Goal: Download file/media

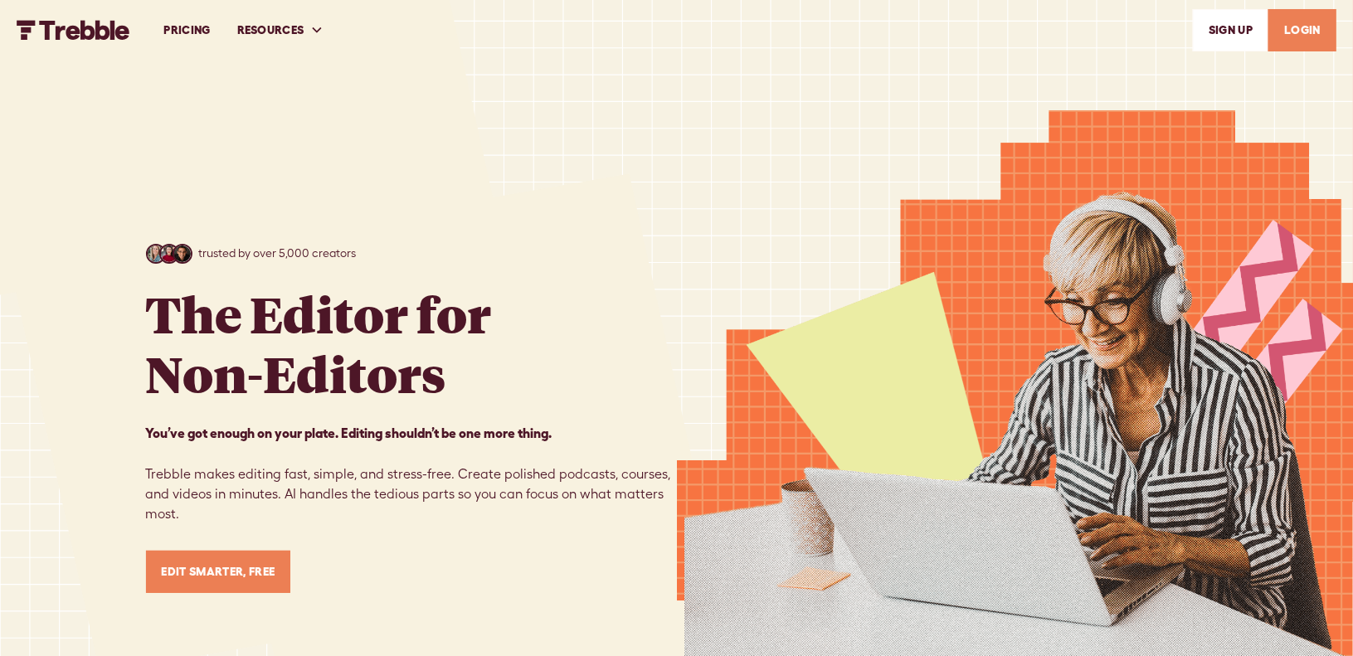
click at [1295, 32] on link "LOGIN" at bounding box center [1303, 30] width 68 height 42
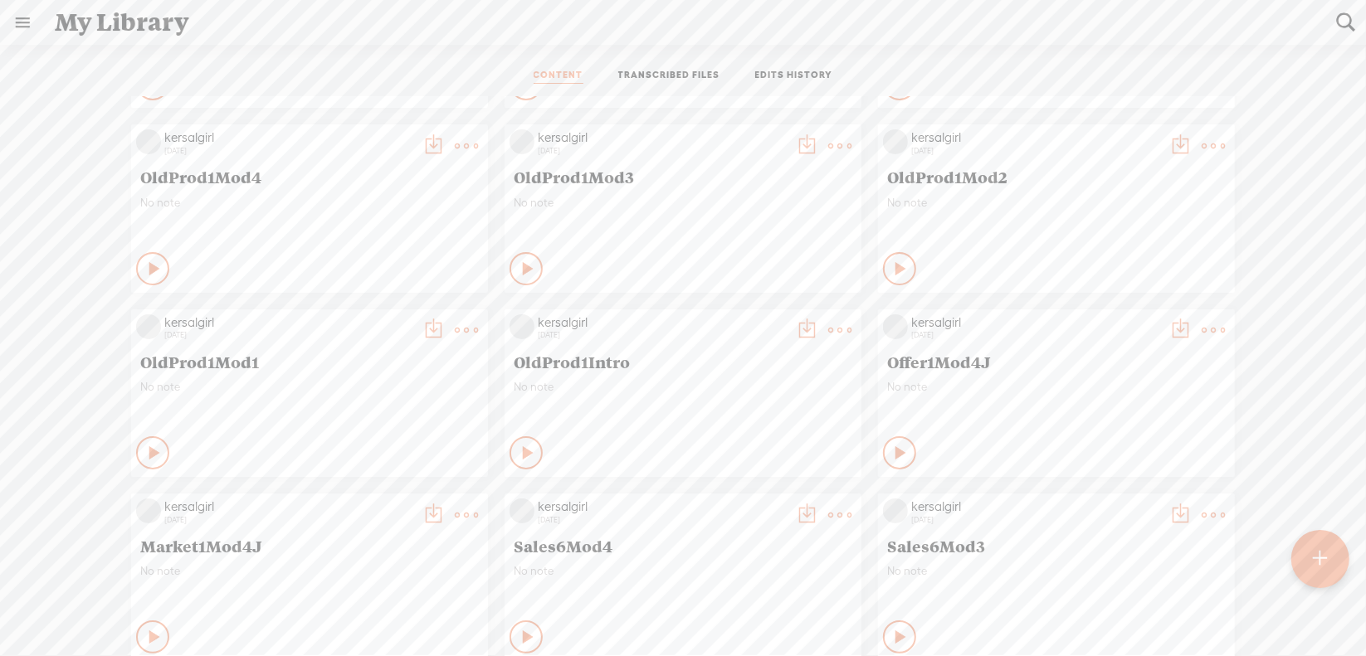
scroll to position [166, 0]
click at [1201, 333] on t at bounding box center [1212, 328] width 23 height 23
click at [1122, 503] on link "Download as..." at bounding box center [1122, 499] width 166 height 38
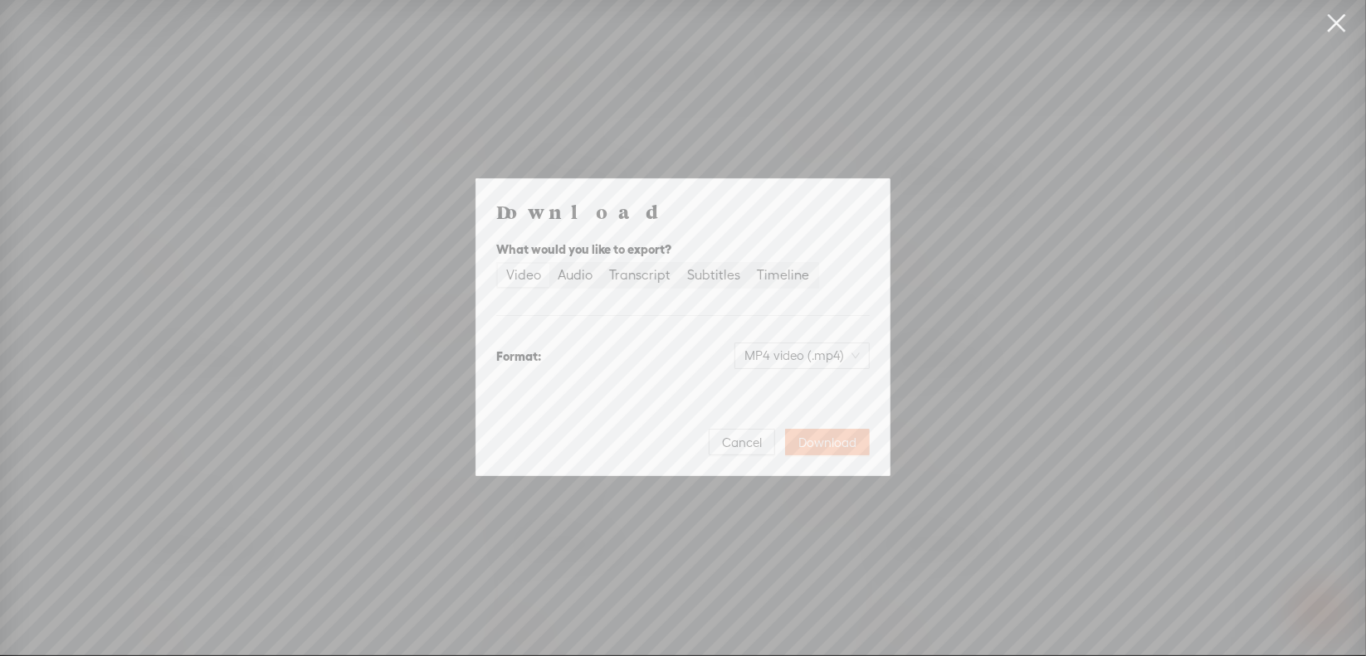
click at [810, 442] on span "Download" at bounding box center [827, 443] width 58 height 17
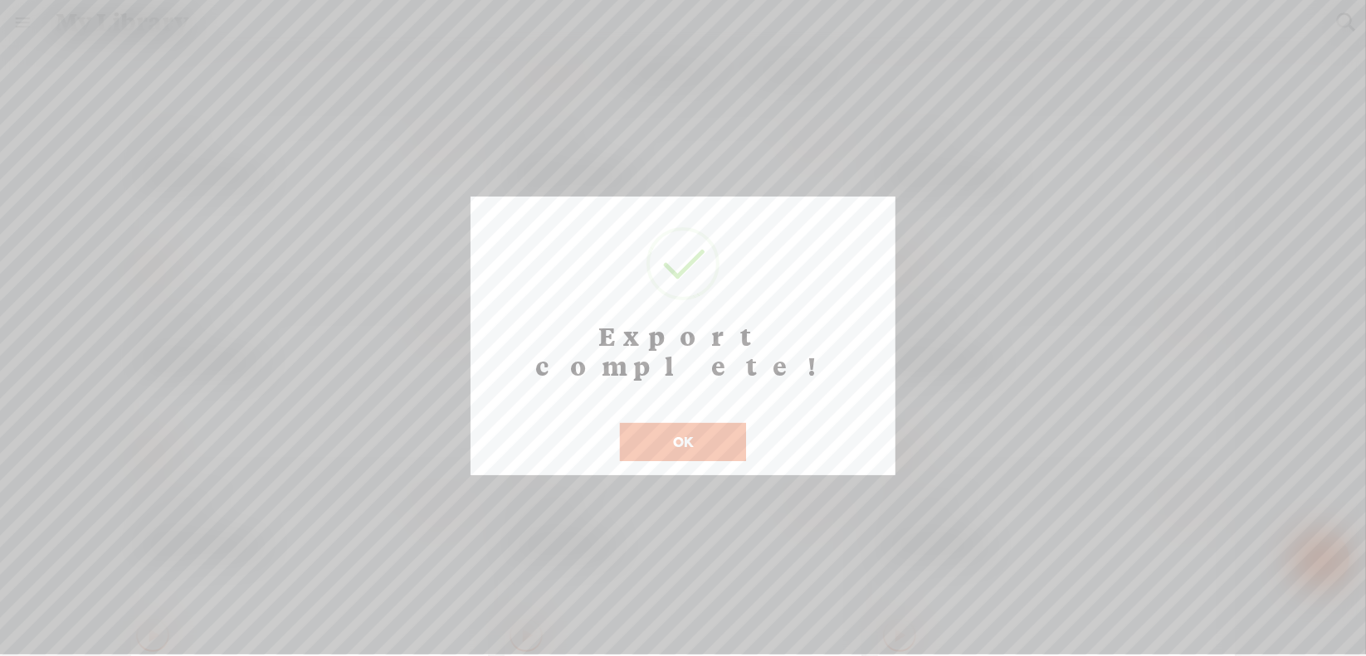
click at [697, 423] on button "OK" at bounding box center [683, 442] width 126 height 38
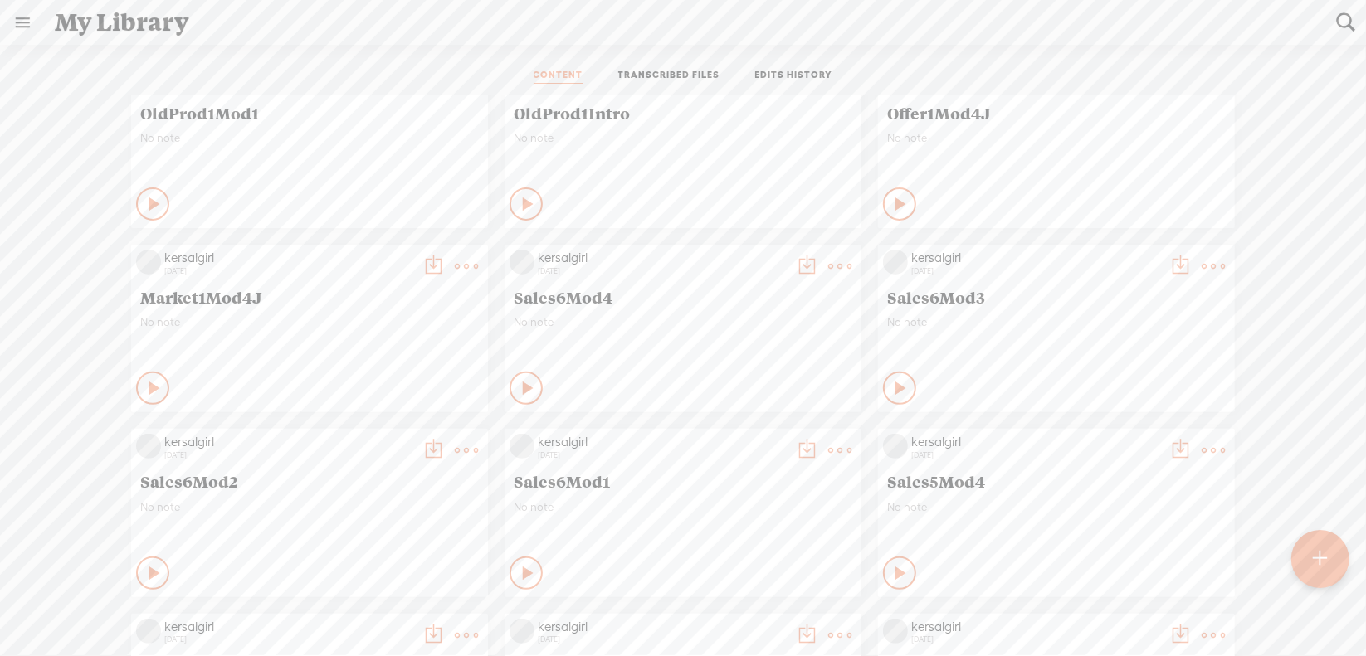
scroll to position [415, 0]
click at [455, 265] on t at bounding box center [466, 264] width 23 height 23
click at [390, 431] on link "Download as..." at bounding box center [375, 435] width 166 height 38
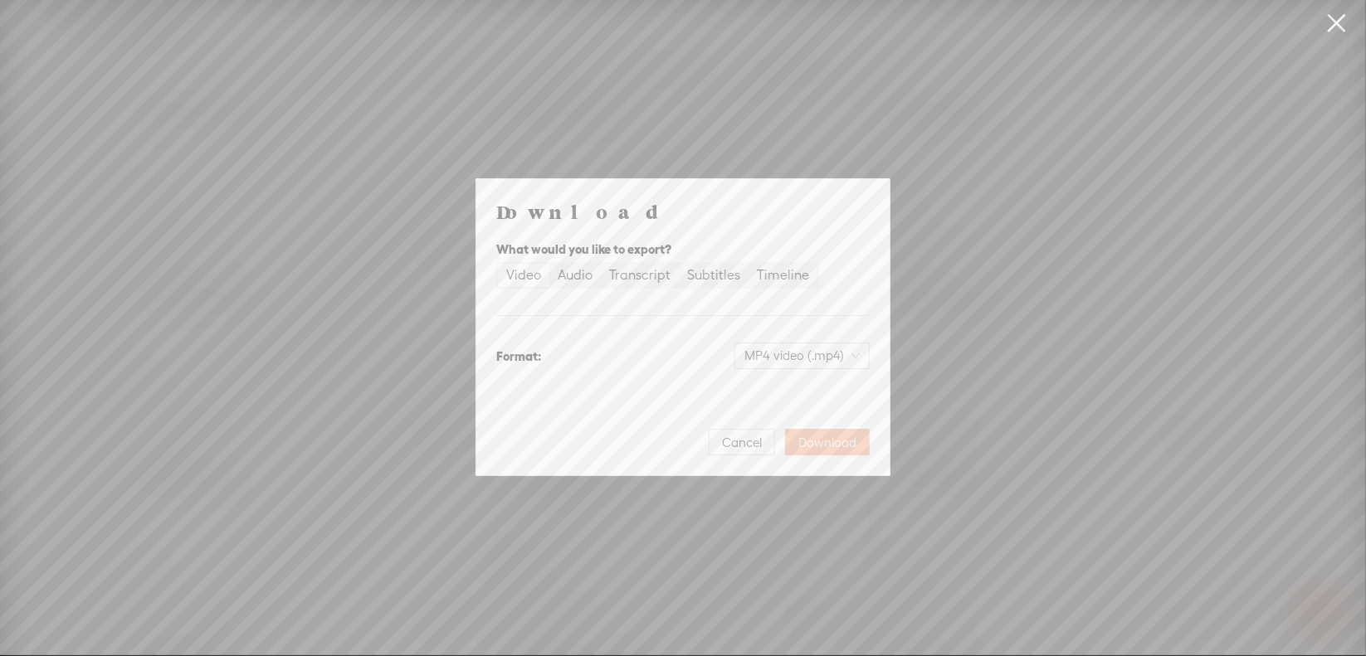
click at [818, 440] on span "Download" at bounding box center [827, 443] width 58 height 17
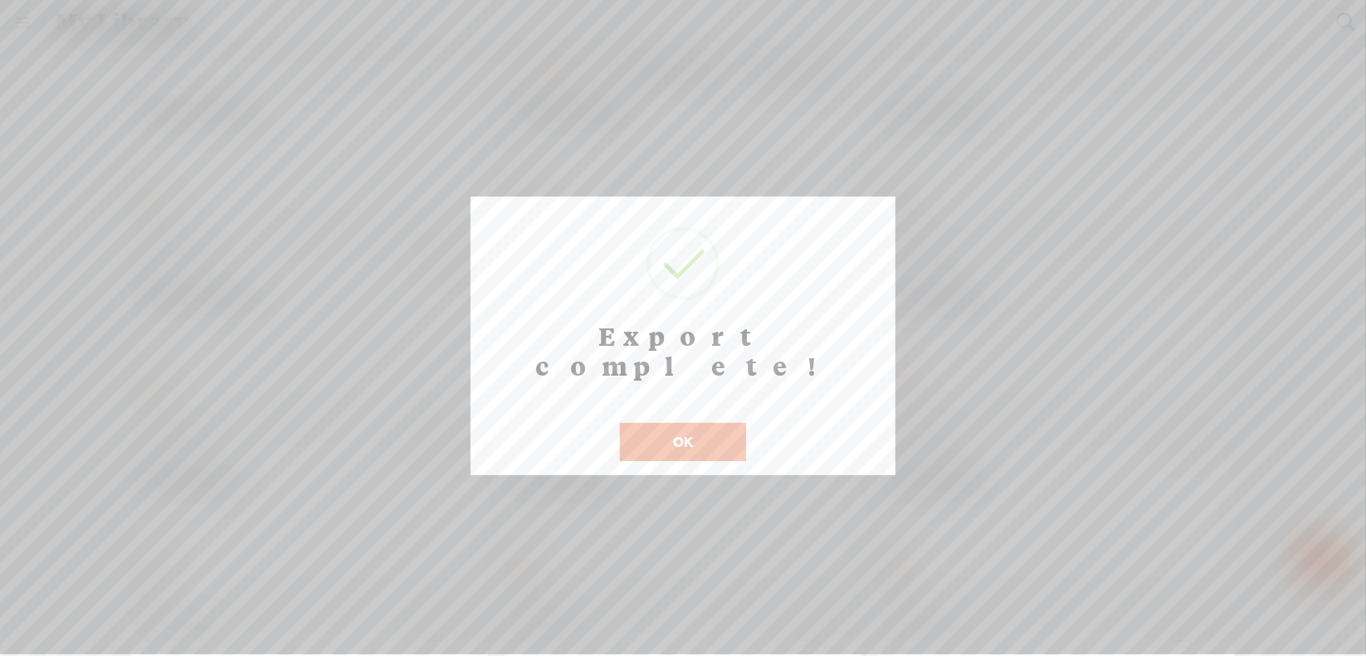
click at [668, 423] on button "OK" at bounding box center [683, 442] width 126 height 38
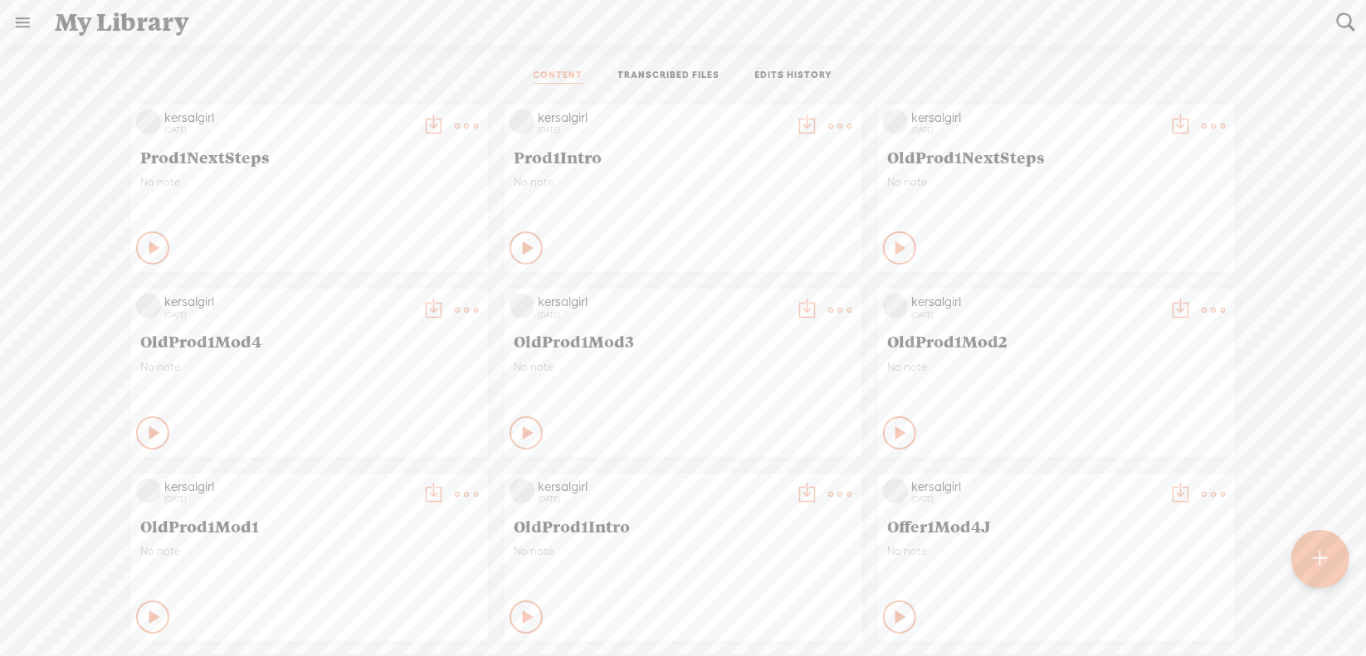
scroll to position [0, 0]
click at [828, 124] on t at bounding box center [839, 125] width 23 height 23
click at [748, 293] on link "Download as..." at bounding box center [748, 295] width 166 height 38
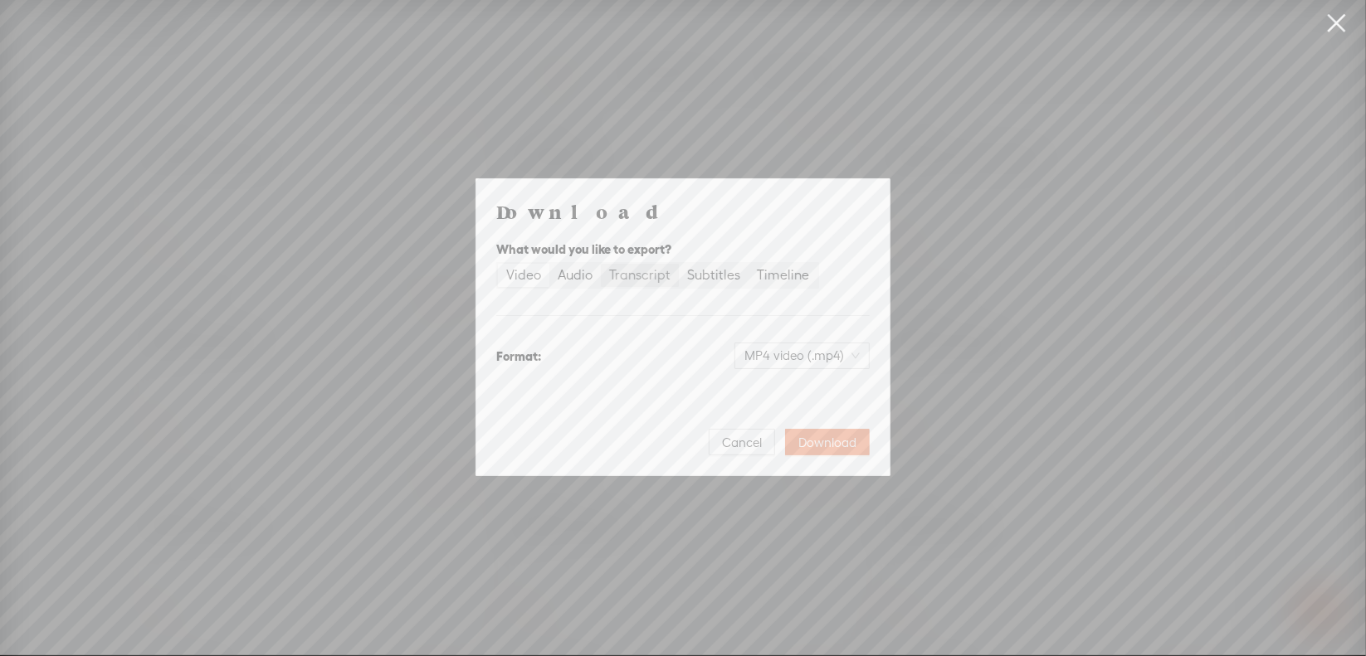
click at [646, 272] on div "Transcript" at bounding box center [639, 275] width 61 height 23
click at [601, 264] on input "Transcript" at bounding box center [601, 264] width 0 height 0
click at [820, 353] on span "Plain text (.txt)" at bounding box center [812, 355] width 95 height 25
click at [802, 444] on div "Microsoft Word (.docx)" at bounding box center [788, 438] width 138 height 17
click at [830, 439] on span "Download" at bounding box center [827, 443] width 58 height 17
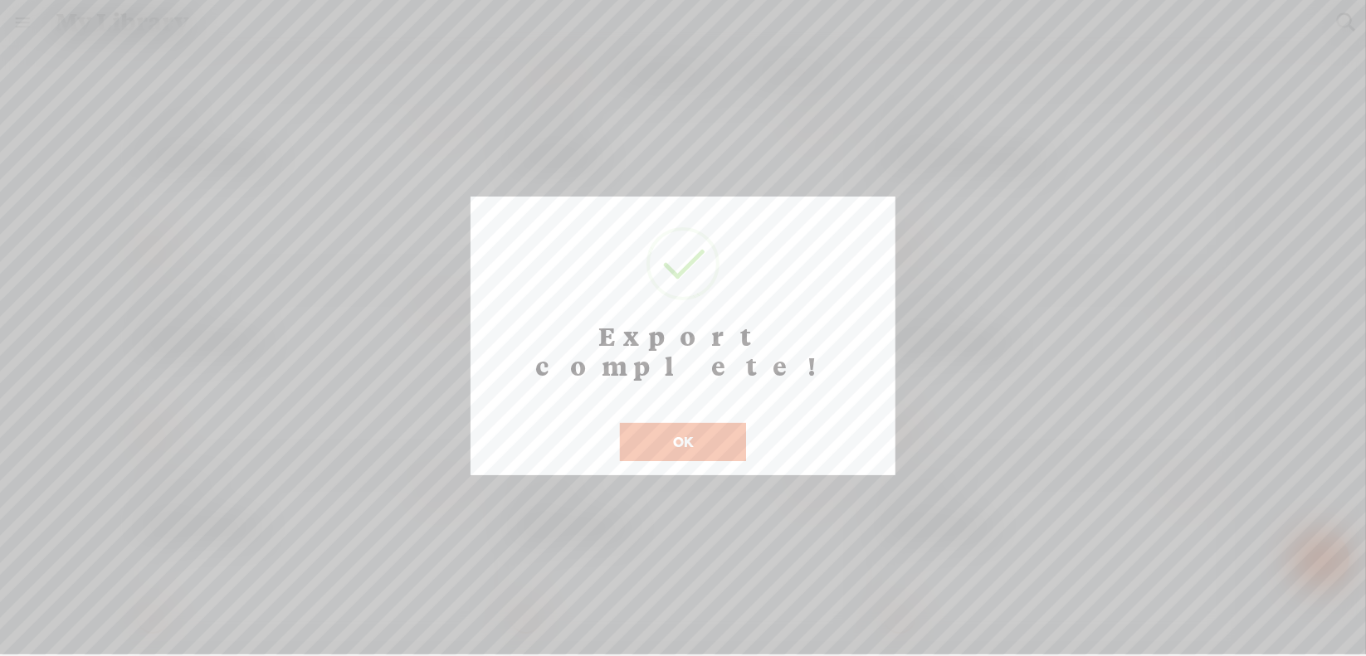
click at [627, 423] on button "OK" at bounding box center [683, 442] width 126 height 38
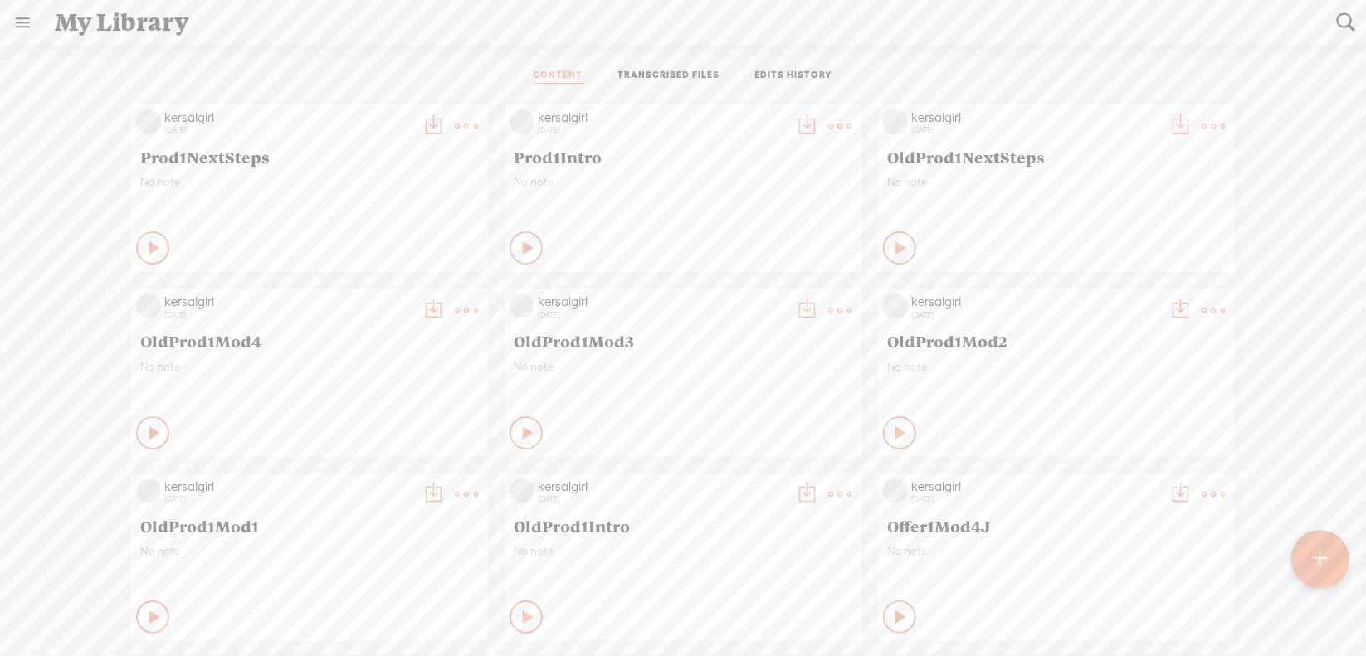
click at [455, 499] on t at bounding box center [466, 494] width 23 height 23
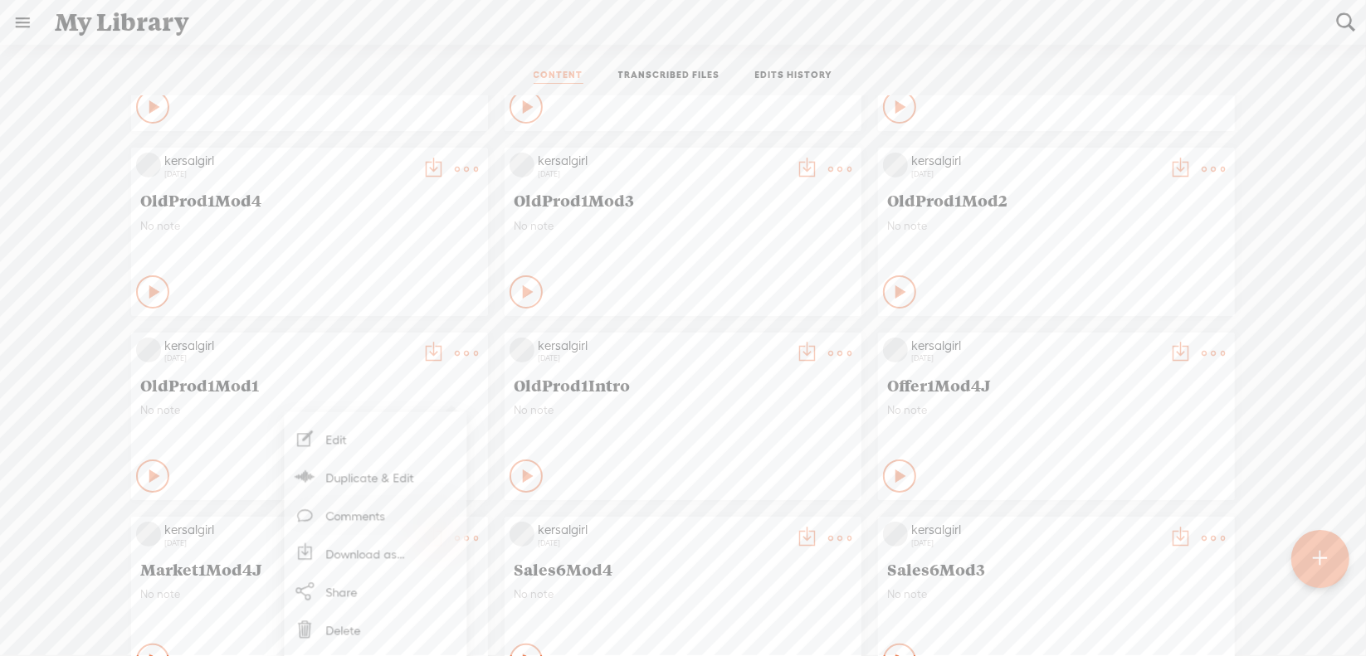
scroll to position [166, 0]
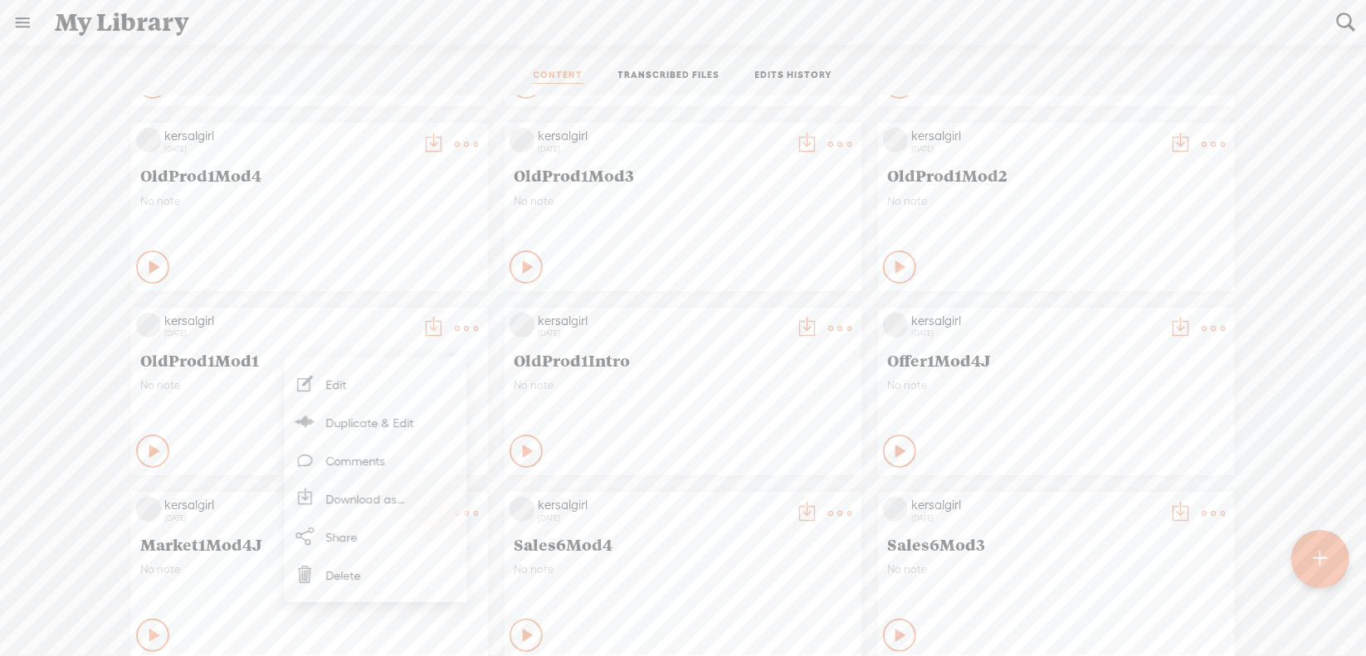
click at [411, 505] on link "Download as..." at bounding box center [375, 499] width 166 height 38
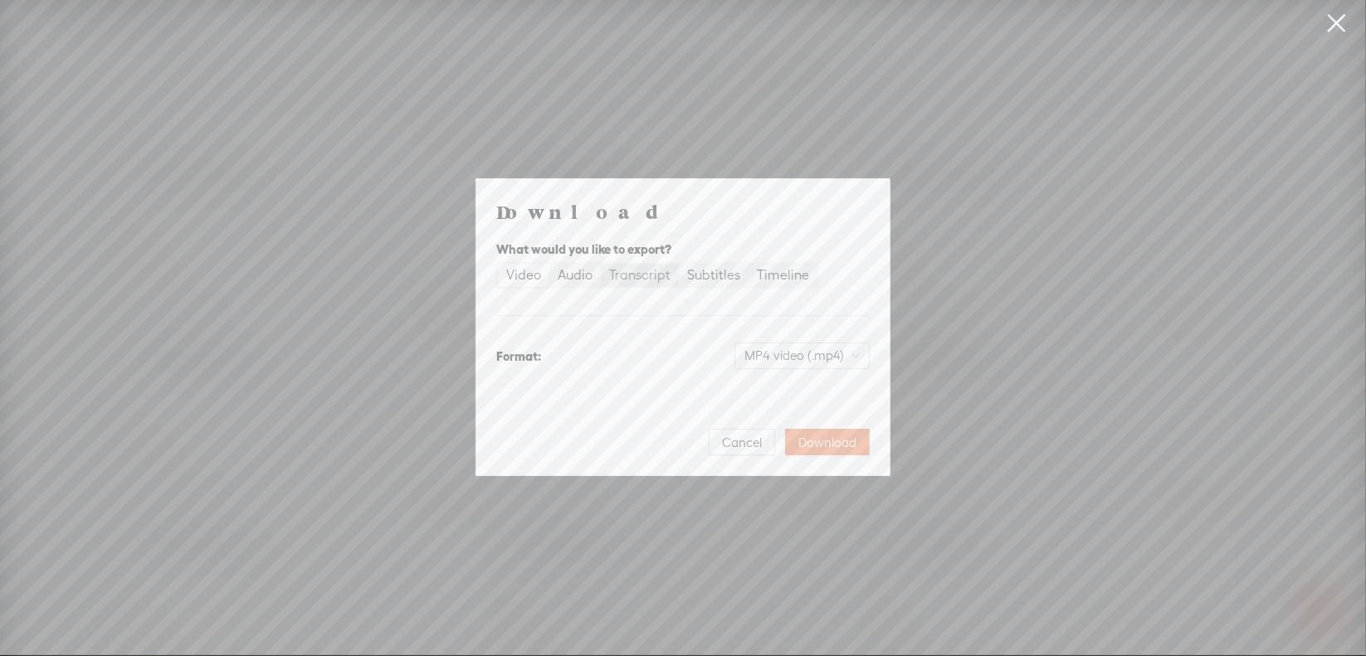
click at [631, 279] on div "Transcript" at bounding box center [639, 275] width 61 height 23
click at [601, 264] on input "Transcript" at bounding box center [601, 264] width 0 height 0
click at [806, 354] on span "Plain text (.txt)" at bounding box center [812, 355] width 95 height 25
click at [794, 440] on div "Microsoft Word (.docx)" at bounding box center [788, 438] width 138 height 17
click at [809, 446] on span "Download" at bounding box center [827, 443] width 58 height 17
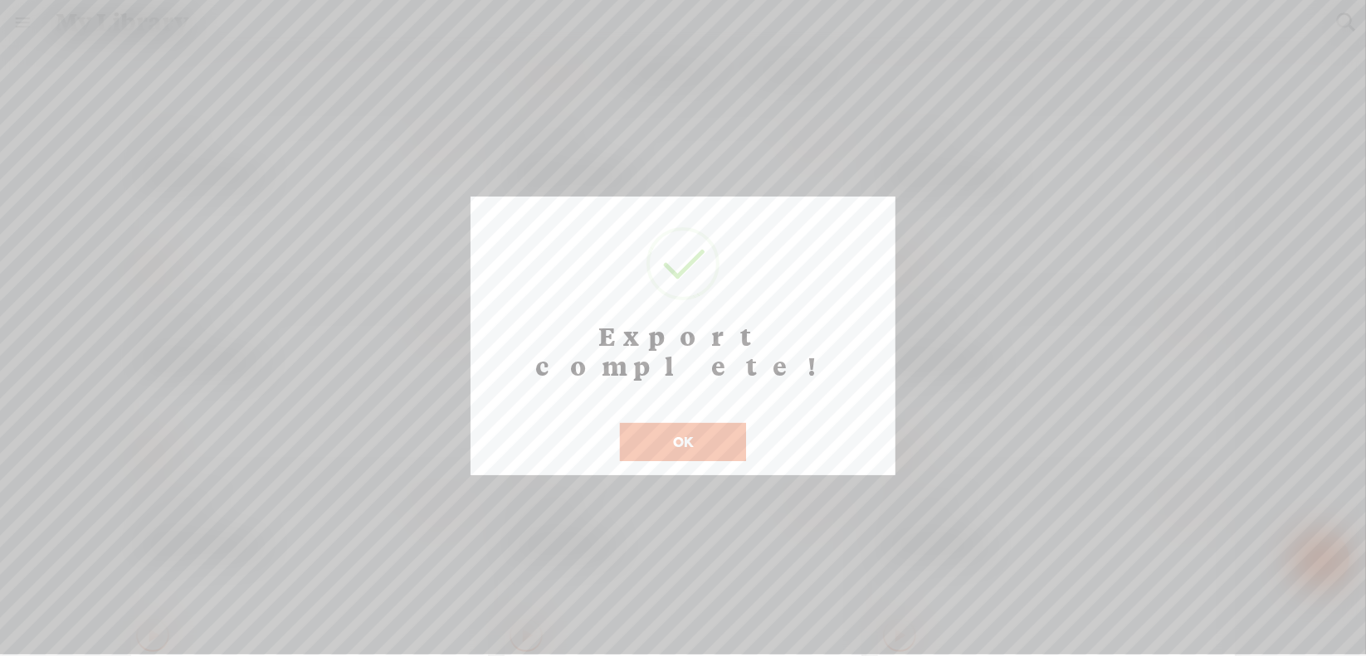
click at [663, 423] on button "OK" at bounding box center [683, 442] width 126 height 38
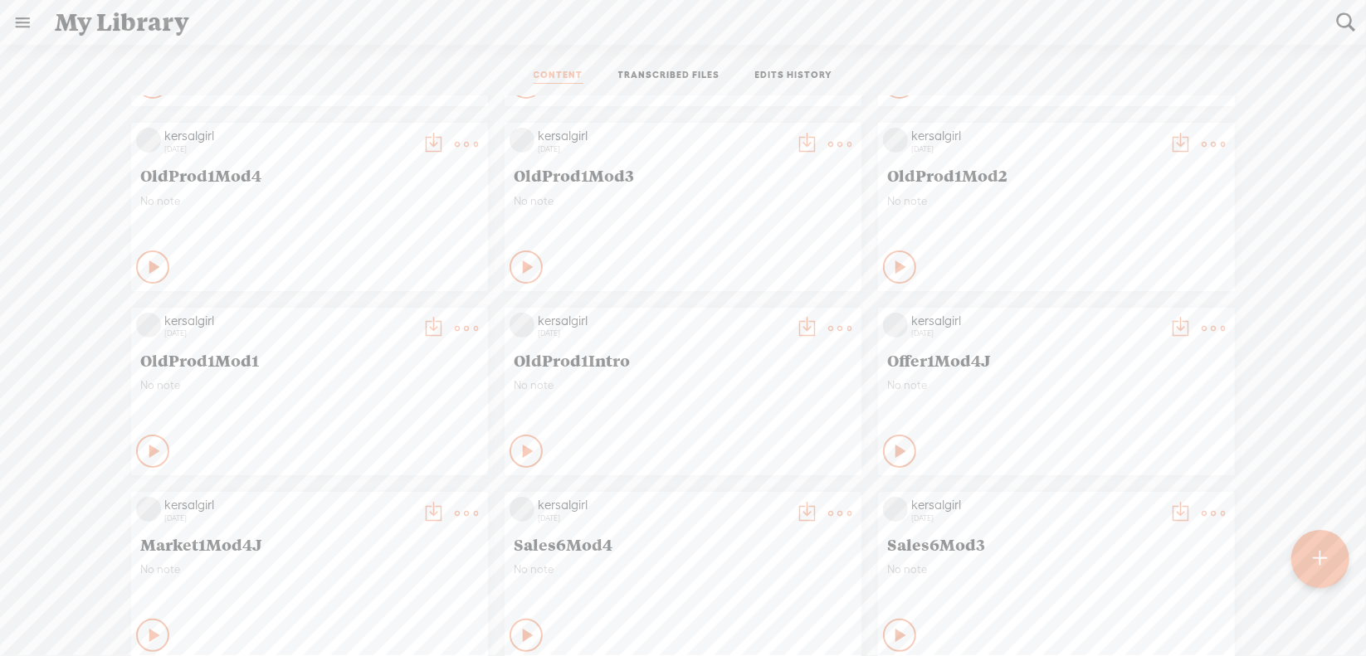
click at [1201, 144] on t at bounding box center [1212, 144] width 23 height 23
click at [1123, 314] on link "Download as..." at bounding box center [1122, 314] width 166 height 38
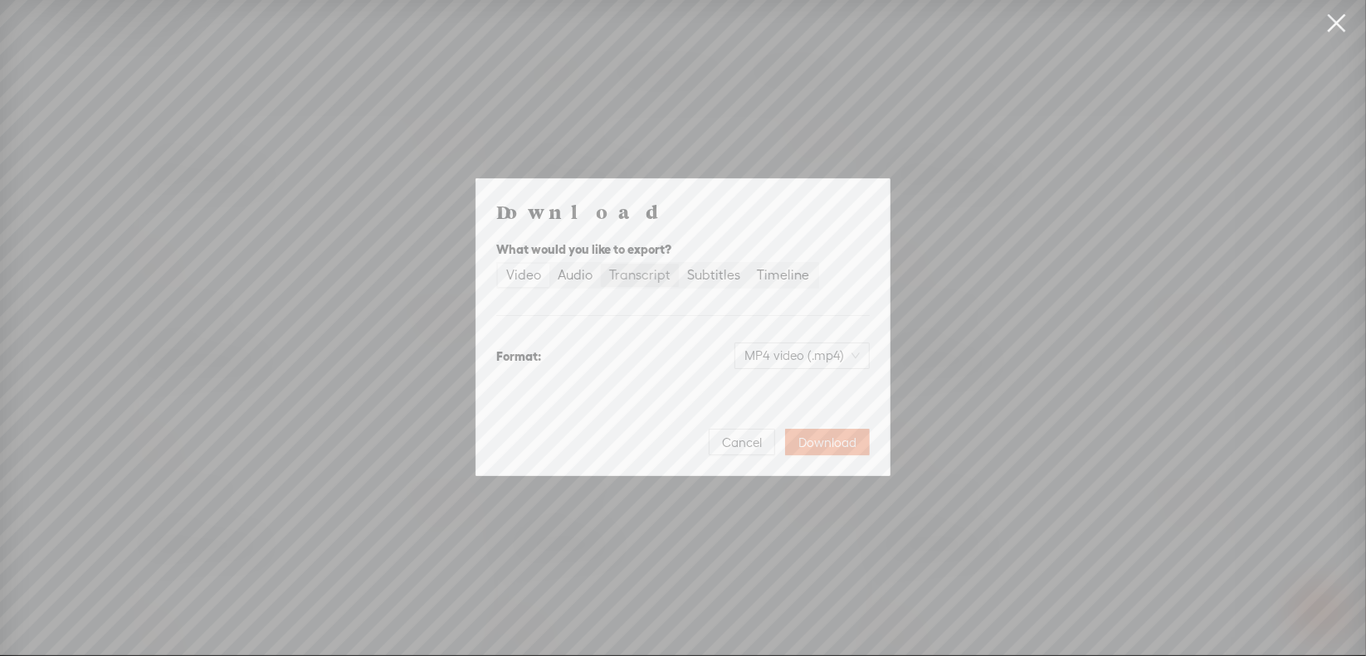
click at [636, 278] on div "Transcript" at bounding box center [639, 275] width 61 height 23
click at [601, 264] on input "Transcript" at bounding box center [601, 264] width 0 height 0
click at [801, 358] on span "Plain text (.txt)" at bounding box center [812, 355] width 95 height 25
click at [797, 445] on div "Microsoft Word (.docx)" at bounding box center [788, 438] width 138 height 17
click at [814, 442] on span "Download" at bounding box center [827, 443] width 58 height 17
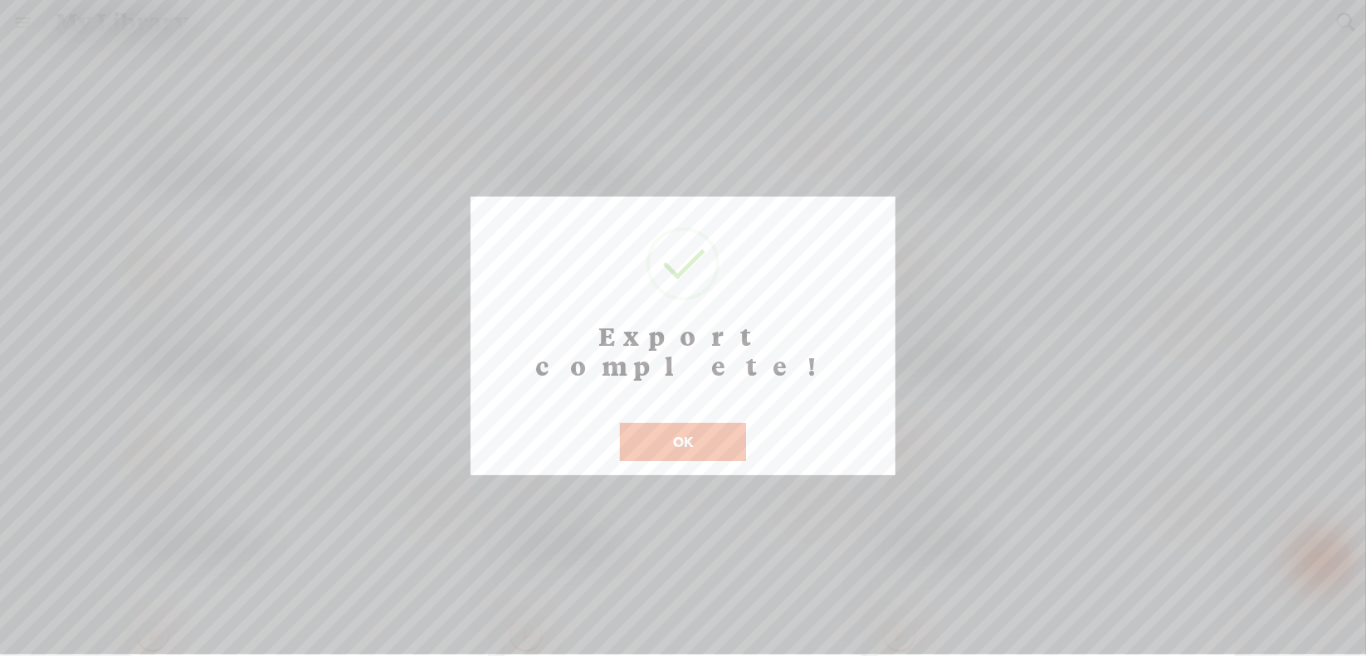
click at [664, 423] on button "OK" at bounding box center [683, 442] width 126 height 38
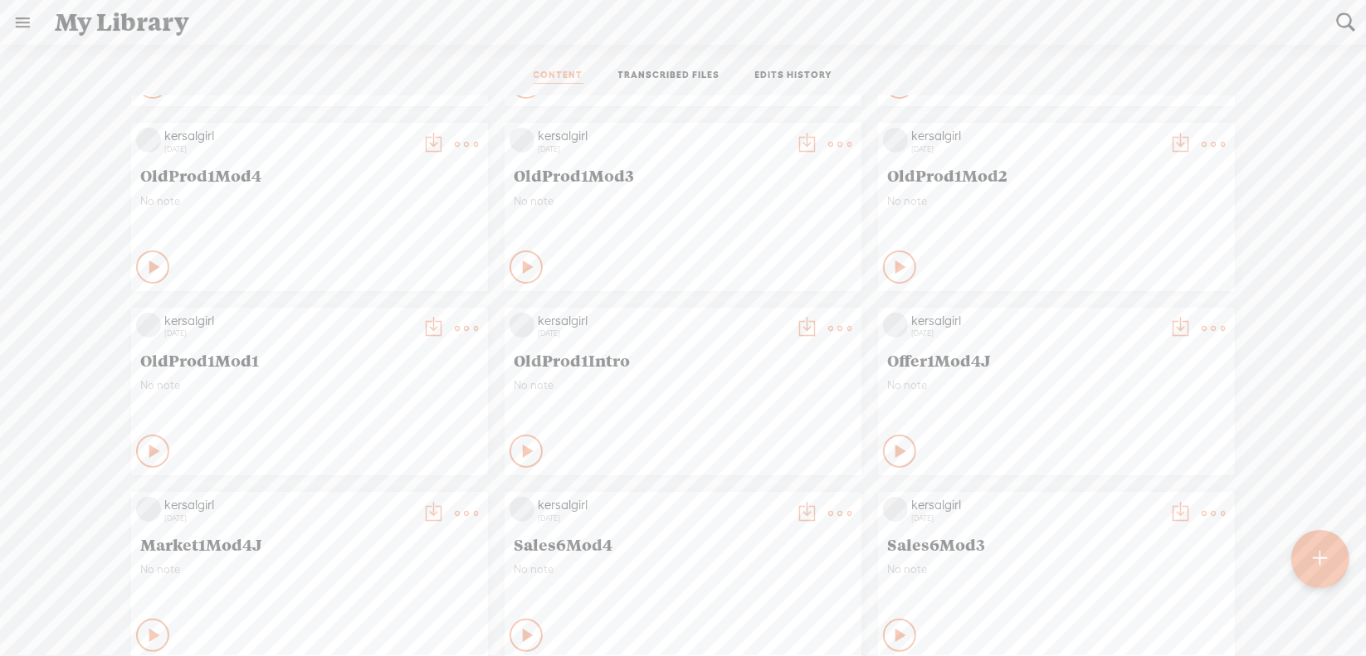
click at [828, 140] on t at bounding box center [839, 144] width 23 height 23
click at [765, 308] on link "Download as..." at bounding box center [748, 314] width 166 height 38
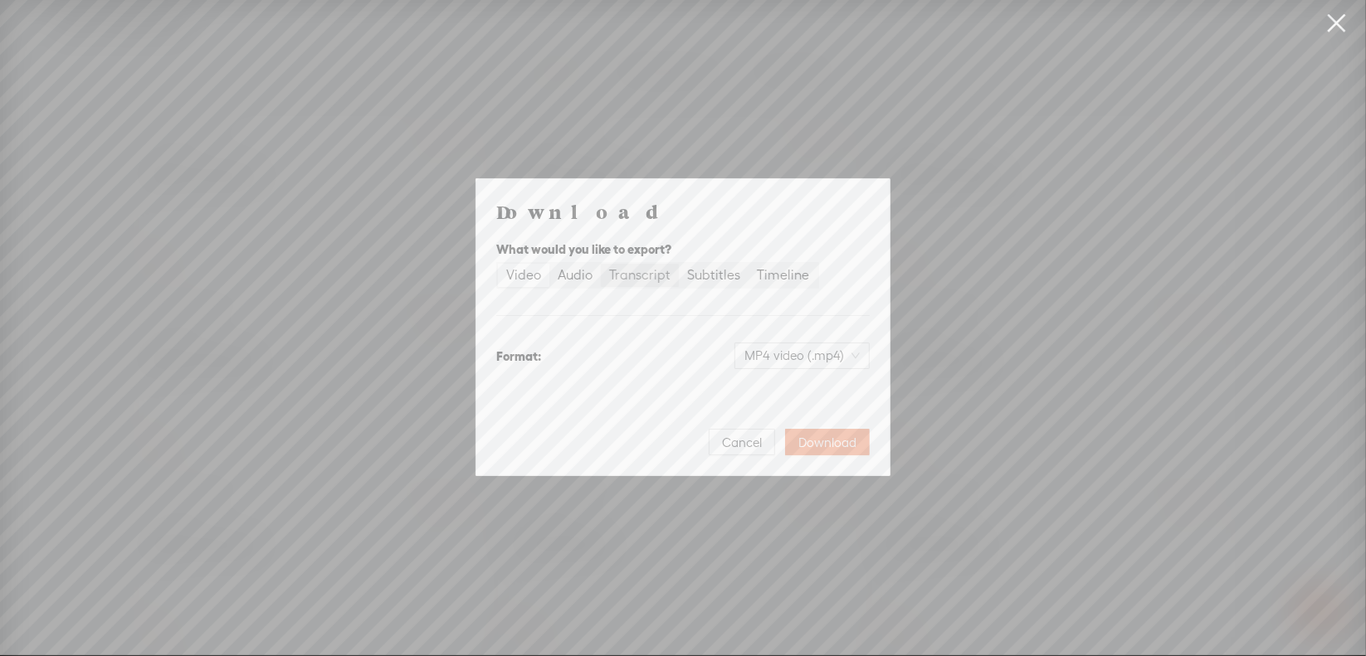
click at [645, 271] on div "Transcript" at bounding box center [639, 275] width 61 height 23
click at [601, 264] on input "Transcript" at bounding box center [601, 264] width 0 height 0
click at [793, 357] on span "Plain text (.txt)" at bounding box center [812, 355] width 95 height 25
click at [758, 450] on div "Best for editing, formatted" at bounding box center [788, 456] width 138 height 13
click at [811, 445] on span "Download" at bounding box center [827, 443] width 58 height 17
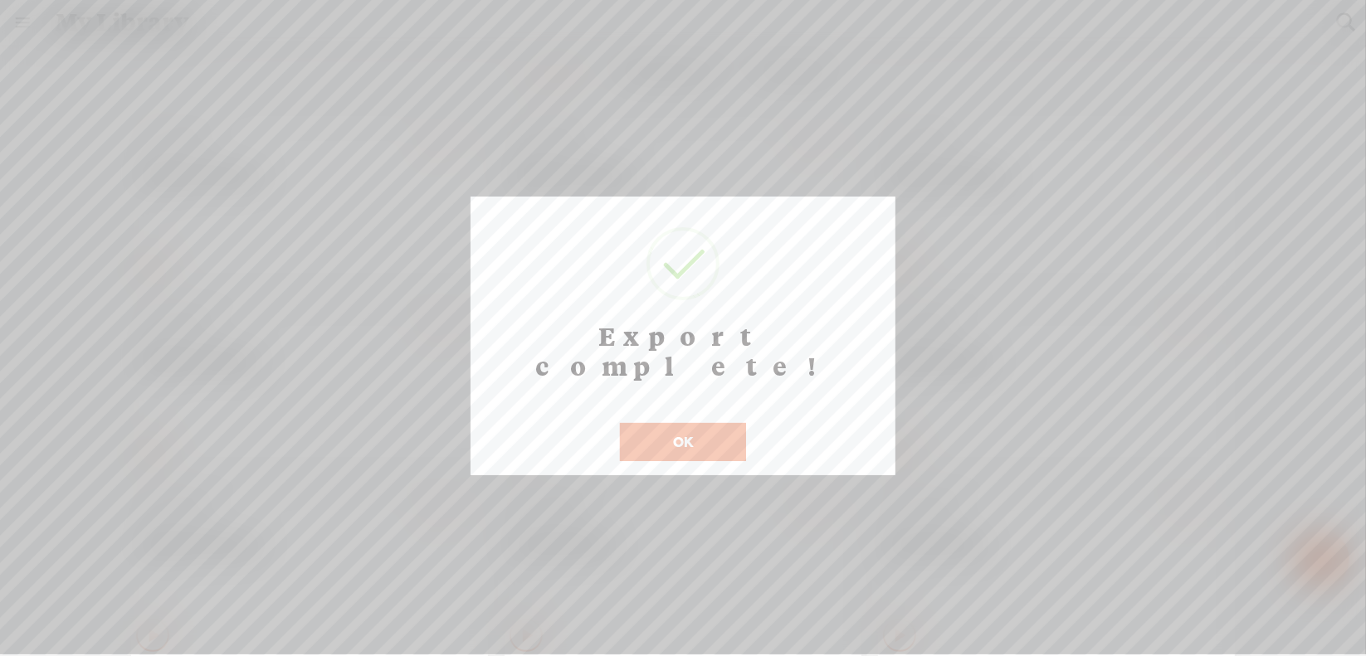
click at [674, 423] on button "OK" at bounding box center [683, 442] width 126 height 38
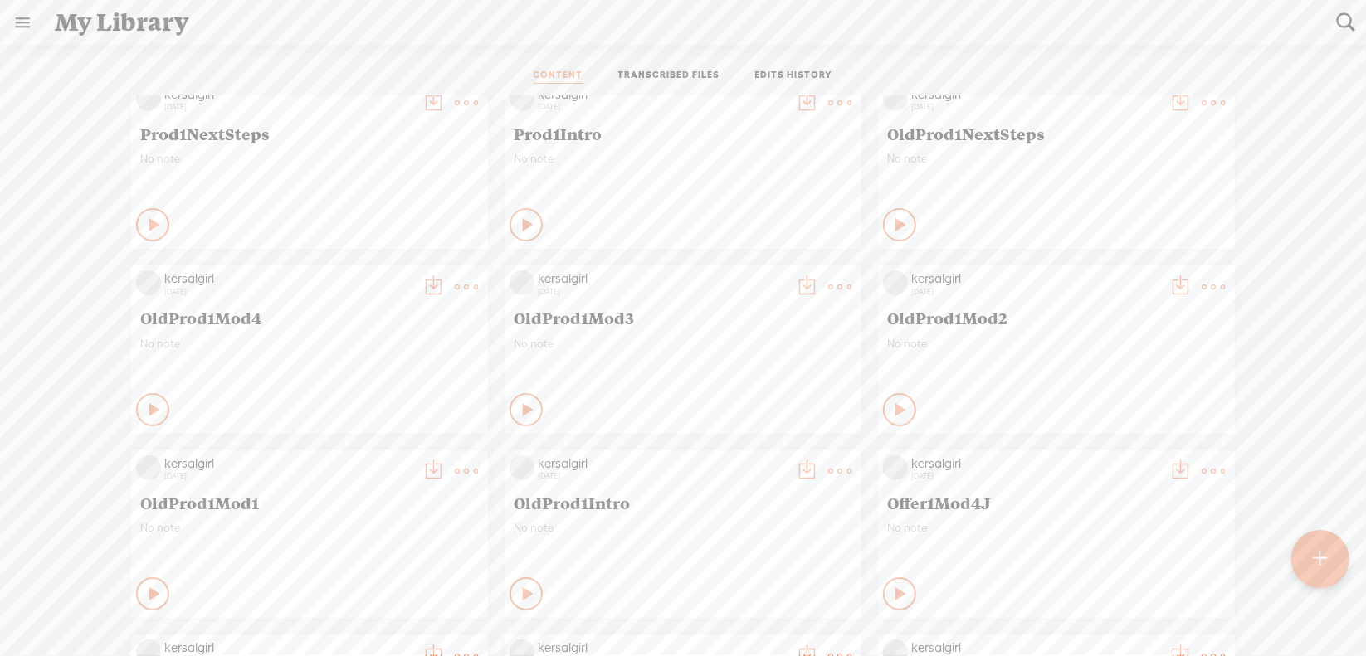
scroll to position [0, 0]
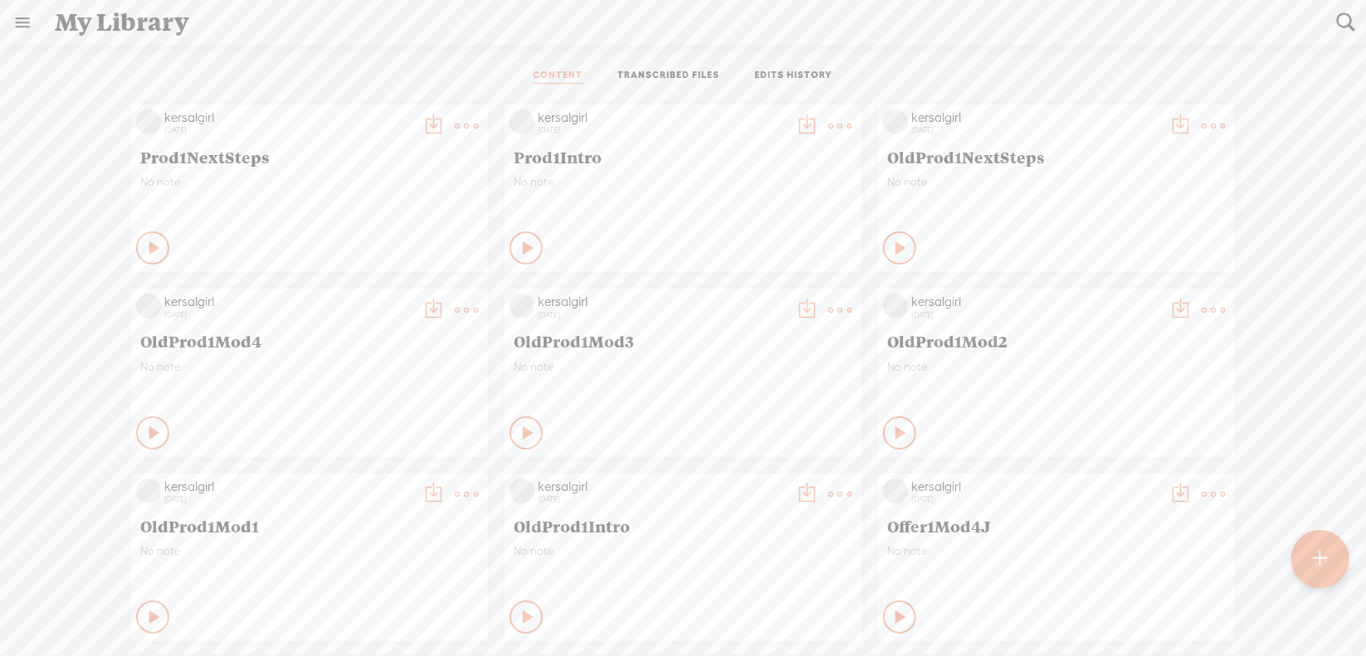
click at [455, 314] on t at bounding box center [466, 310] width 23 height 23
click at [399, 480] on link "Download as..." at bounding box center [375, 480] width 166 height 38
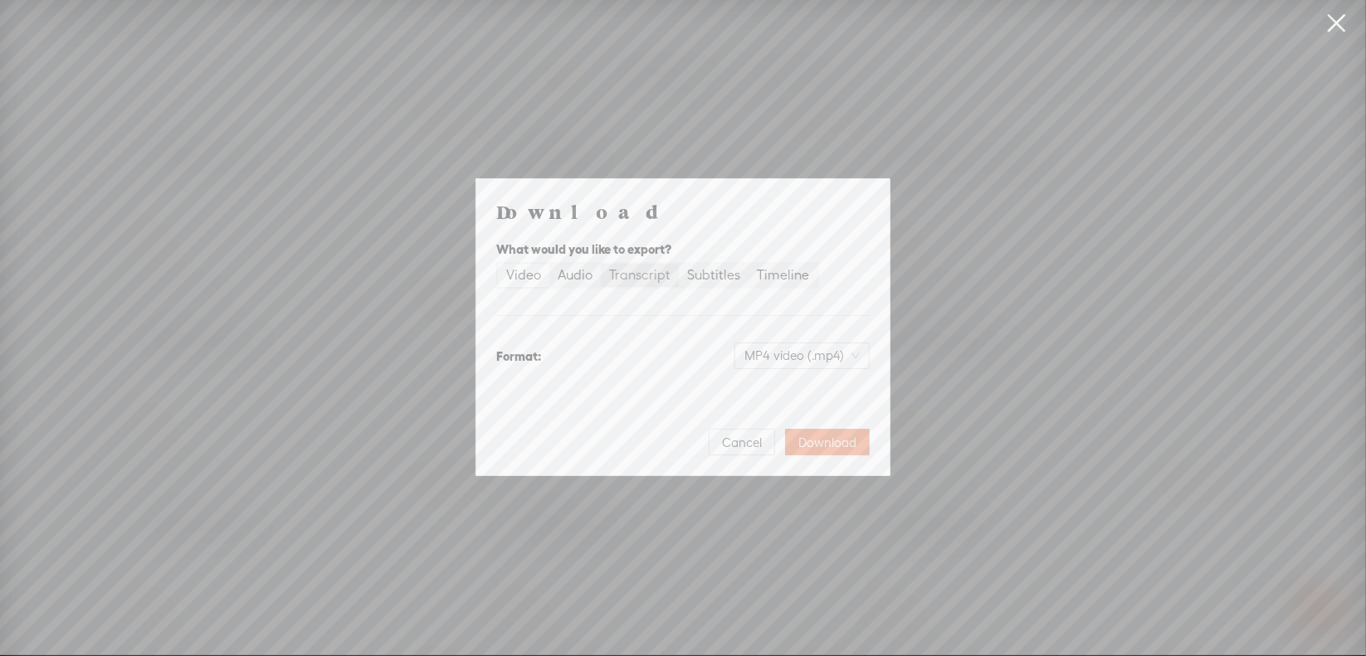
click at [657, 274] on div "Transcript" at bounding box center [639, 275] width 61 height 23
click at [601, 264] on input "Transcript" at bounding box center [601, 264] width 0 height 0
drag, startPoint x: 825, startPoint y: 352, endPoint x: 821, endPoint y: 367, distance: 15.5
click at [825, 352] on span "Plain text (.txt)" at bounding box center [812, 355] width 95 height 25
click at [801, 448] on div "Microsoft Word (.docx) Best for editing, formatted" at bounding box center [788, 446] width 138 height 40
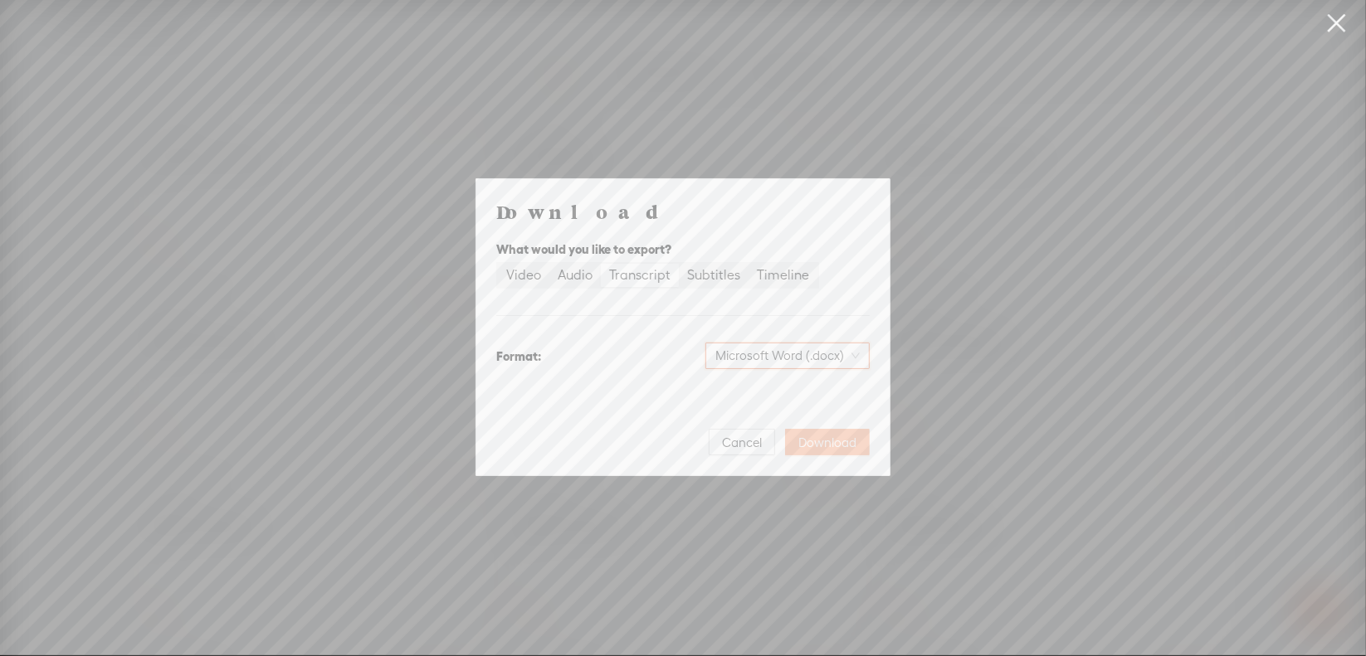
click at [824, 436] on span "Download" at bounding box center [827, 443] width 58 height 17
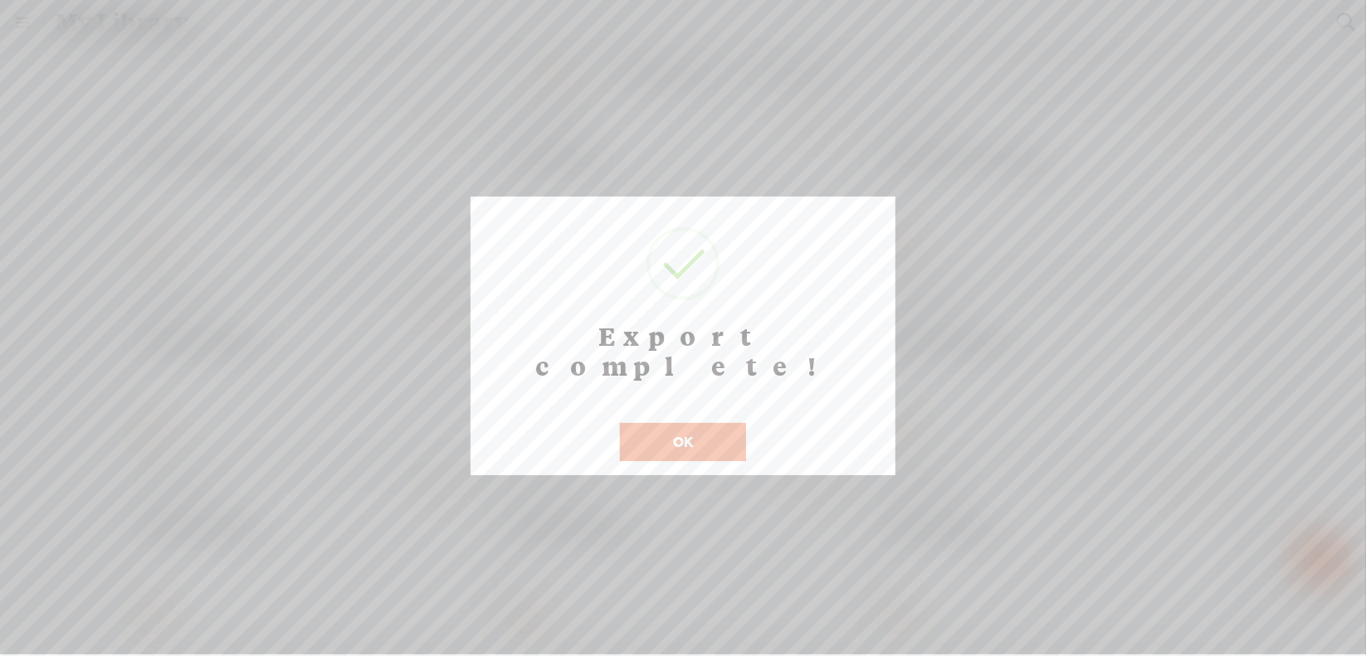
click at [646, 423] on button "OK" at bounding box center [683, 442] width 126 height 38
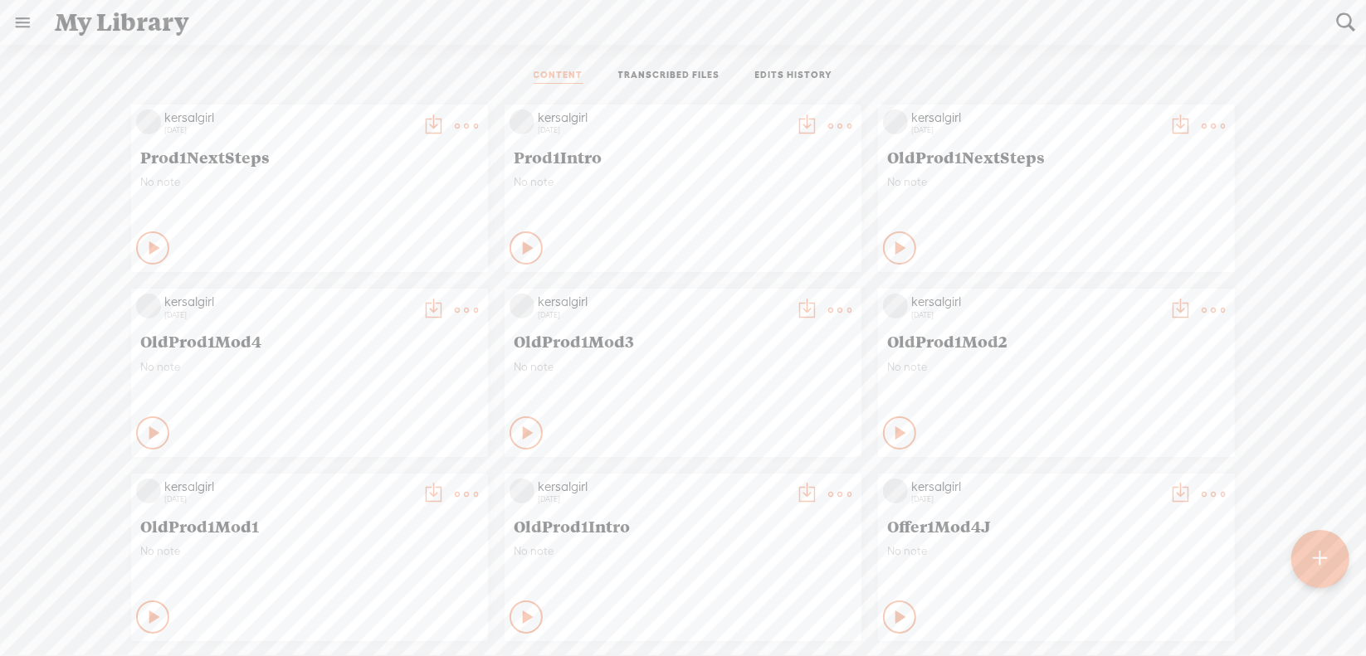
click at [455, 127] on t at bounding box center [466, 125] width 23 height 23
click at [375, 296] on link "Download as..." at bounding box center [375, 295] width 166 height 38
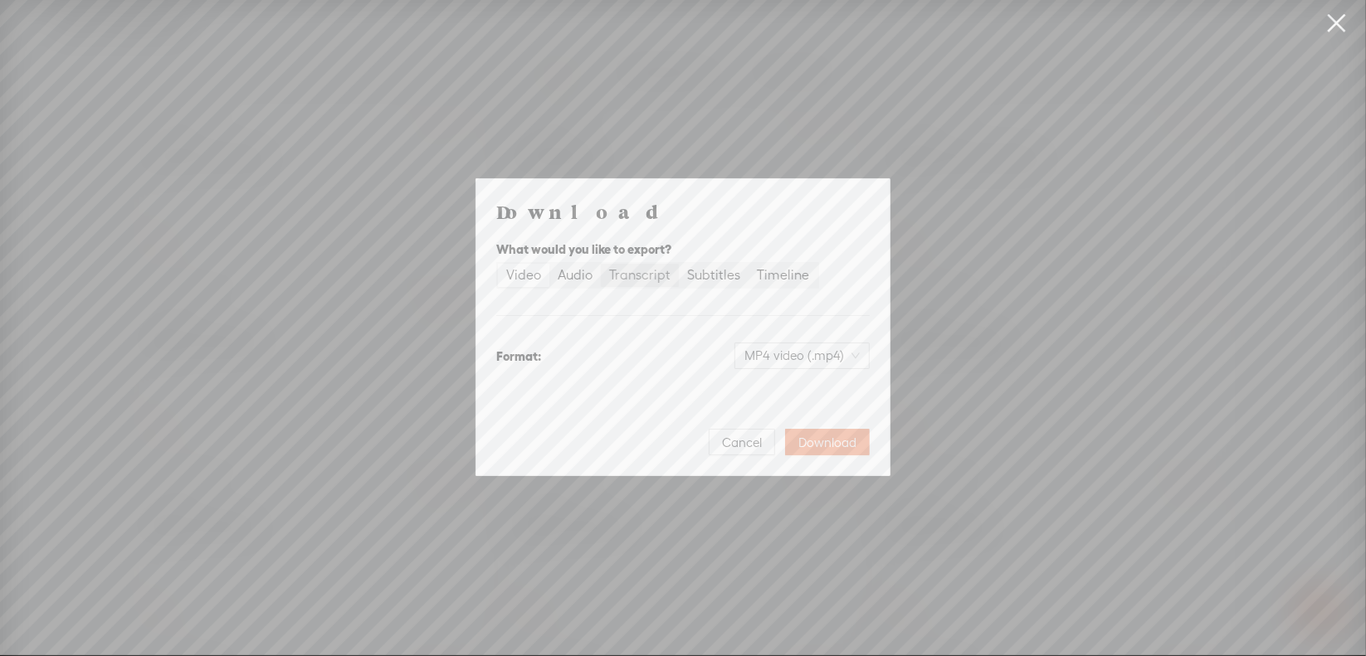
click at [626, 276] on div "Transcript" at bounding box center [639, 275] width 61 height 23
click at [601, 264] on input "Transcript" at bounding box center [601, 264] width 0 height 0
click at [801, 358] on span "Plain text (.txt)" at bounding box center [812, 355] width 95 height 25
click at [787, 451] on div "Best for editing, formatted" at bounding box center [788, 456] width 138 height 13
click at [816, 439] on span "Download" at bounding box center [827, 443] width 58 height 17
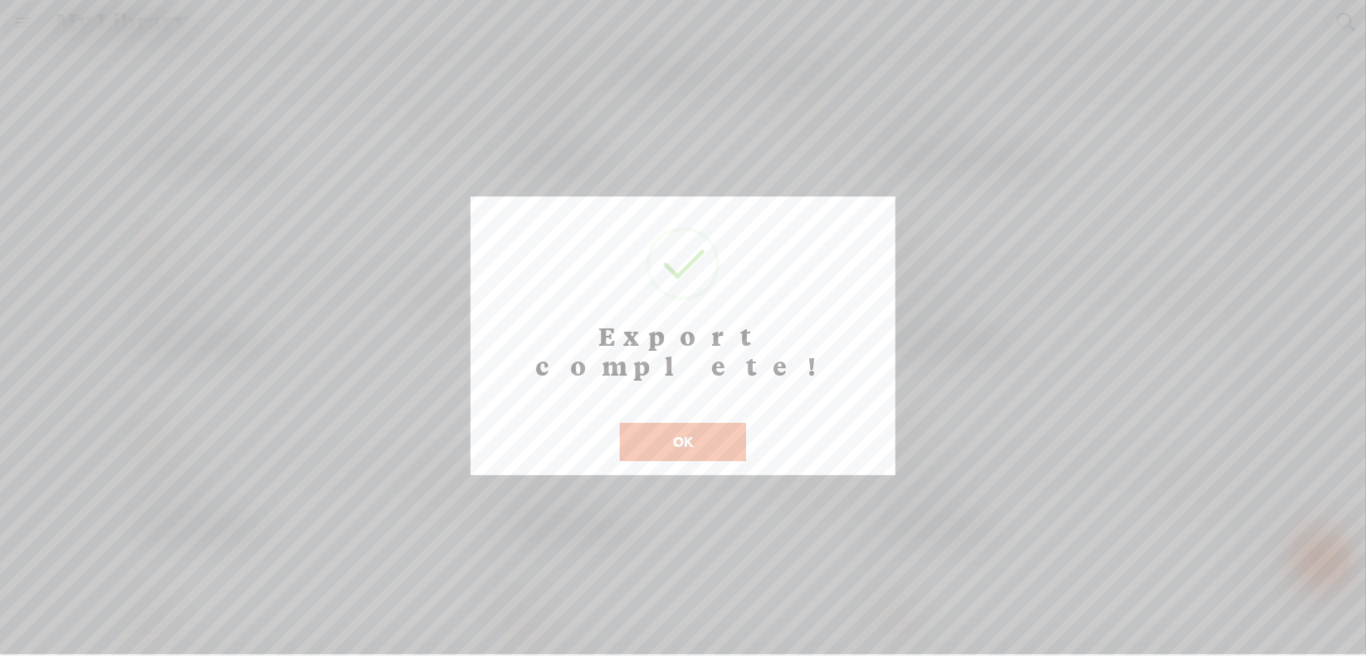
click at [699, 423] on button "OK" at bounding box center [683, 442] width 126 height 38
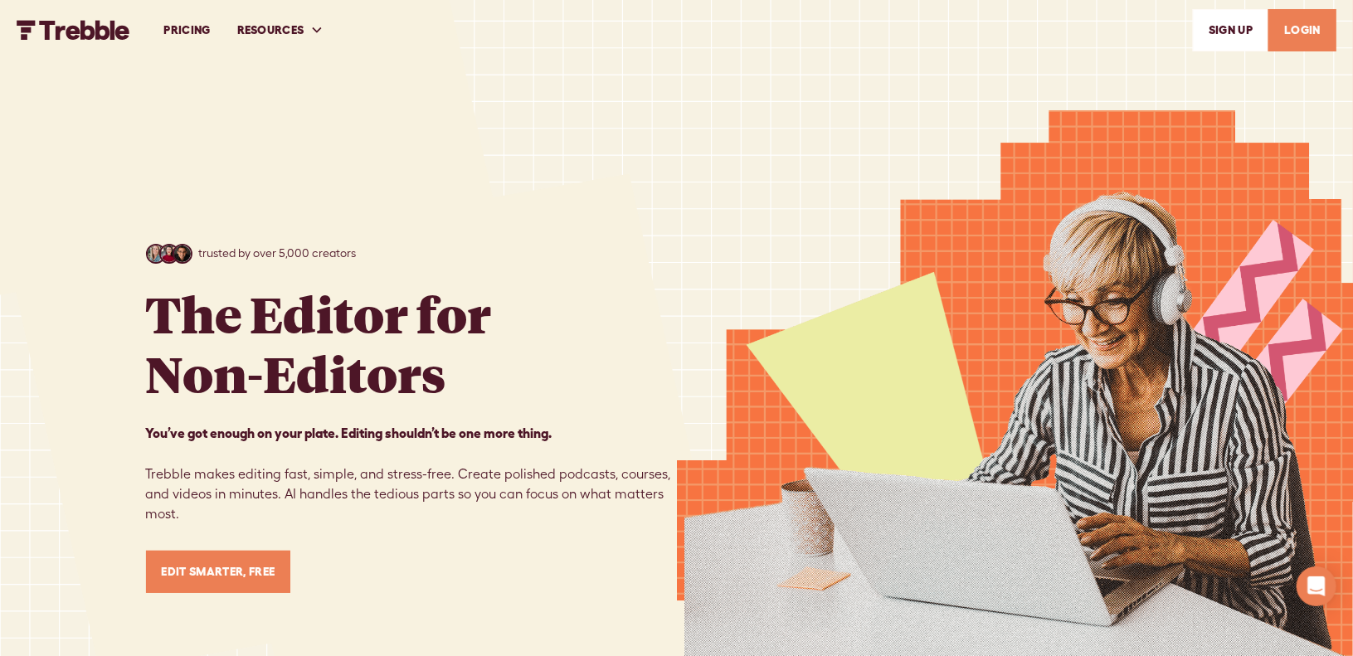
click at [1292, 26] on link "LOGIN" at bounding box center [1303, 30] width 68 height 42
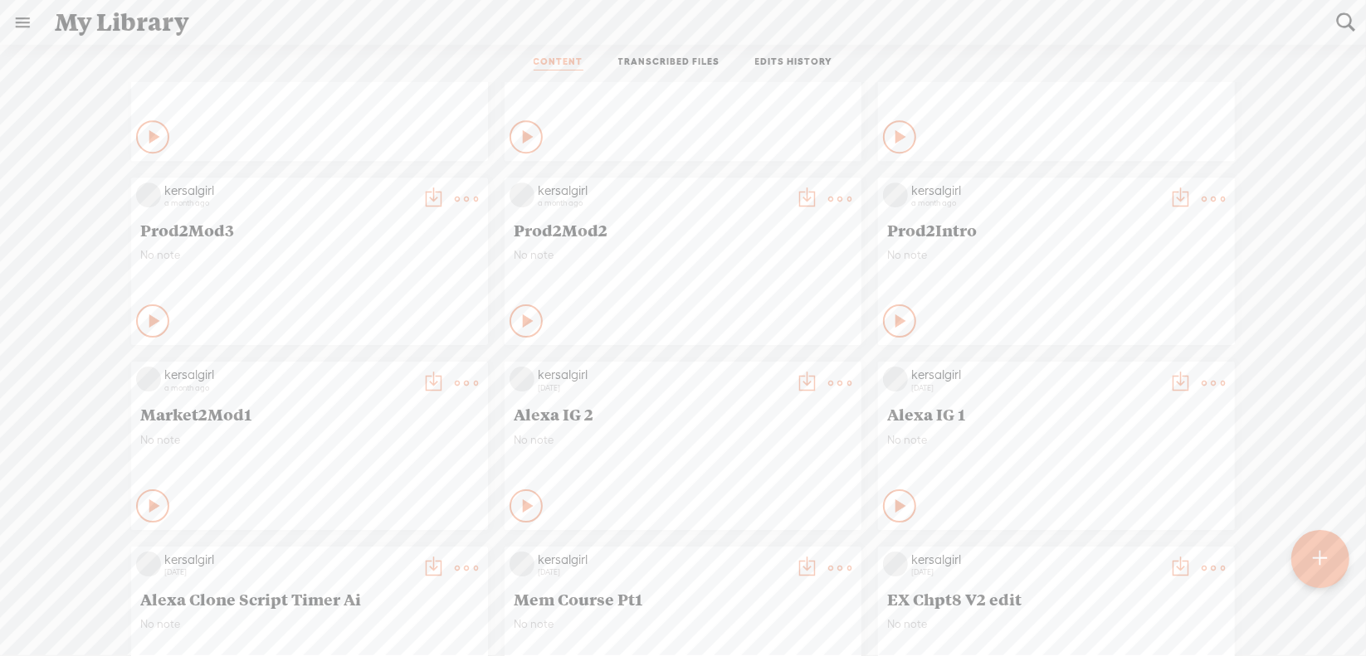
scroll to position [8735, 0]
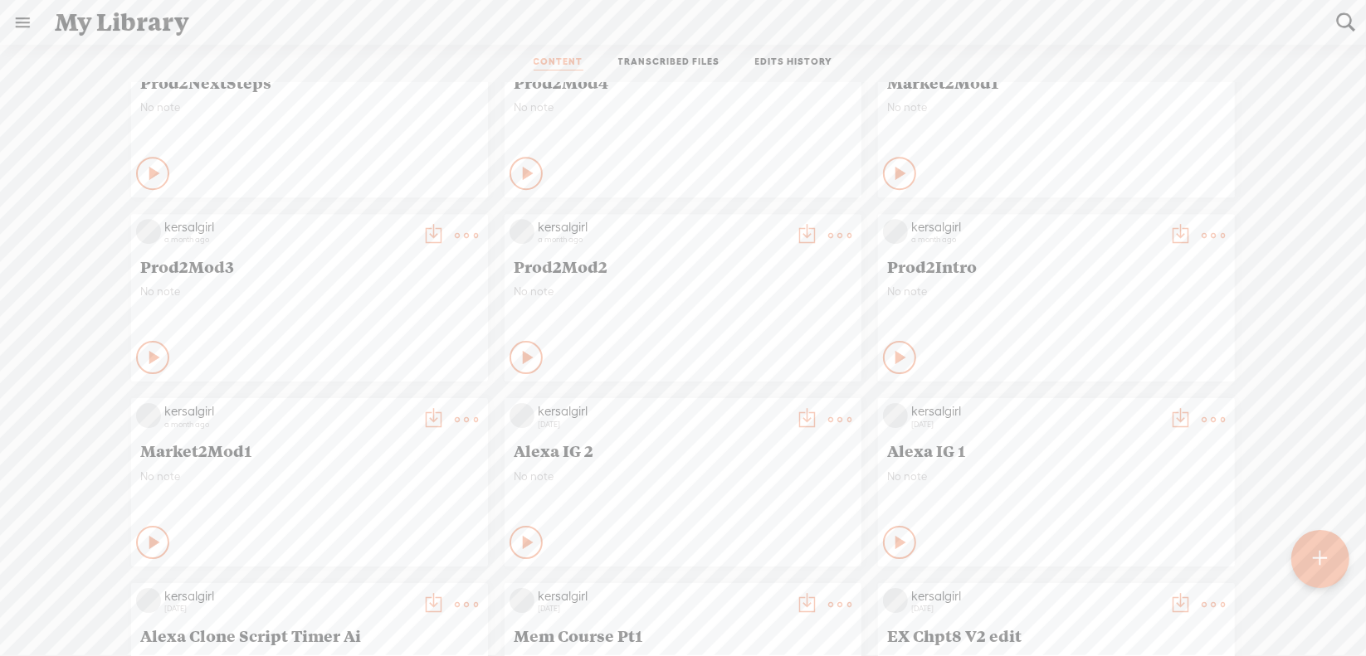
click at [1201, 236] on t at bounding box center [1212, 235] width 23 height 23
click at [1114, 407] on link "Download as..." at bounding box center [1122, 406] width 166 height 38
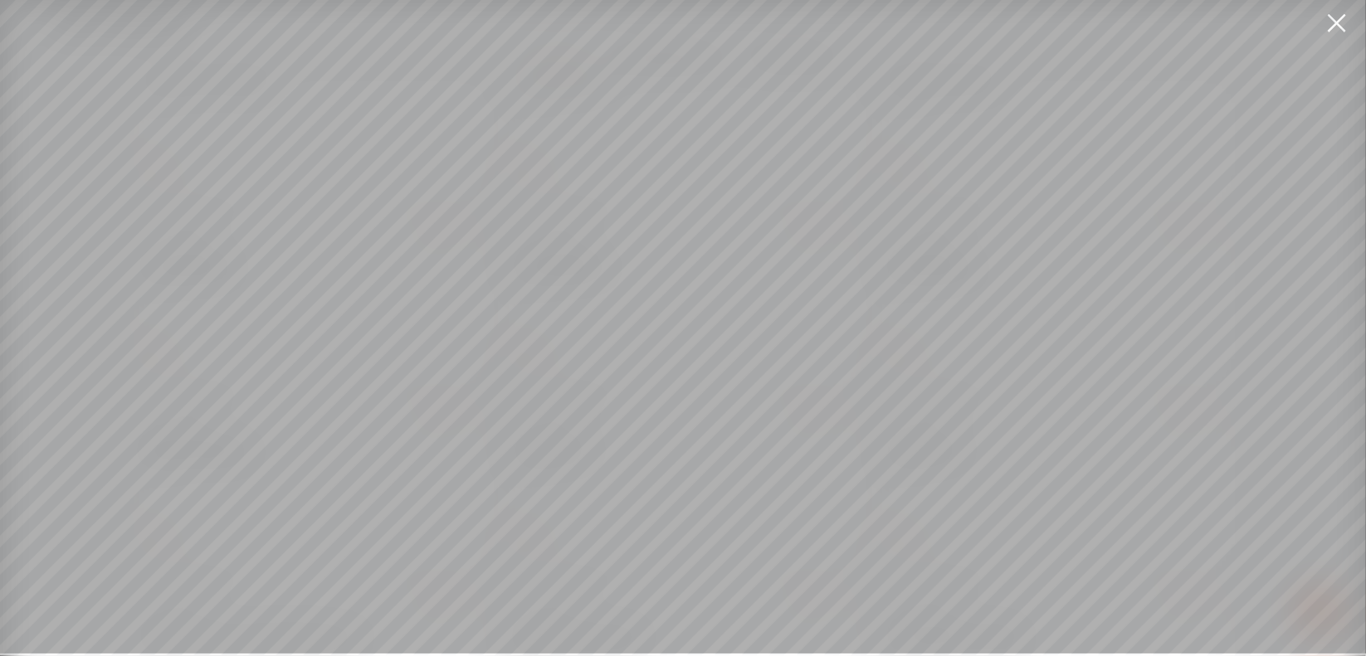
scroll to position [12, 0]
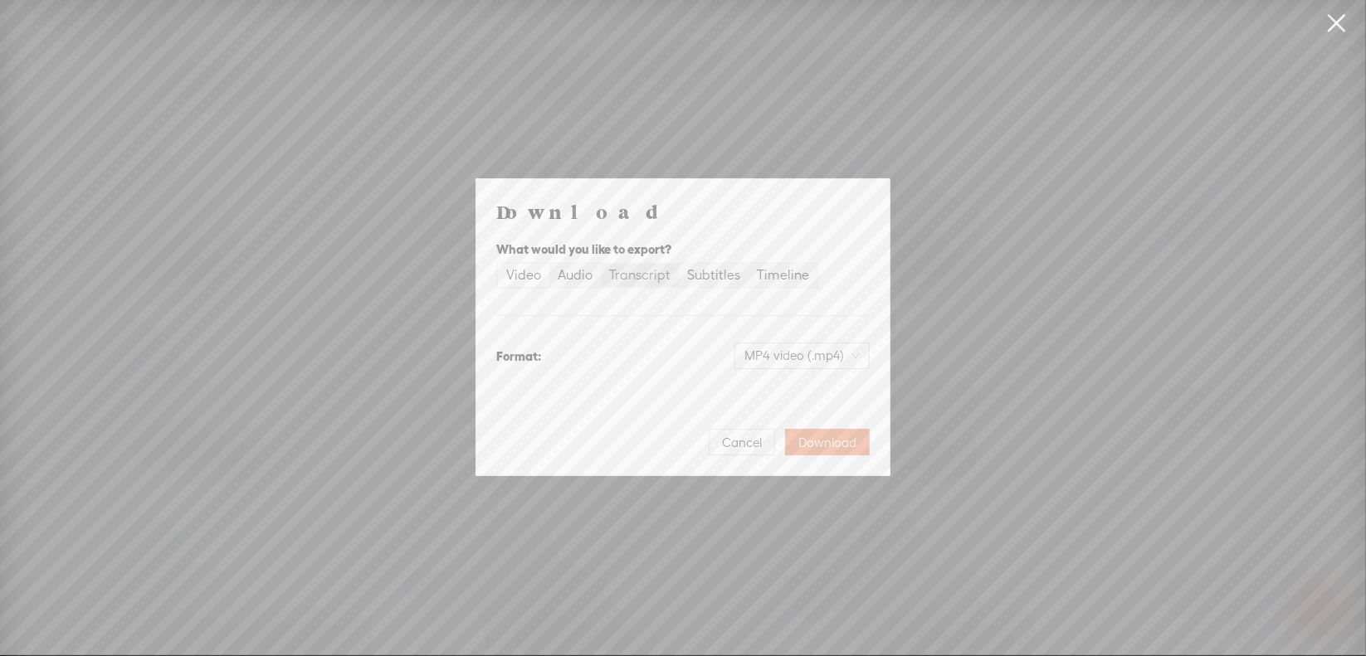
click at [658, 277] on div "Transcript" at bounding box center [639, 275] width 61 height 23
click at [601, 264] on input "Transcript" at bounding box center [601, 264] width 0 height 0
click at [811, 359] on span "Plain text (.txt)" at bounding box center [812, 355] width 95 height 25
click at [780, 439] on div "Microsoft Word (.docx)" at bounding box center [788, 438] width 138 height 17
click at [815, 441] on span "Download" at bounding box center [827, 443] width 58 height 17
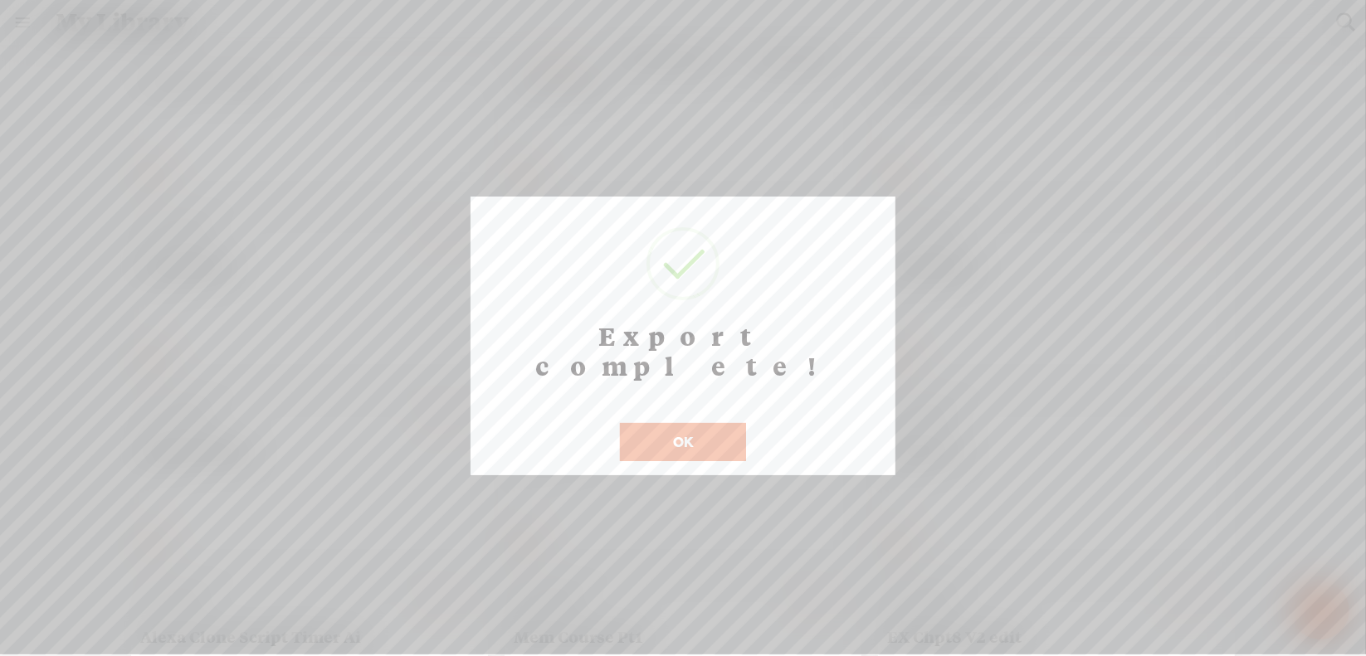
scroll to position [13, 0]
click at [678, 423] on button "OK" at bounding box center [683, 442] width 126 height 38
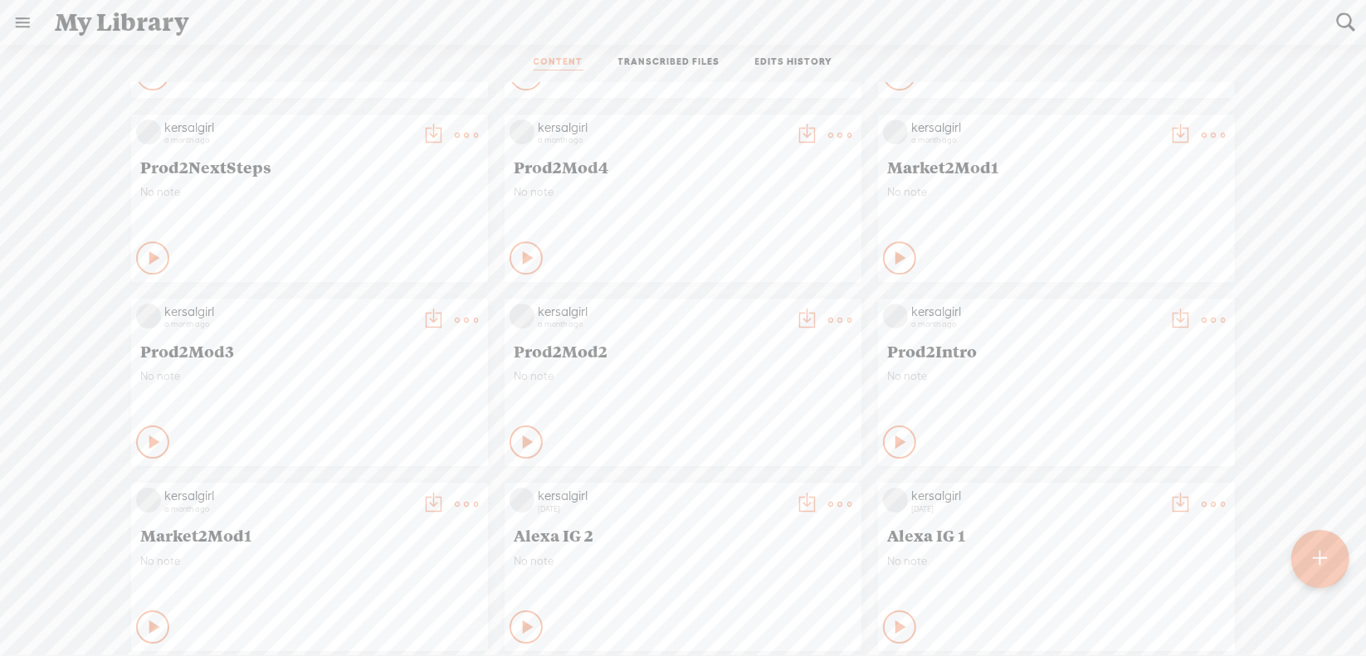
scroll to position [8652, 0]
click at [833, 320] on t at bounding box center [839, 318] width 23 height 23
click at [751, 491] on link "Download as..." at bounding box center [748, 489] width 166 height 38
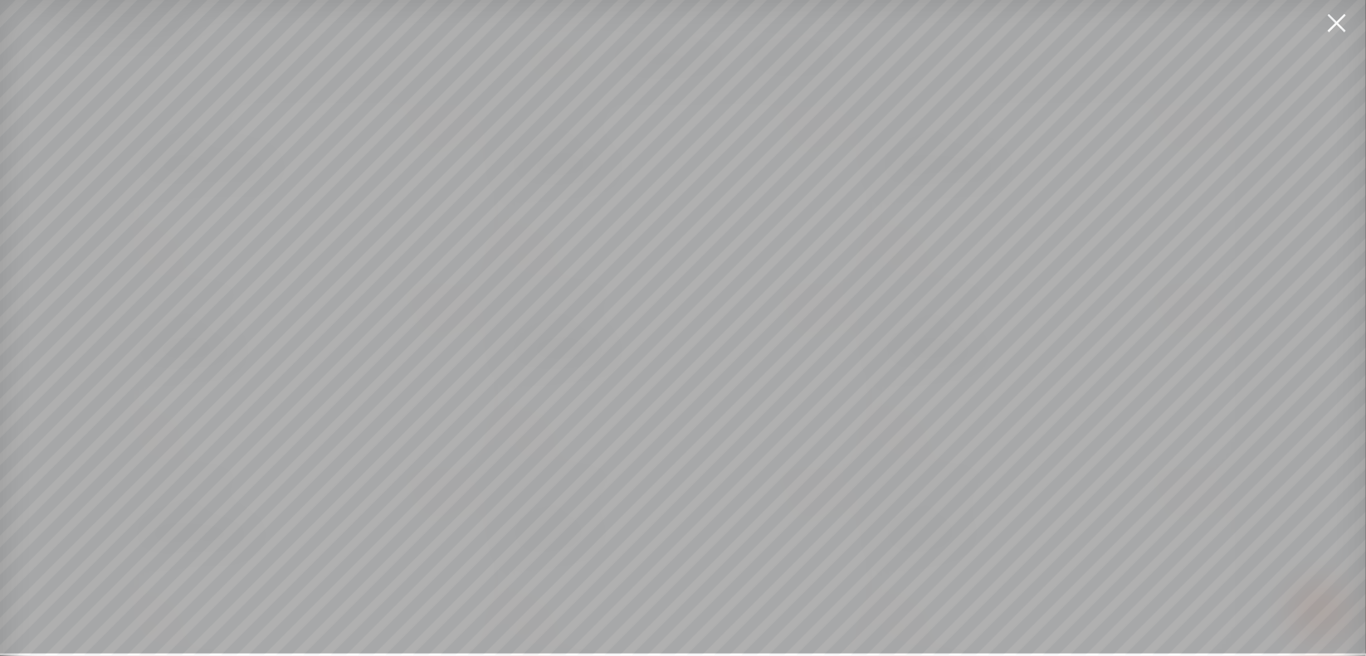
scroll to position [12, 0]
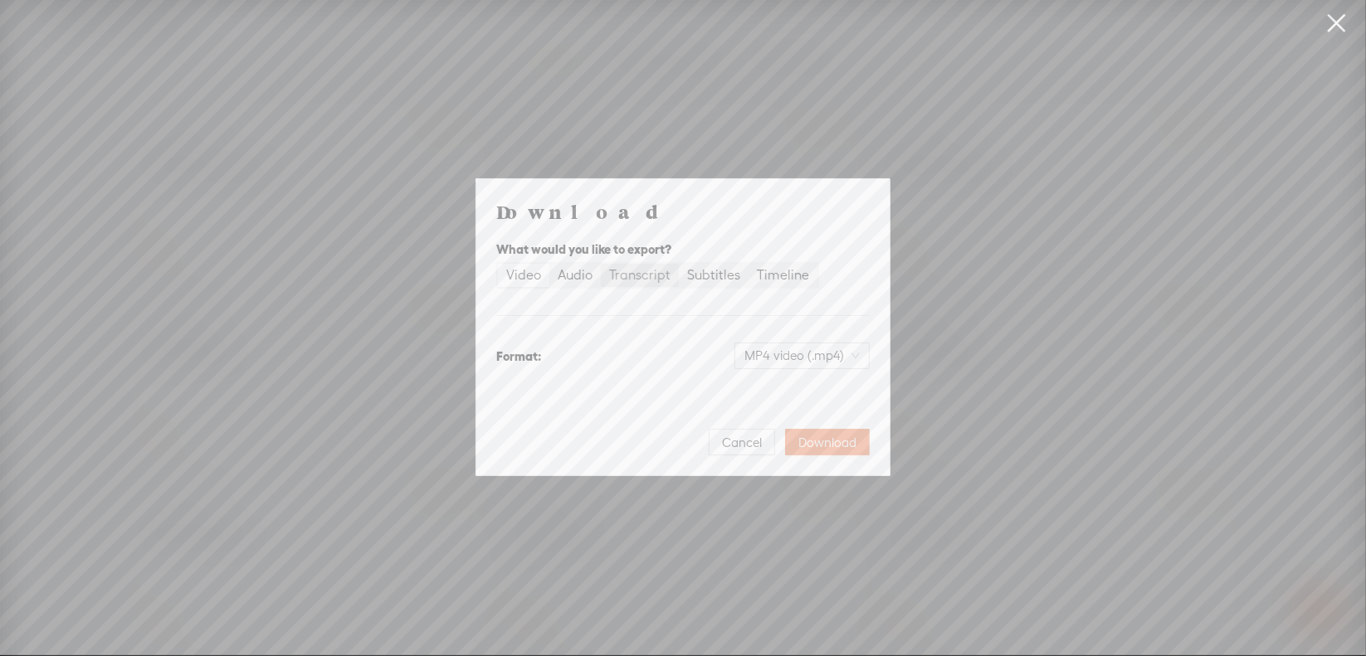
click at [617, 270] on div "Transcript" at bounding box center [639, 275] width 61 height 23
click at [601, 264] on input "Transcript" at bounding box center [601, 264] width 0 height 0
click at [792, 358] on span "Plain text (.txt)" at bounding box center [812, 355] width 95 height 25
click at [790, 445] on div "Microsoft Word (.docx)" at bounding box center [788, 438] width 138 height 17
click at [825, 438] on span "Download" at bounding box center [827, 443] width 58 height 17
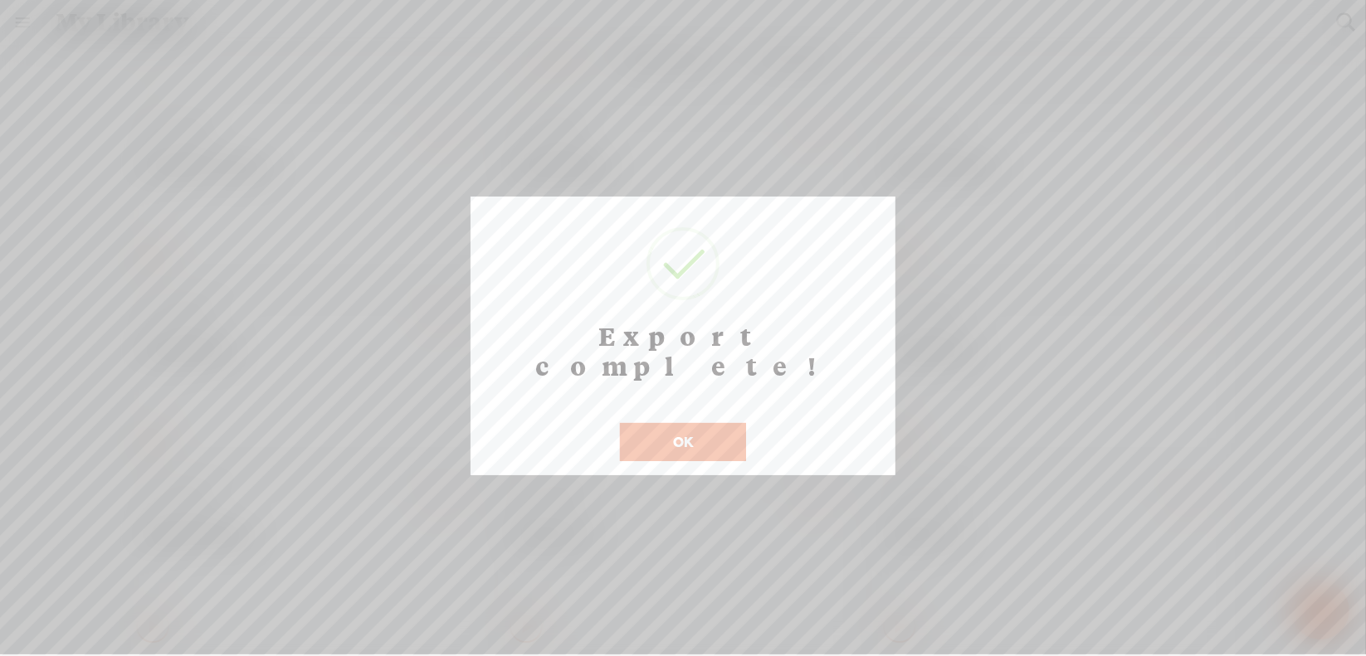
scroll to position [13, 0]
click at [703, 423] on button "OK" at bounding box center [683, 442] width 126 height 38
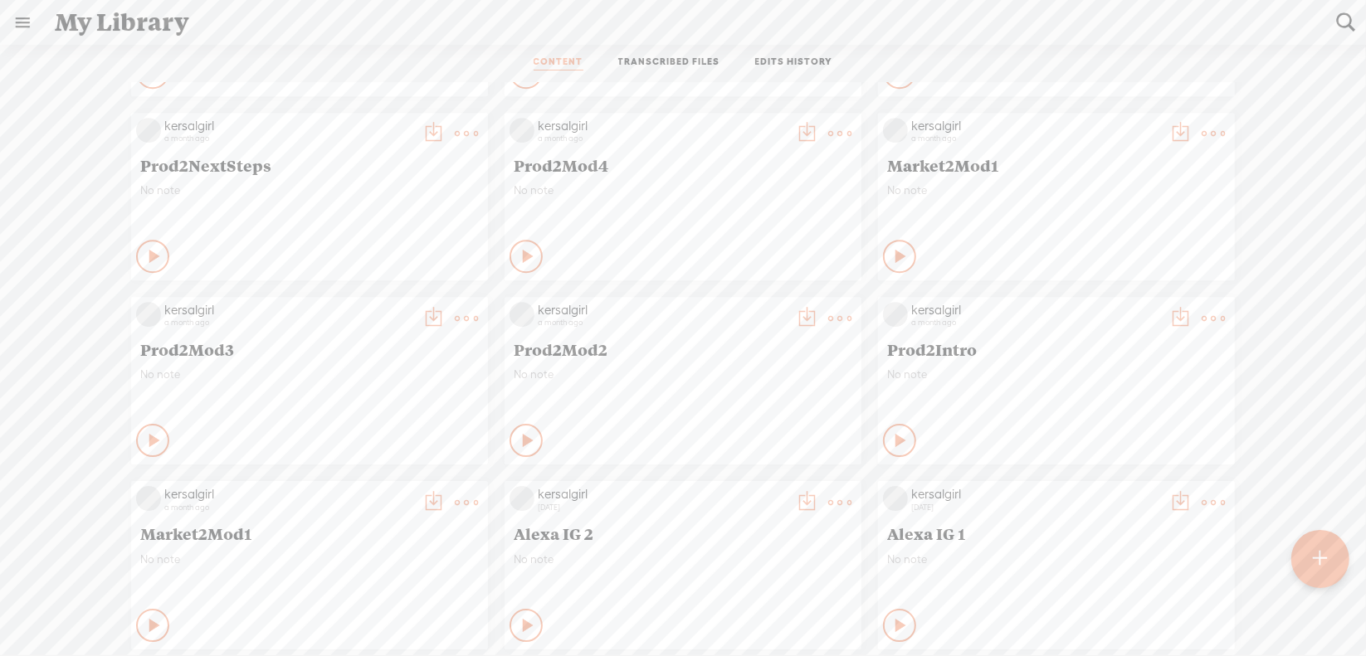
click at [455, 319] on t at bounding box center [466, 318] width 23 height 23
click at [384, 481] on link "Download as..." at bounding box center [375, 489] width 166 height 38
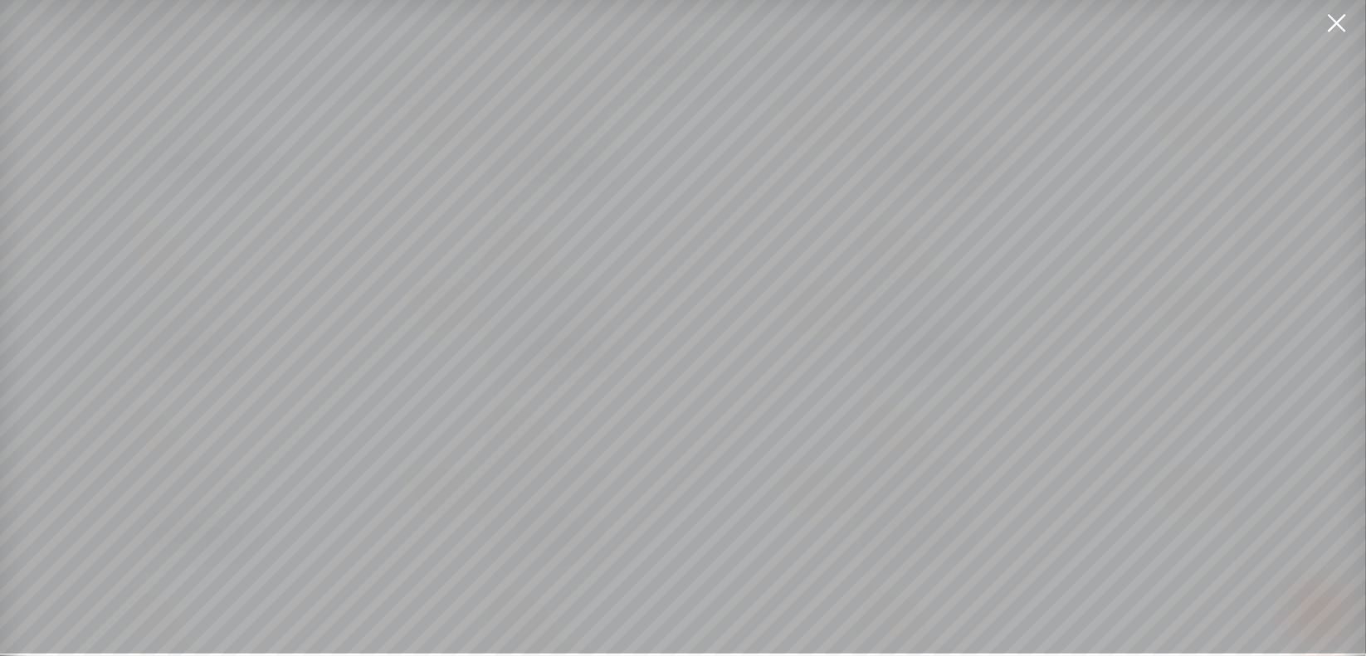
scroll to position [12, 0]
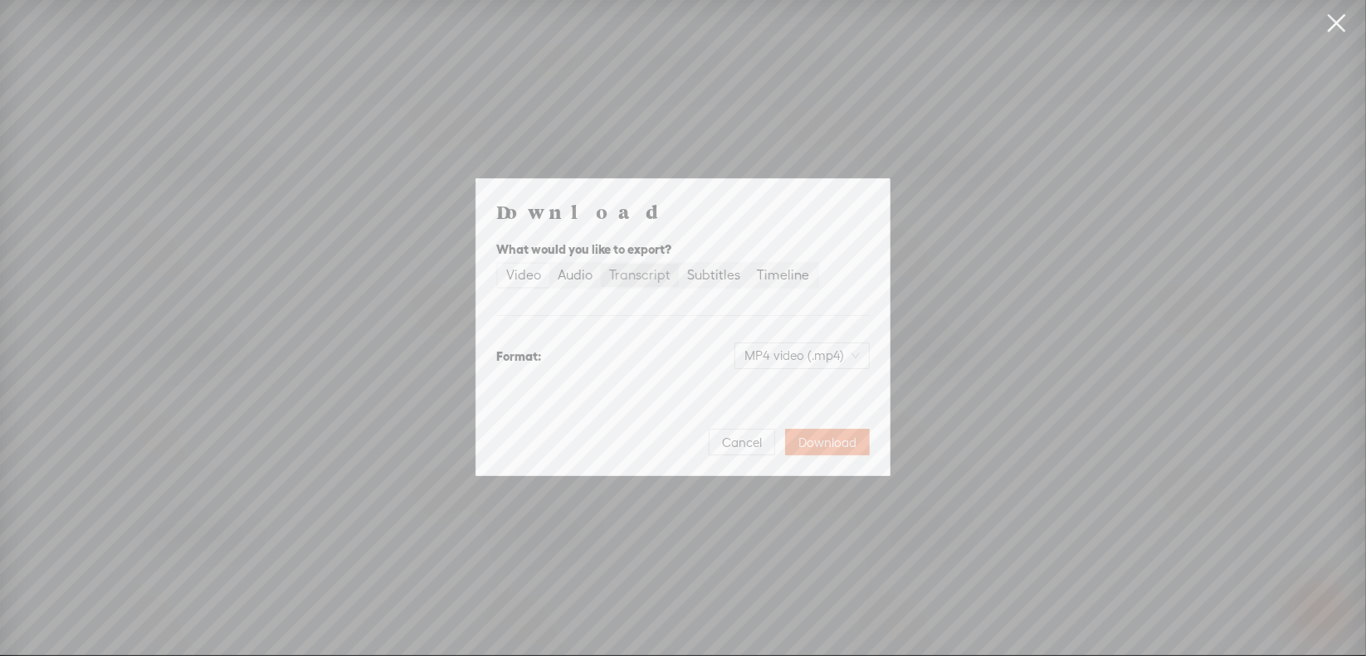
click at [657, 280] on div "Transcript" at bounding box center [639, 275] width 61 height 23
click at [601, 264] on input "Transcript" at bounding box center [601, 264] width 0 height 0
click at [777, 356] on span "Plain text (.txt)" at bounding box center [812, 355] width 95 height 25
click at [772, 442] on div "Microsoft Word (.docx)" at bounding box center [788, 438] width 138 height 17
click at [811, 441] on span "Download" at bounding box center [827, 443] width 58 height 17
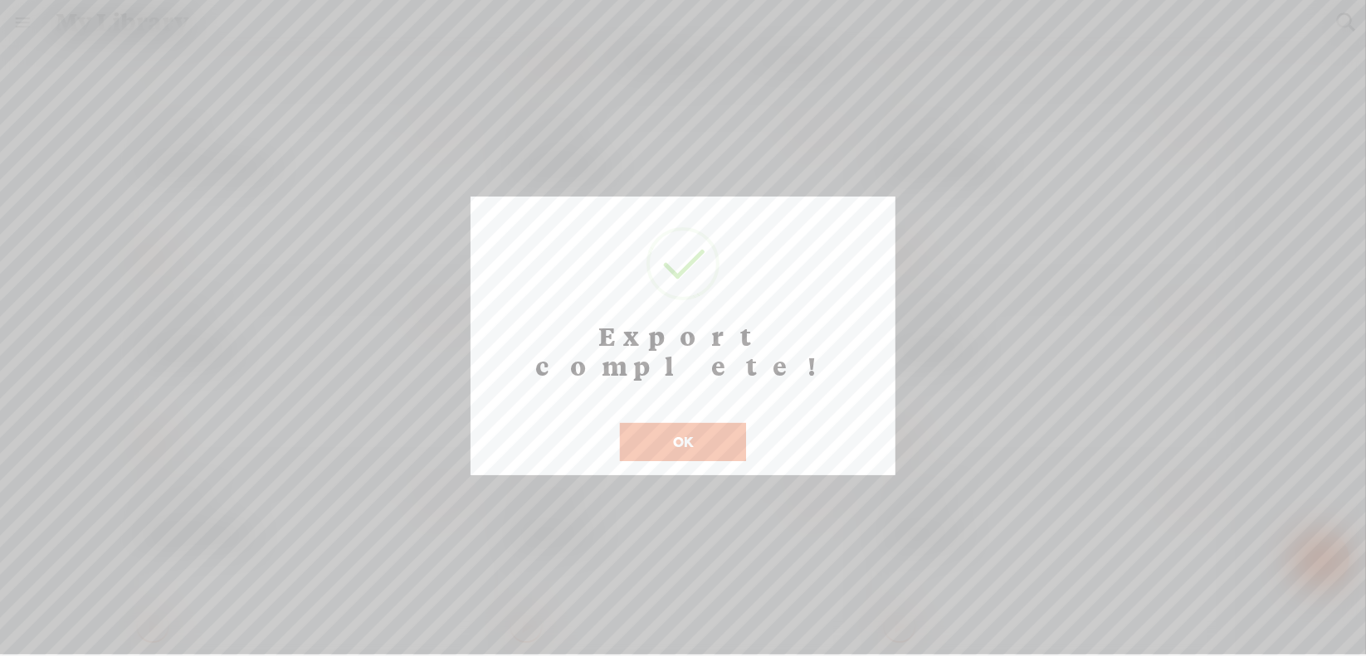
scroll to position [13, 0]
click at [664, 423] on button "OK" at bounding box center [683, 442] width 126 height 38
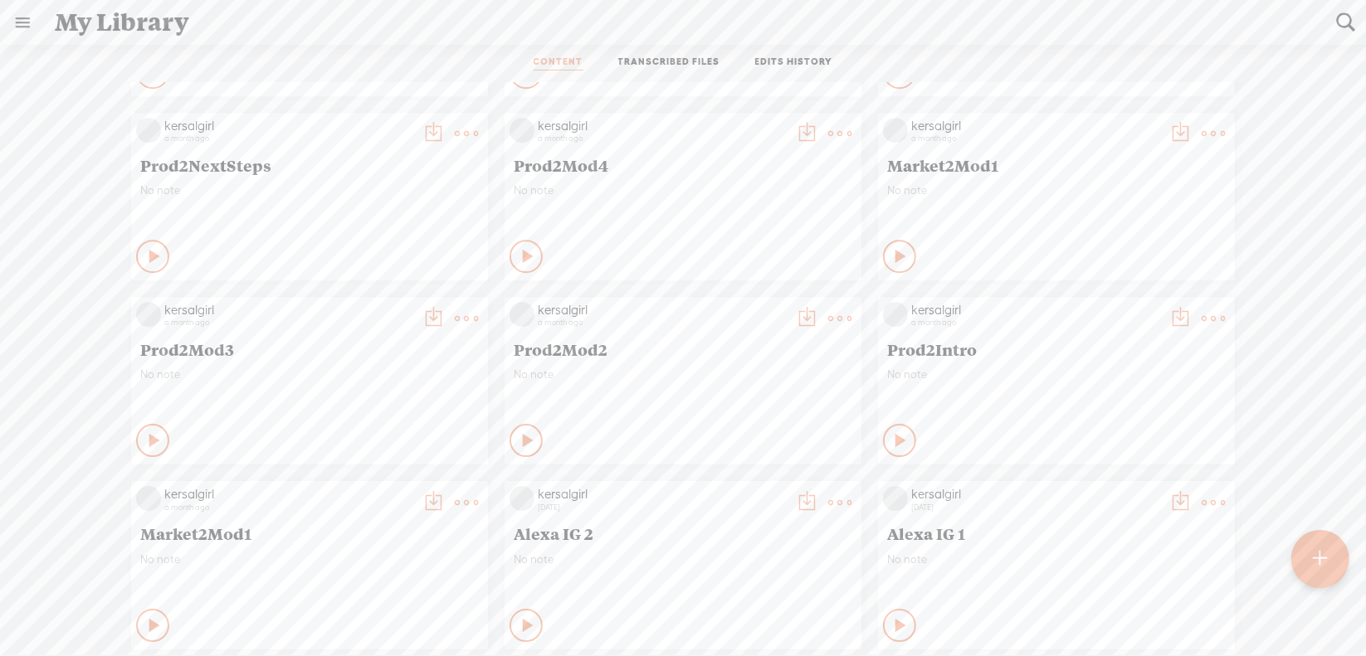
click at [828, 134] on t at bounding box center [839, 133] width 23 height 23
click at [765, 299] on link "Download as..." at bounding box center [748, 304] width 166 height 38
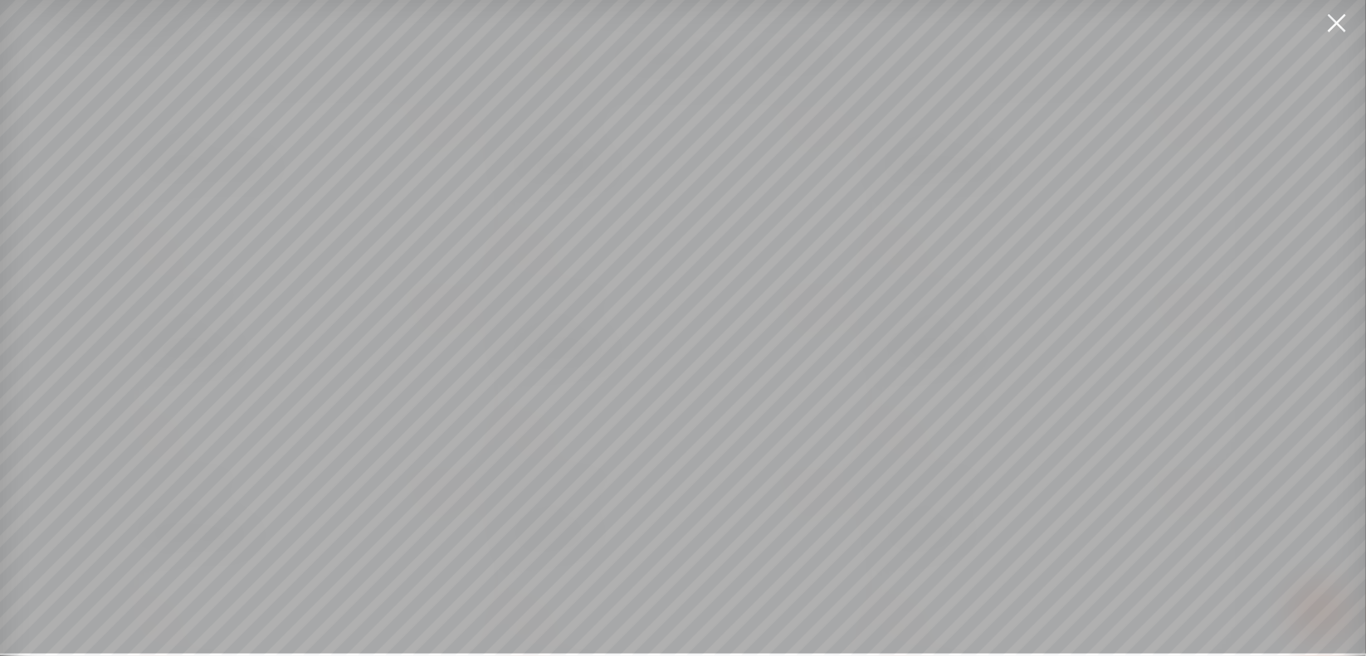
scroll to position [12, 0]
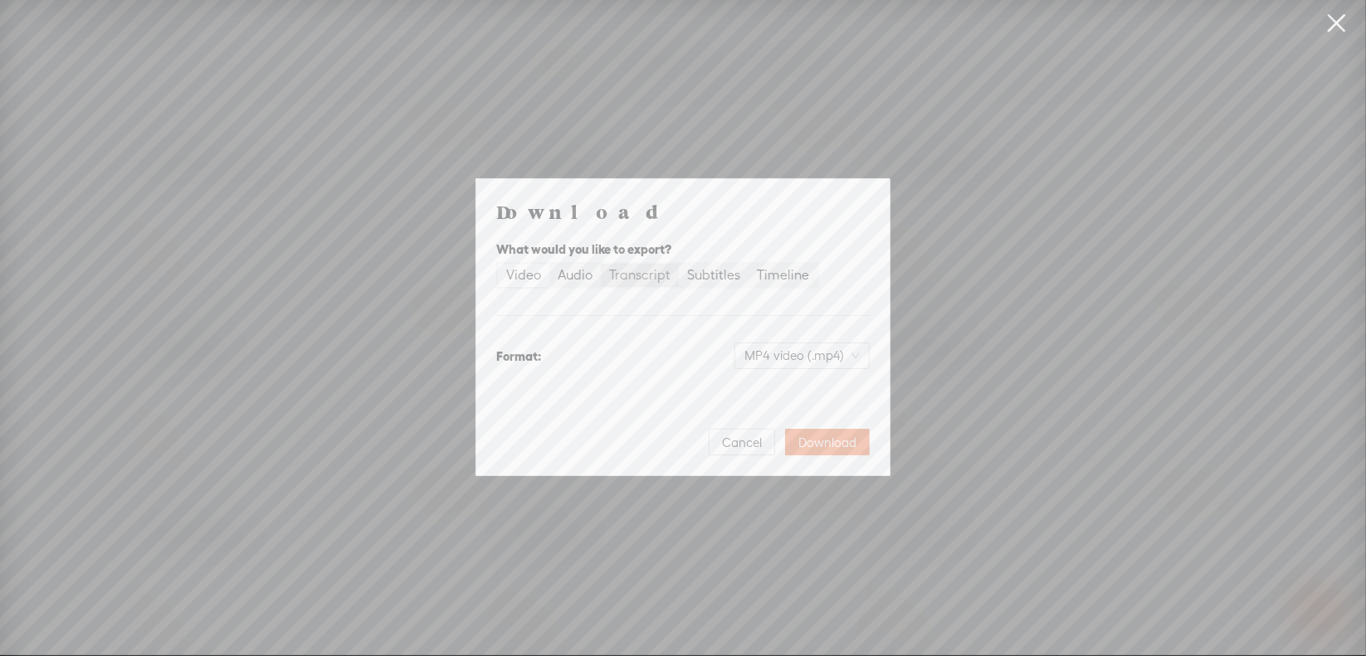
click at [644, 273] on div "Transcript" at bounding box center [639, 275] width 61 height 23
click at [601, 264] on input "Transcript" at bounding box center [601, 264] width 0 height 0
click at [782, 355] on span "Plain text (.txt)" at bounding box center [812, 355] width 95 height 25
drag, startPoint x: 775, startPoint y: 456, endPoint x: 783, endPoint y: 446, distance: 12.3
click at [774, 456] on div "Best for editing, formatted" at bounding box center [788, 456] width 138 height 13
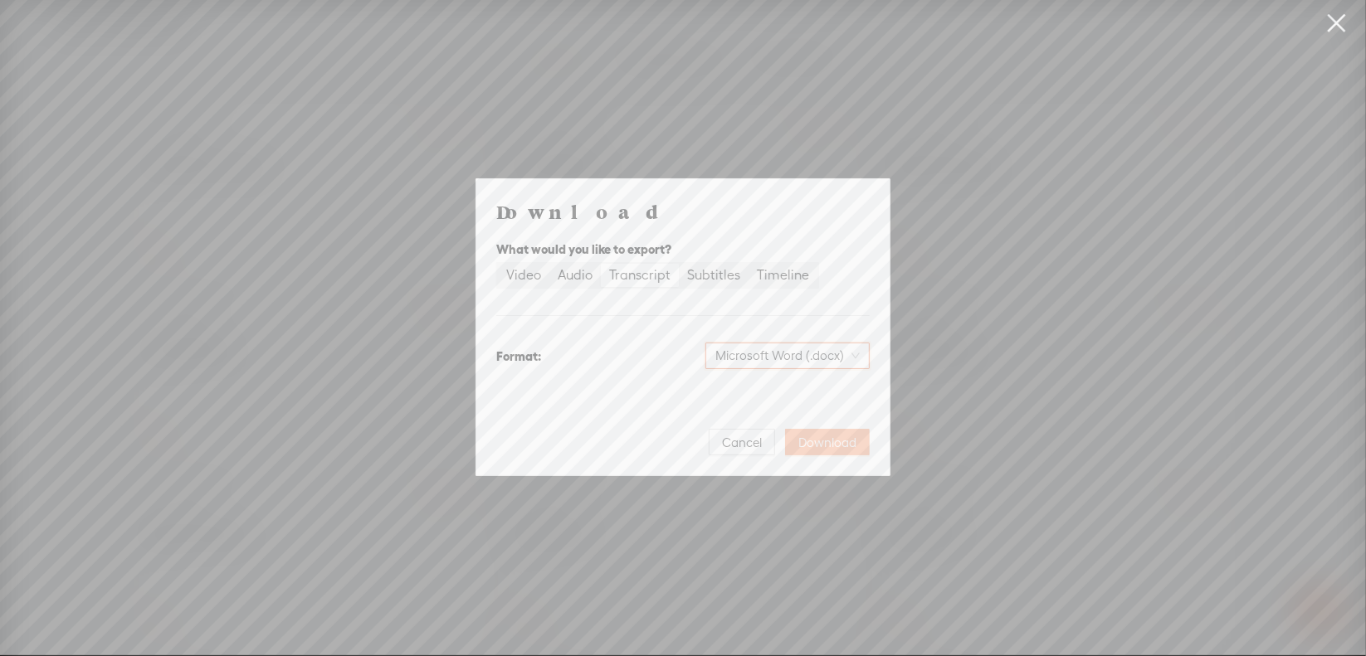
click at [825, 440] on span "Download" at bounding box center [827, 443] width 58 height 17
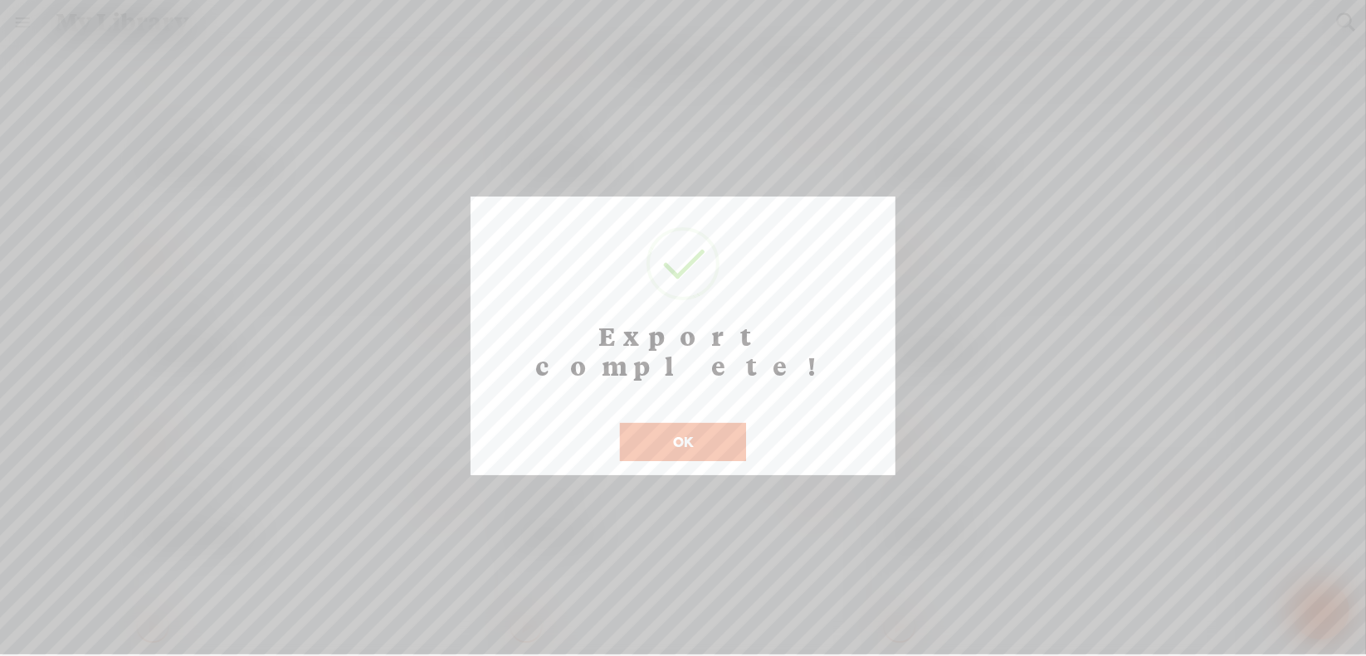
scroll to position [13, 0]
click at [655, 423] on button "OK" at bounding box center [683, 442] width 126 height 38
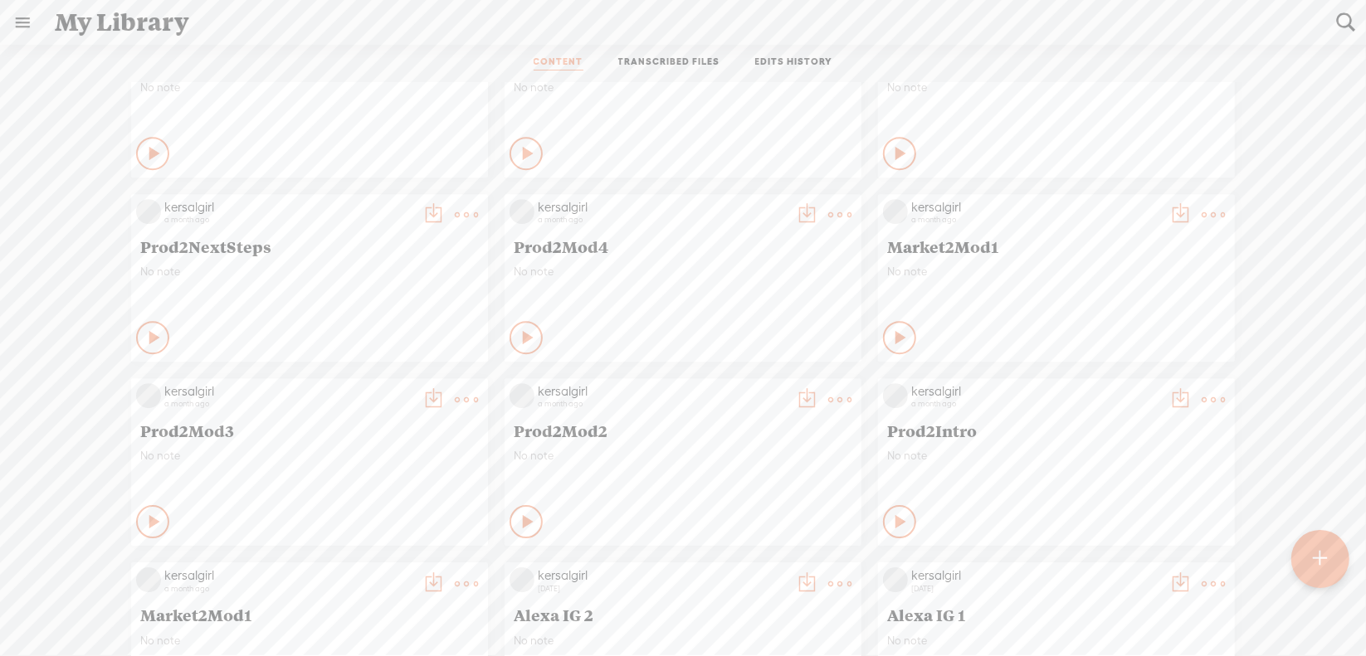
scroll to position [8569, 0]
click at [455, 218] on t at bounding box center [466, 216] width 23 height 23
click at [392, 385] on link "Download as..." at bounding box center [375, 387] width 166 height 38
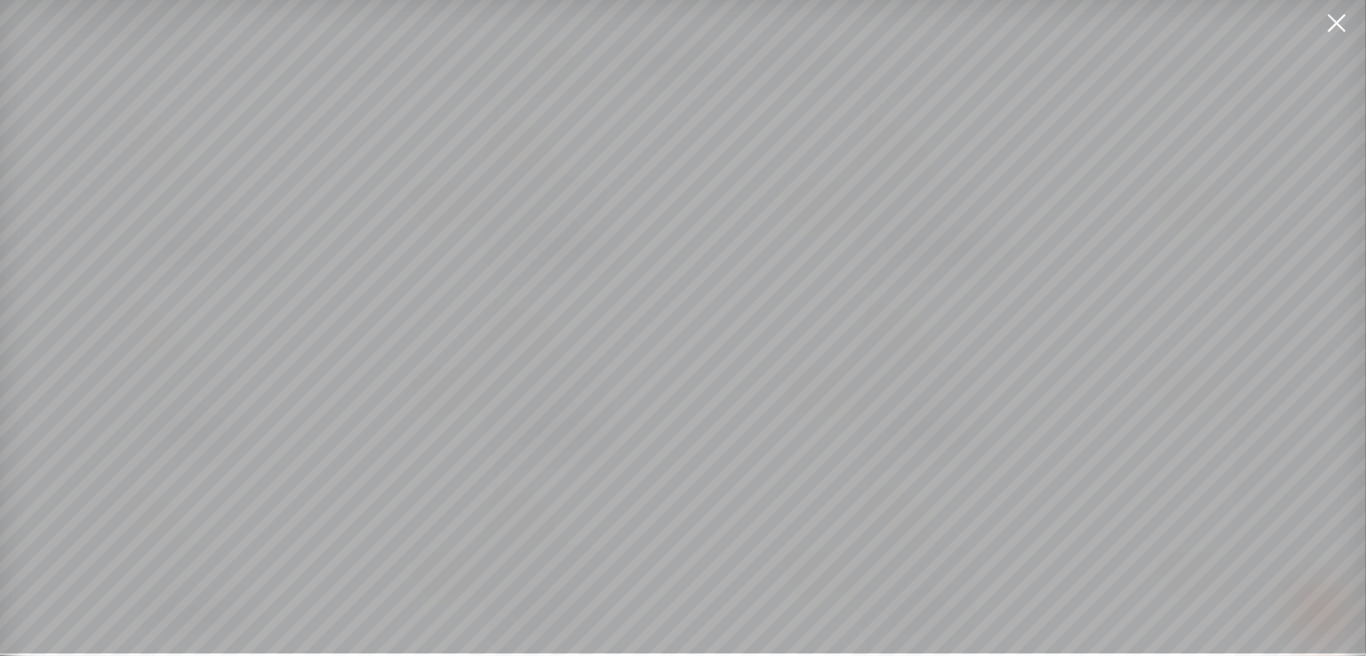
scroll to position [12, 0]
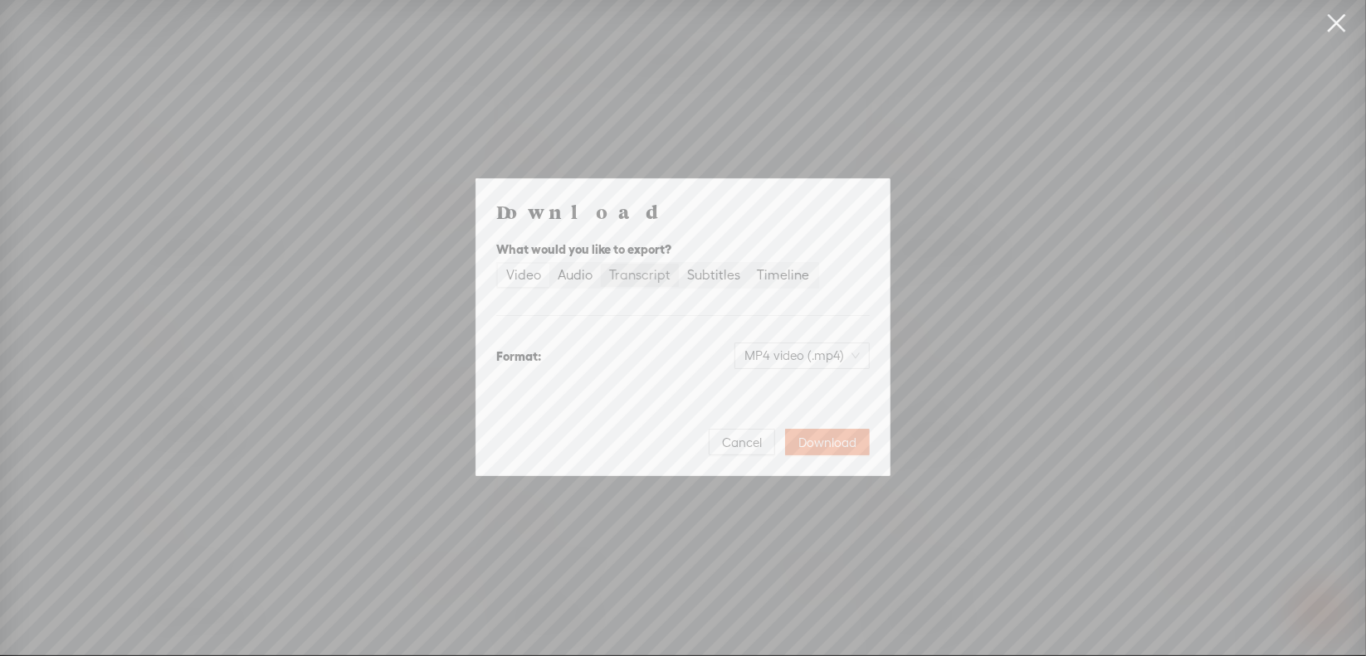
click at [659, 275] on div "Transcript" at bounding box center [639, 275] width 61 height 23
click at [601, 264] on input "Transcript" at bounding box center [601, 264] width 0 height 0
click at [816, 358] on span "Plain text (.txt)" at bounding box center [812, 355] width 95 height 25
click at [797, 431] on div "Microsoft Word (.docx)" at bounding box center [788, 438] width 138 height 17
click at [824, 440] on span "Download" at bounding box center [827, 443] width 58 height 17
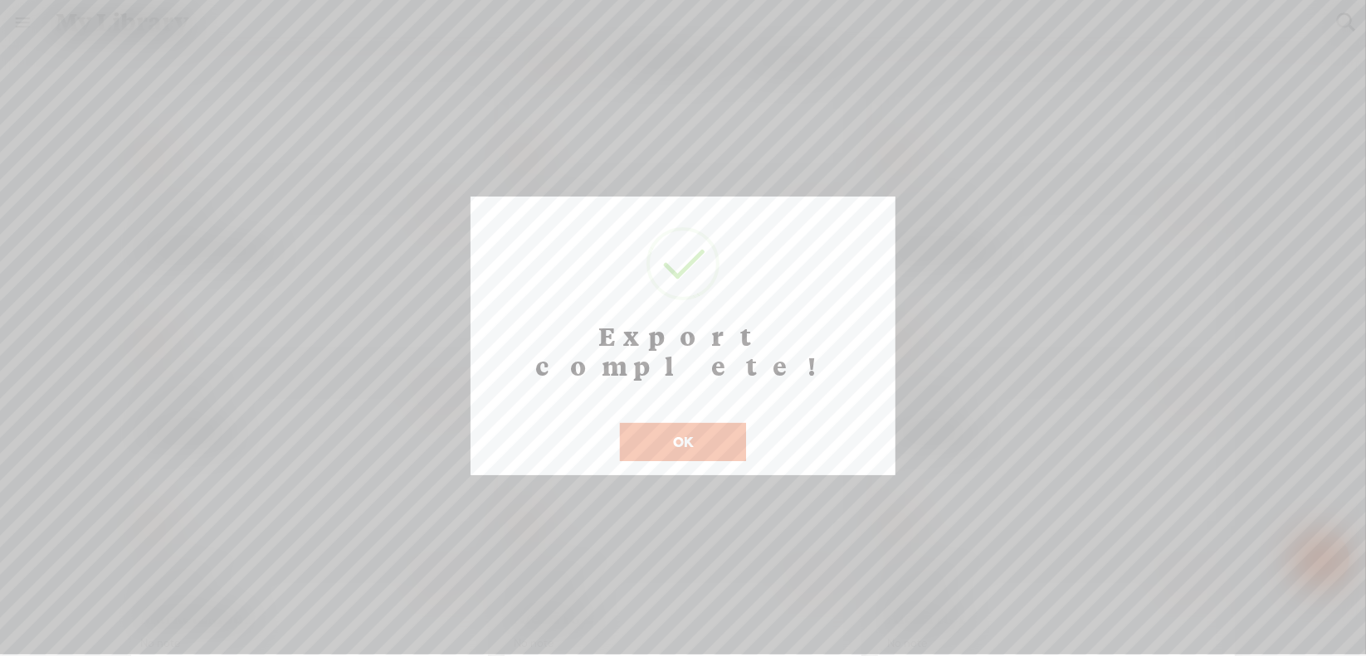
scroll to position [13, 0]
click at [646, 423] on button "OK" at bounding box center [683, 442] width 126 height 38
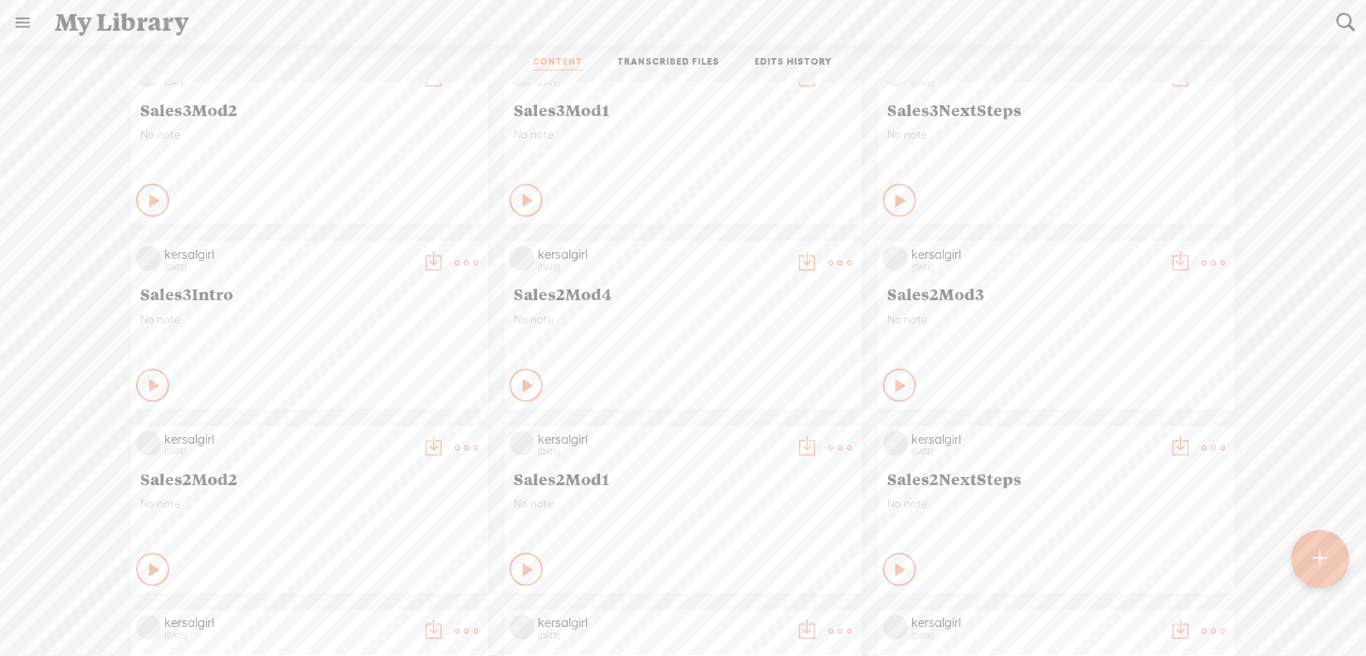
scroll to position [1908, 0]
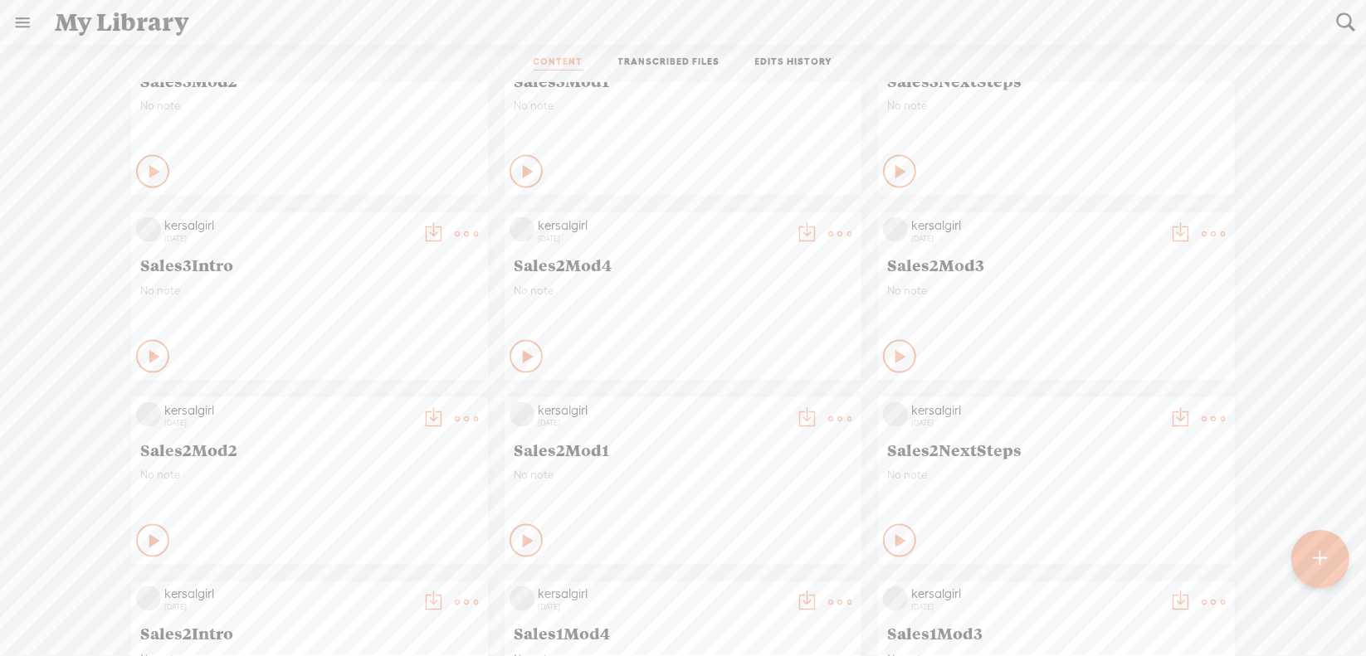
click at [1345, 23] on t at bounding box center [1345, 23] width 22 height 22
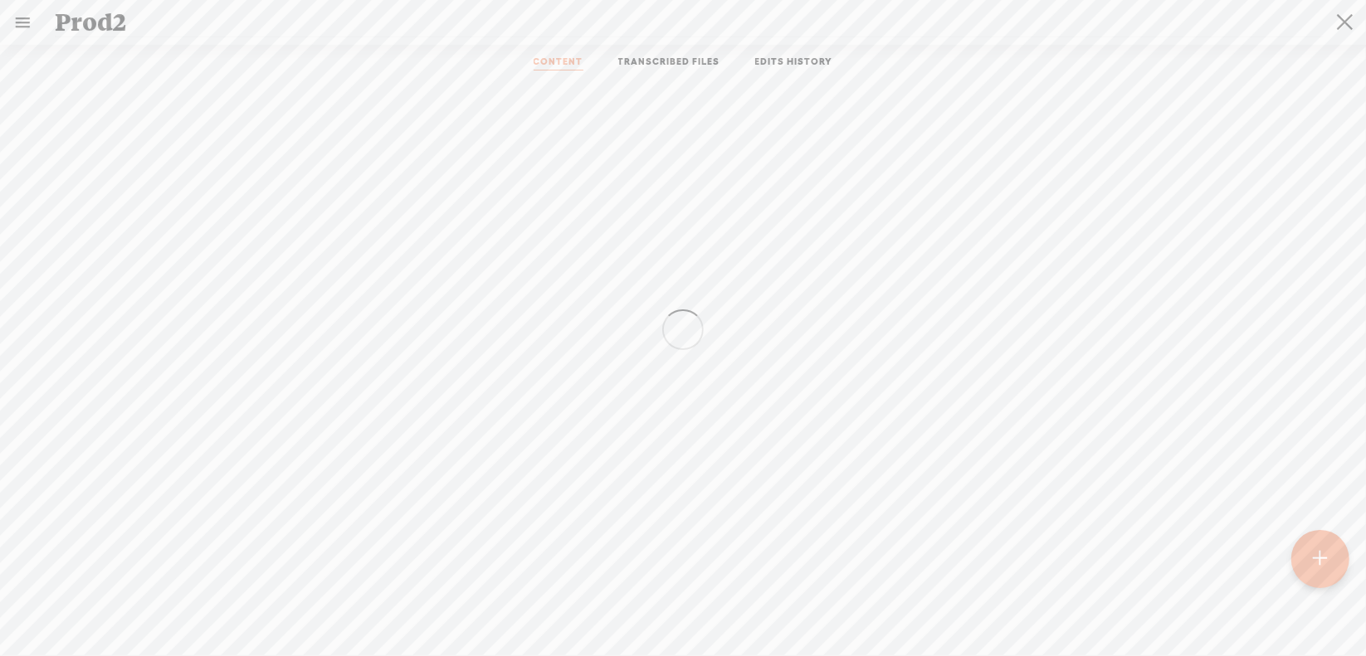
scroll to position [0, 0]
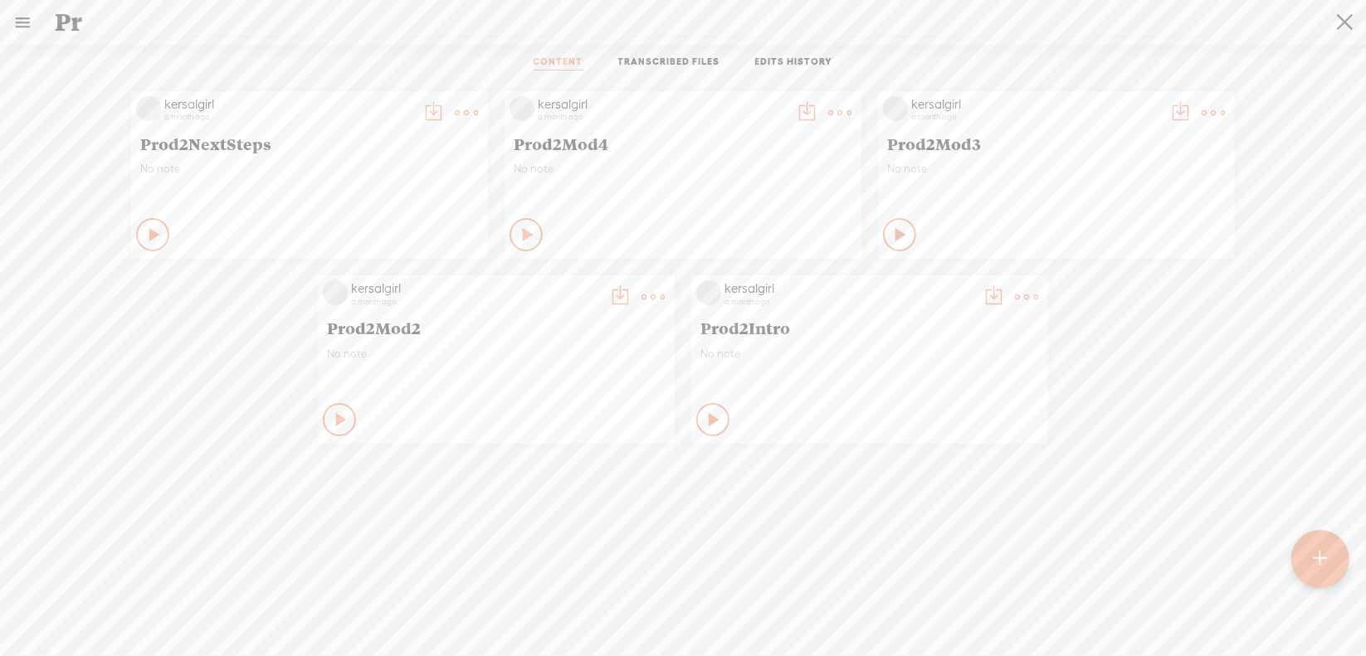
type input "P"
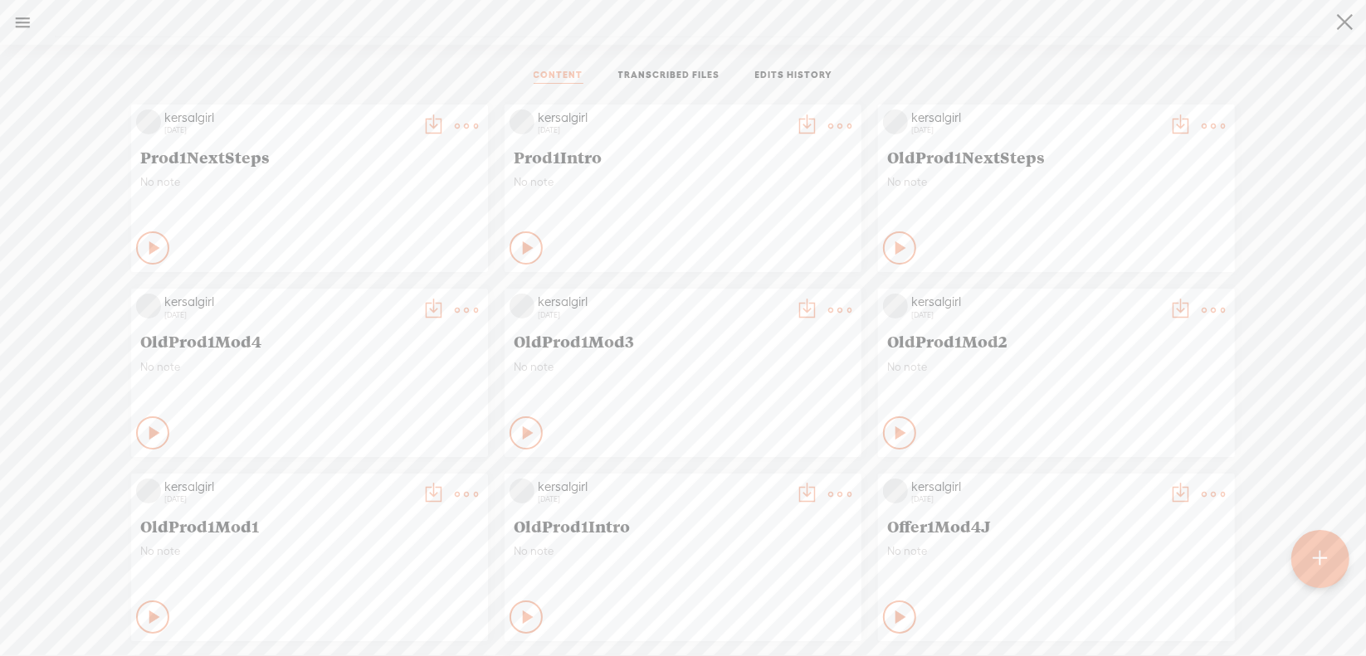
click at [1315, 566] on t at bounding box center [1320, 559] width 14 height 37
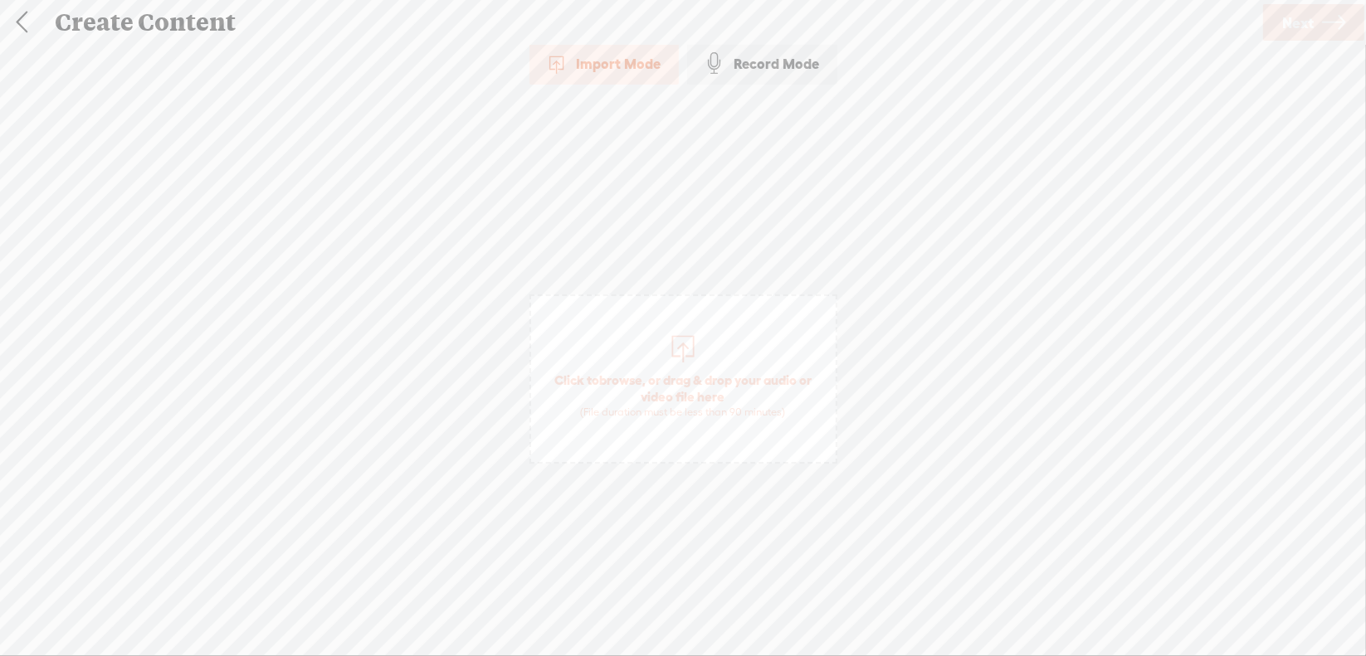
click at [625, 378] on span "browse" at bounding box center [620, 380] width 43 height 15
click at [1291, 23] on span "Next" at bounding box center [1298, 23] width 32 height 42
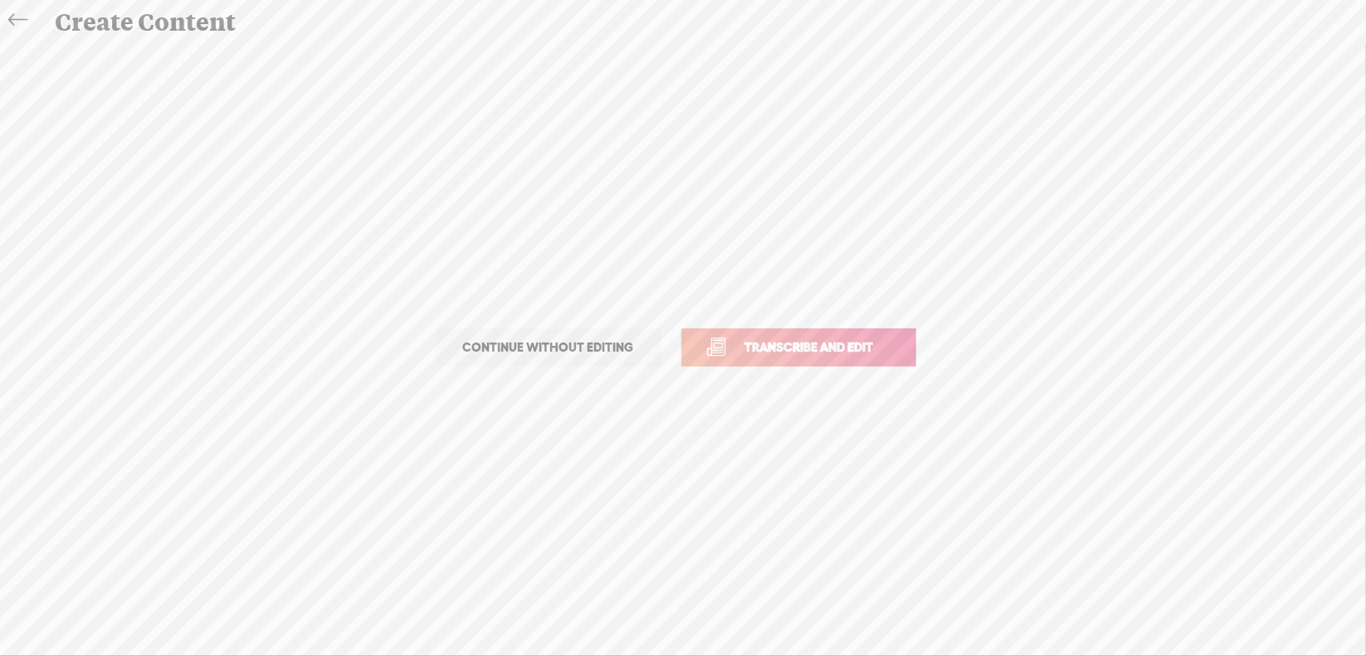
click at [803, 340] on span "Transcribe and edit" at bounding box center [809, 347] width 163 height 19
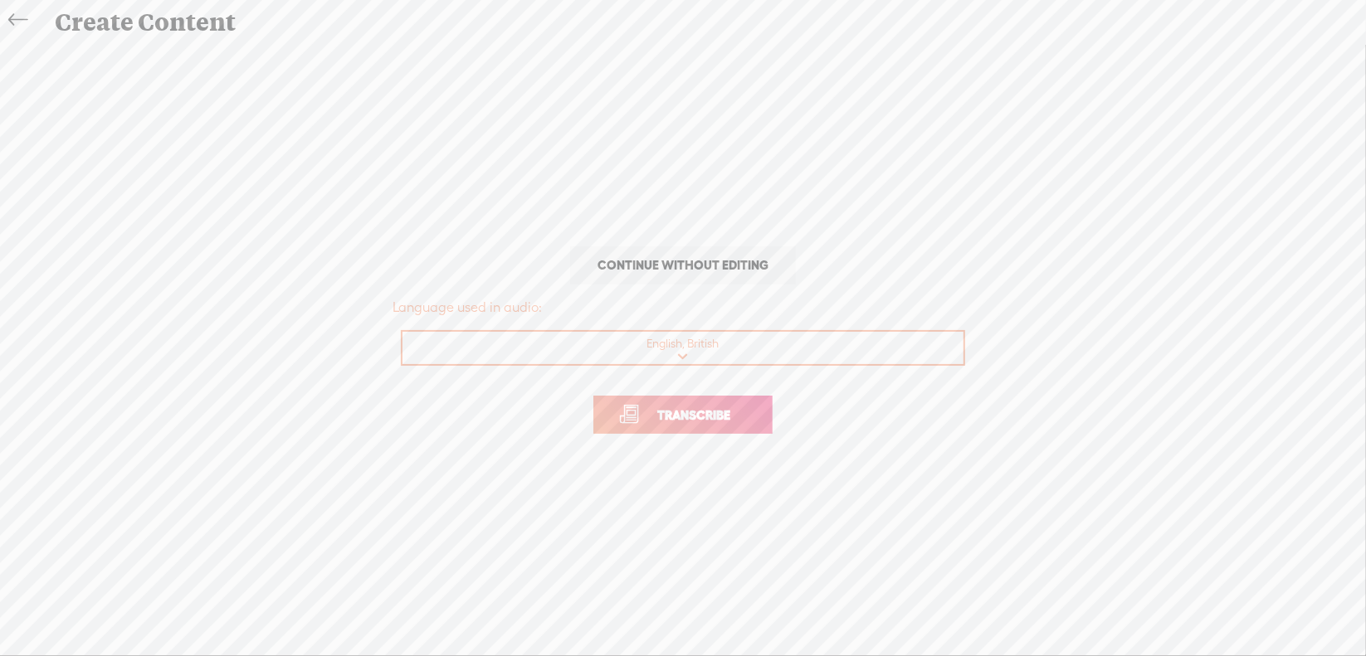
click at [709, 409] on span "Transcribe" at bounding box center [694, 415] width 108 height 19
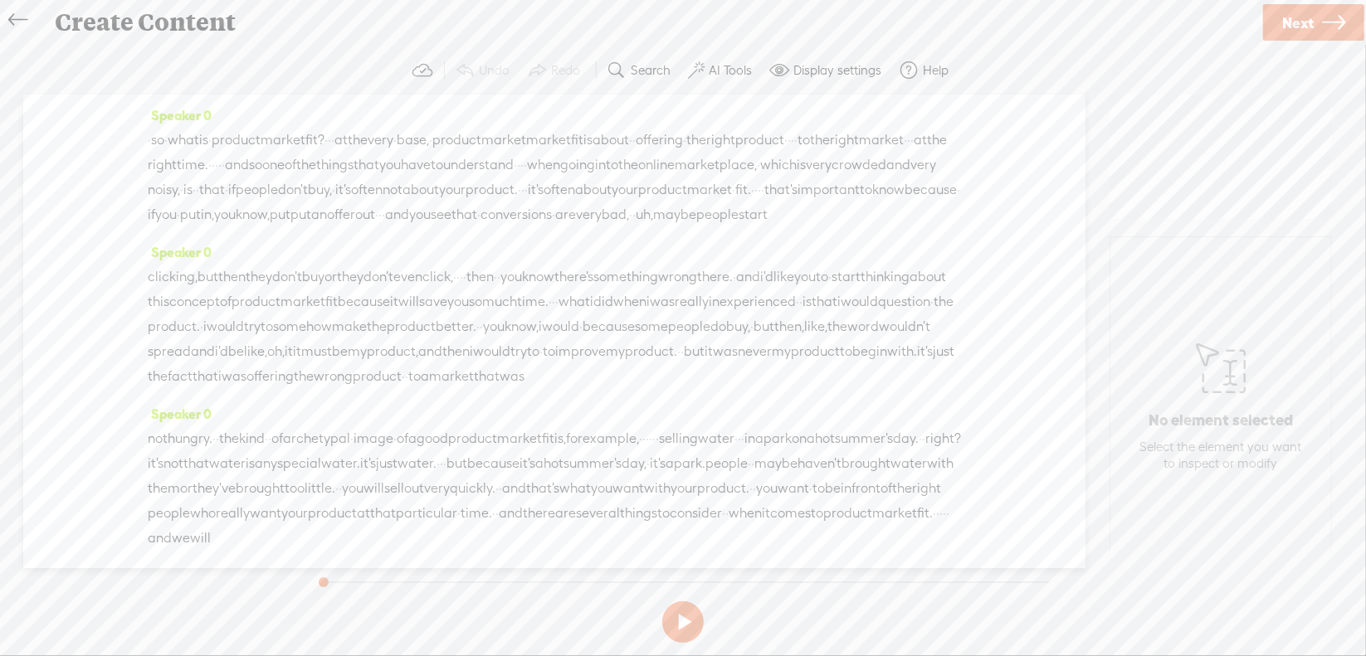
click at [1300, 19] on span "Next" at bounding box center [1298, 23] width 32 height 42
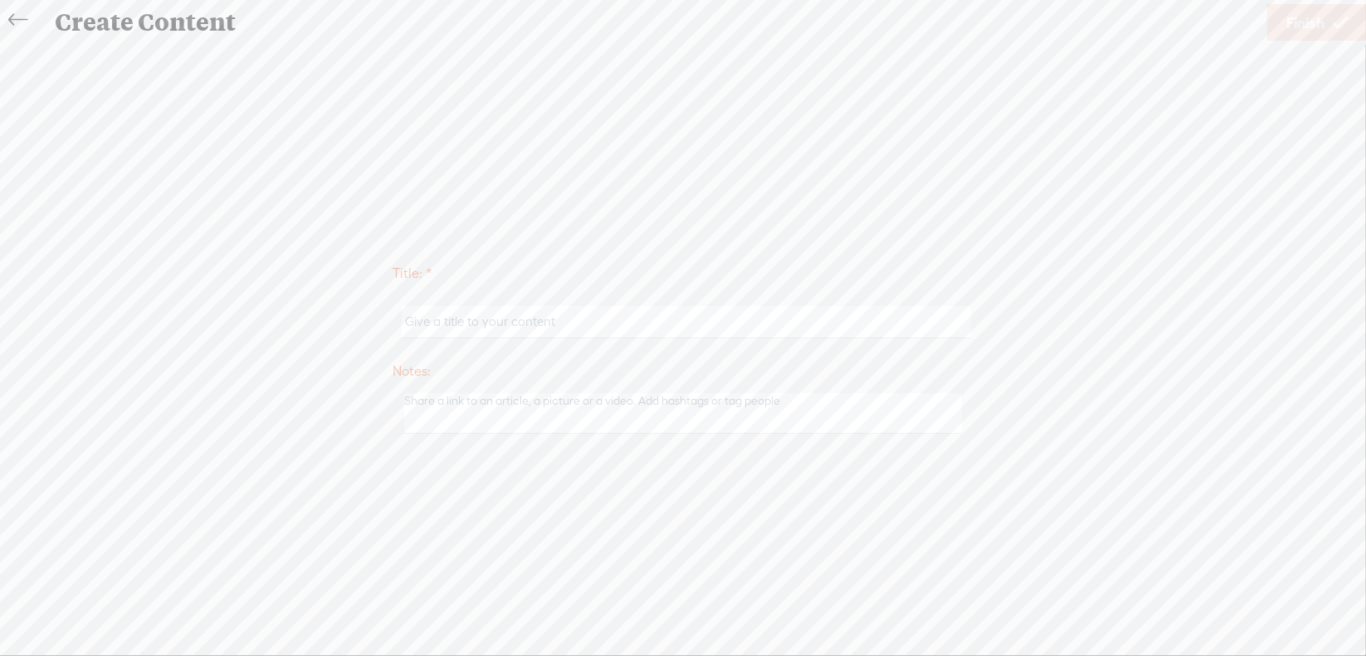
click at [462, 311] on input "text" at bounding box center [686, 322] width 568 height 32
type input "Prod2Mod1"
click at [1295, 29] on span "Finish" at bounding box center [1305, 23] width 38 height 42
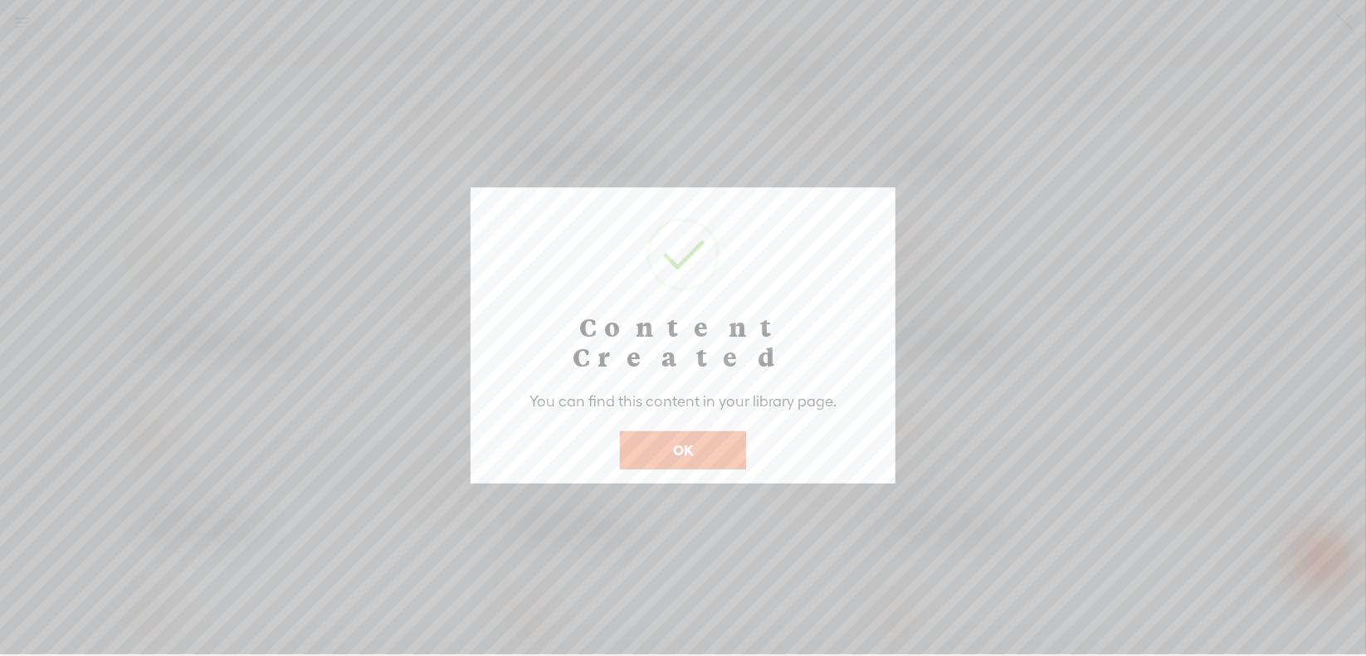
click at [724, 431] on button "OK" at bounding box center [683, 450] width 126 height 38
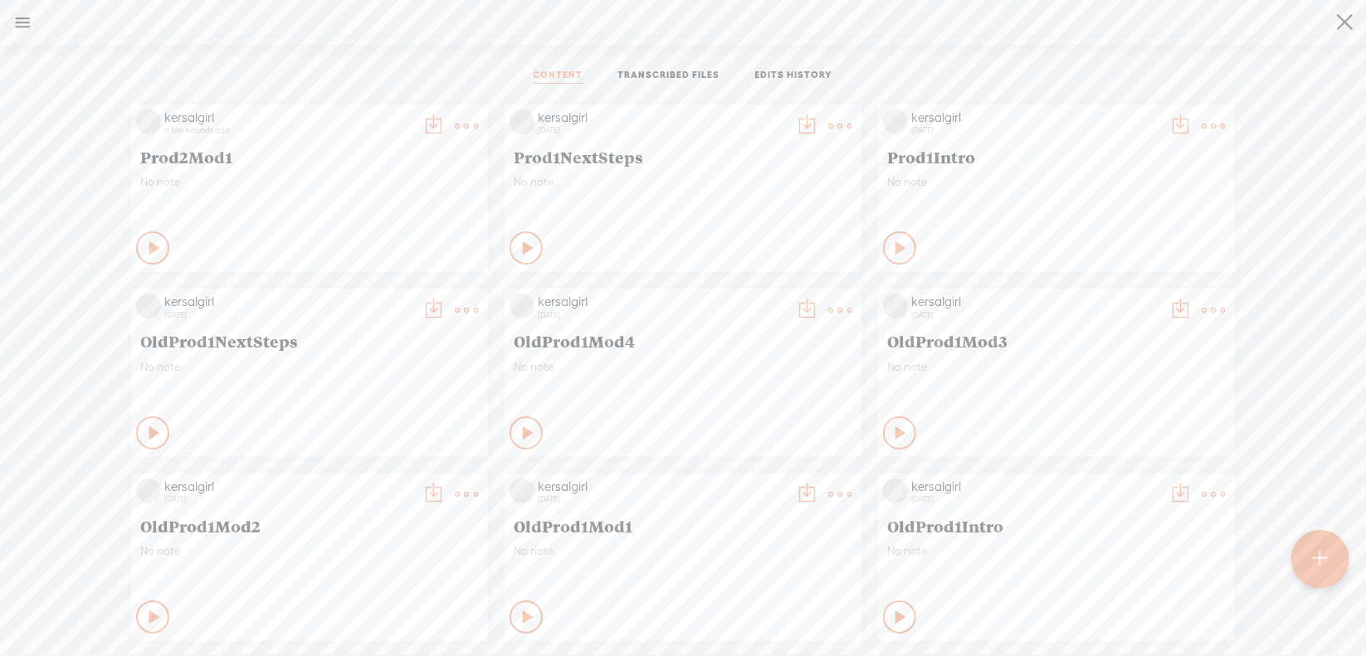
click at [456, 129] on t at bounding box center [466, 125] width 23 height 23
click at [389, 334] on link "Download as..." at bounding box center [375, 333] width 166 height 38
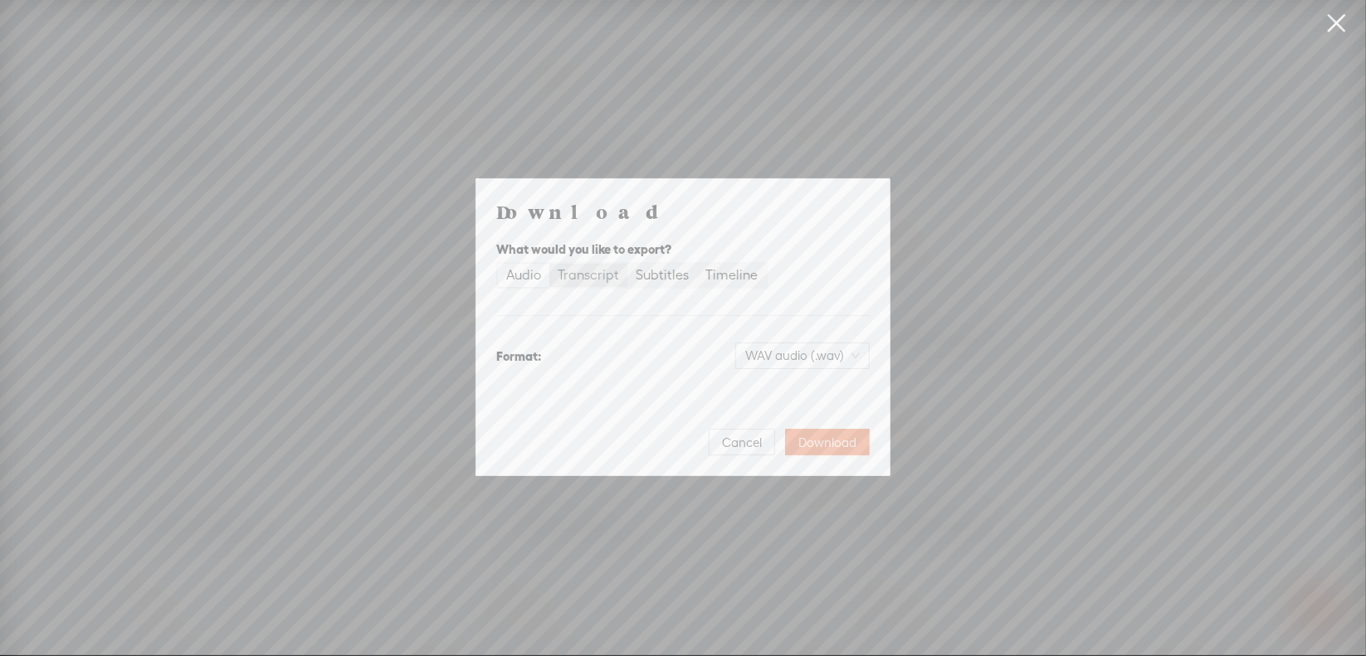
click at [594, 276] on div "Transcript" at bounding box center [588, 275] width 61 height 23
click at [549, 264] on input "Transcript" at bounding box center [549, 264] width 0 height 0
click at [812, 361] on span "Plain text (.txt)" at bounding box center [812, 355] width 95 height 25
click at [787, 438] on div "Microsoft Word (.docx)" at bounding box center [788, 438] width 138 height 17
click at [824, 441] on span "Download" at bounding box center [827, 443] width 58 height 17
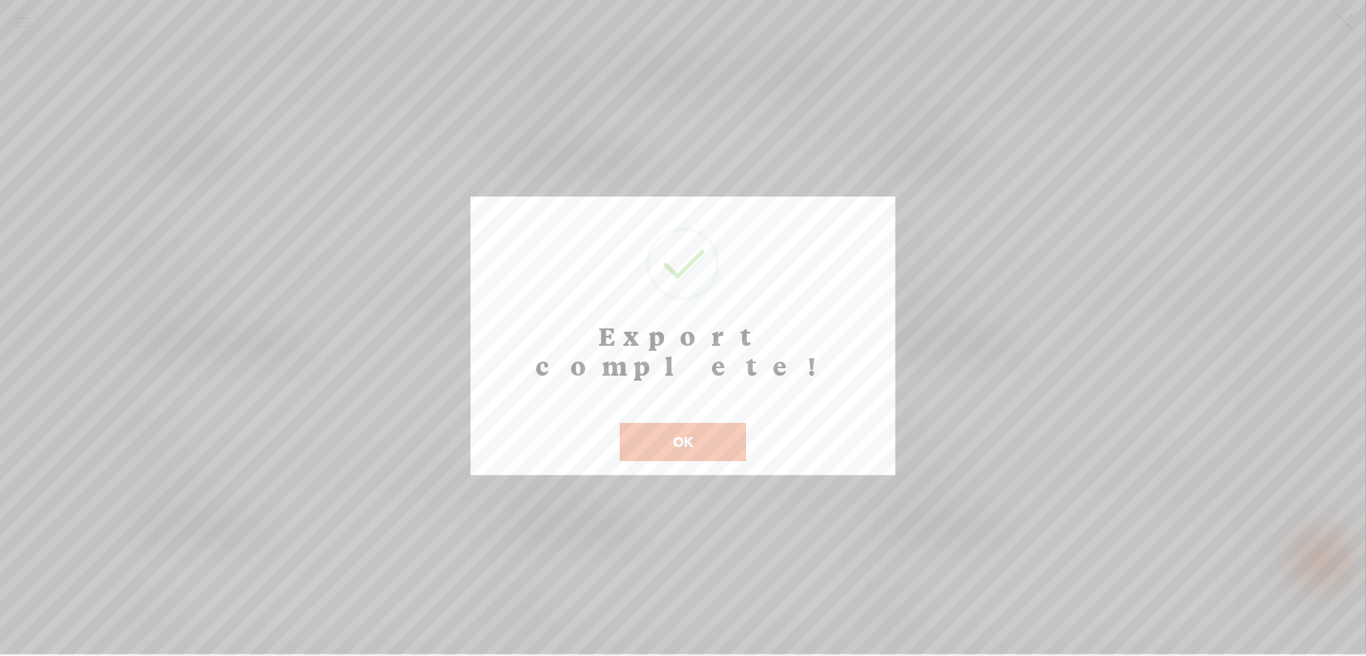
click at [663, 423] on button "OK" at bounding box center [683, 442] width 126 height 38
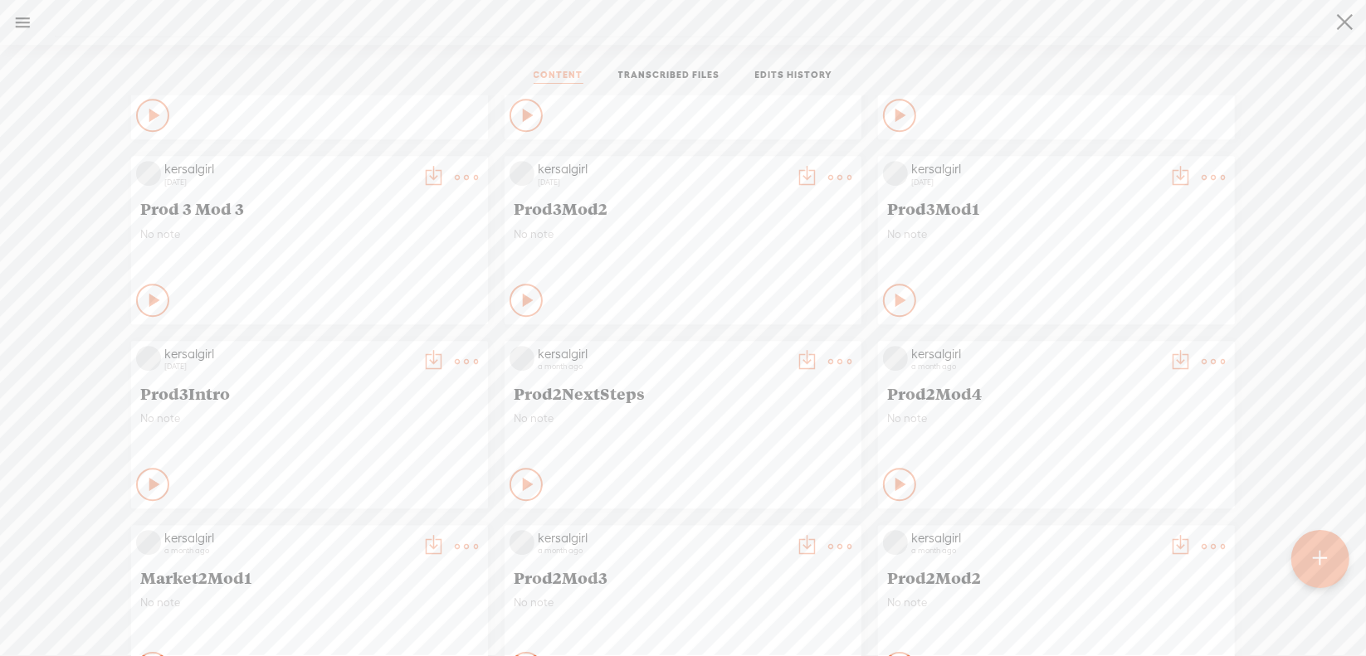
scroll to position [8438, 0]
click at [455, 364] on t at bounding box center [466, 360] width 23 height 23
click at [407, 530] on link "Download as..." at bounding box center [375, 531] width 166 height 38
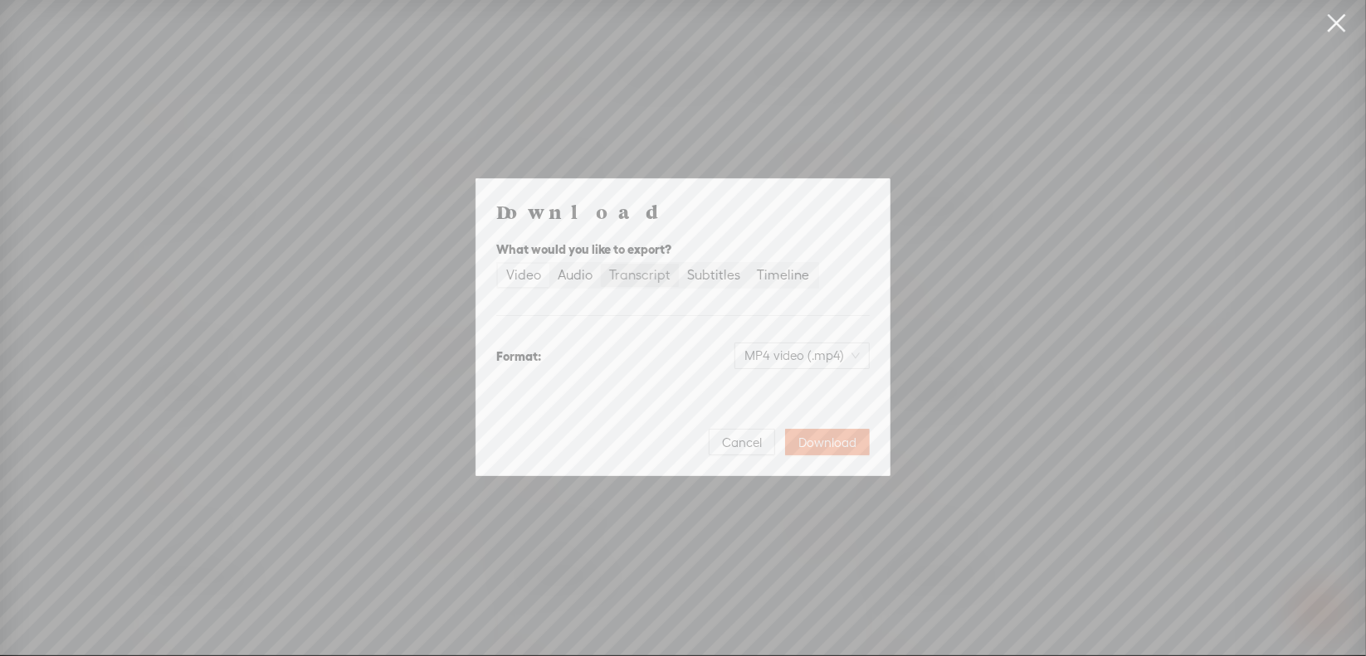
click at [641, 280] on div "Transcript" at bounding box center [639, 275] width 61 height 23
click at [601, 264] on input "Transcript" at bounding box center [601, 264] width 0 height 0
click at [791, 353] on span "Plain text (.txt)" at bounding box center [812, 355] width 95 height 25
click at [781, 450] on div "Best for editing, formatted" at bounding box center [788, 456] width 138 height 13
click at [834, 440] on span "Download" at bounding box center [827, 443] width 58 height 17
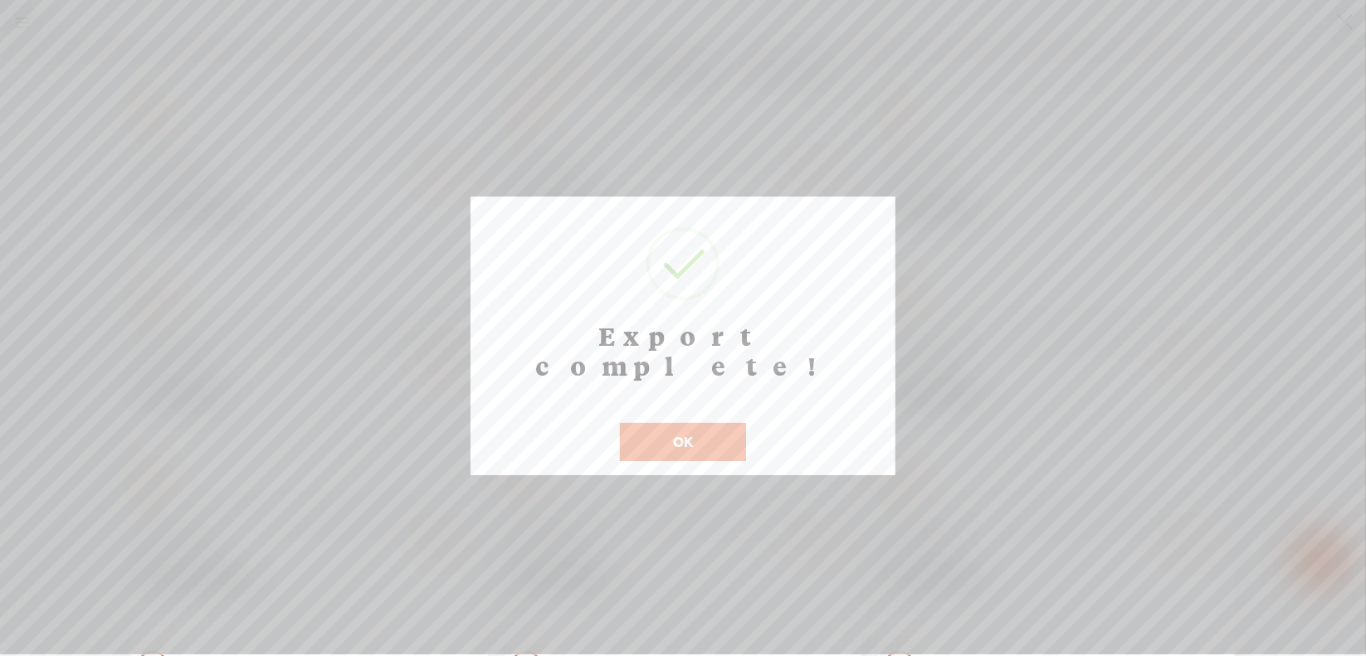
click at [656, 423] on button "OK" at bounding box center [683, 442] width 126 height 38
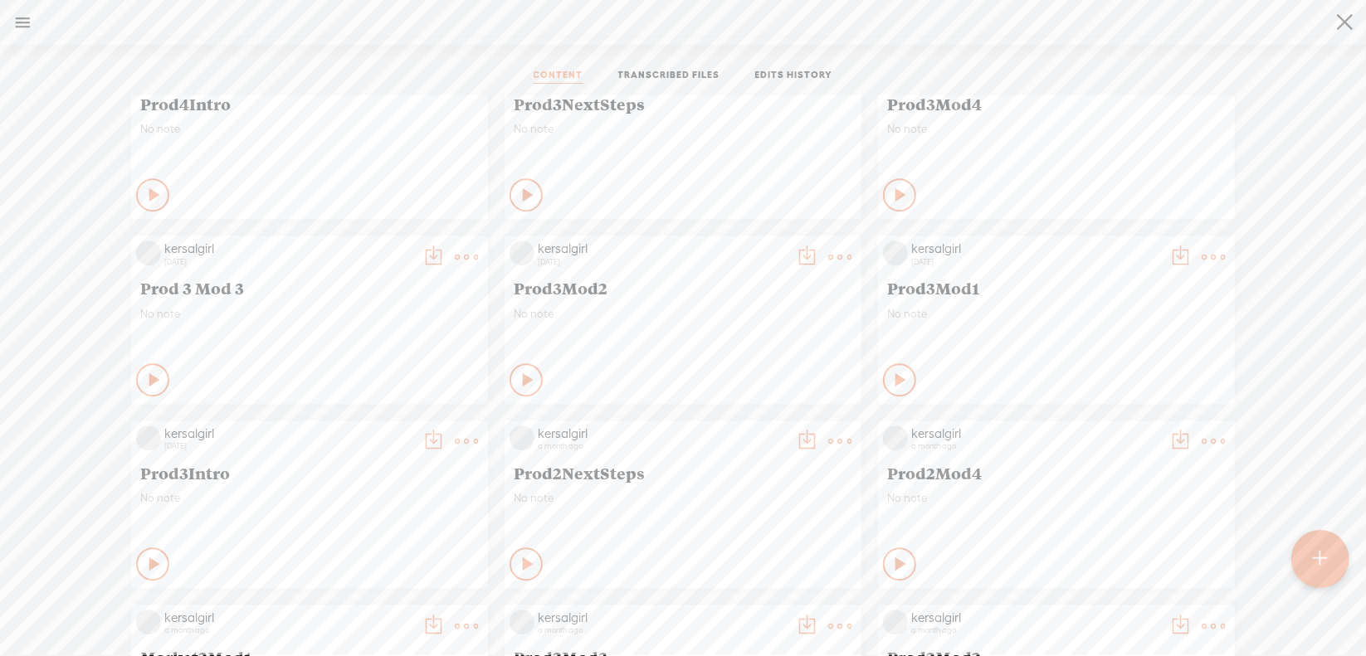
scroll to position [8355, 0]
click at [1201, 254] on t at bounding box center [1212, 259] width 23 height 23
click at [1126, 425] on link "Download as..." at bounding box center [1122, 430] width 166 height 38
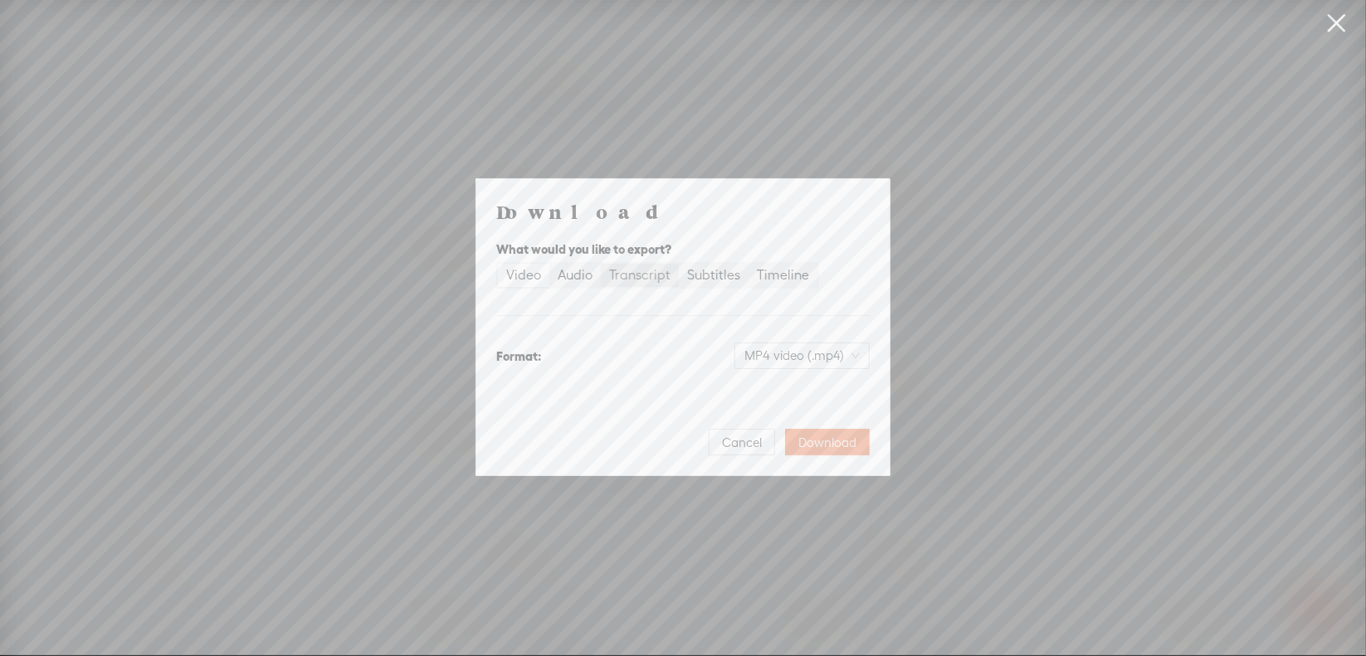
click at [636, 278] on div "Transcript" at bounding box center [639, 275] width 61 height 23
click at [601, 264] on input "Transcript" at bounding box center [601, 264] width 0 height 0
click at [798, 353] on span "Plain text (.txt)" at bounding box center [812, 355] width 95 height 25
click at [793, 436] on div "Microsoft Word (.docx)" at bounding box center [788, 438] width 138 height 17
click at [828, 437] on span "Download" at bounding box center [827, 443] width 58 height 17
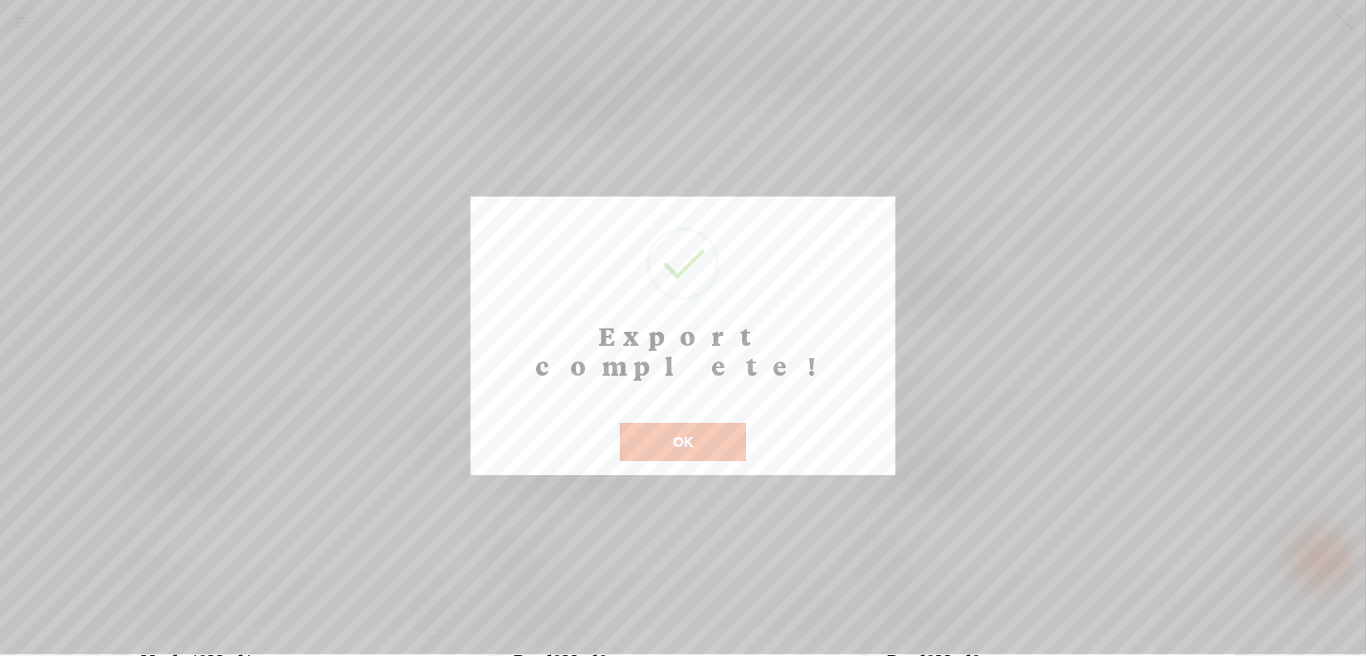
click at [652, 423] on button "OK" at bounding box center [683, 442] width 126 height 38
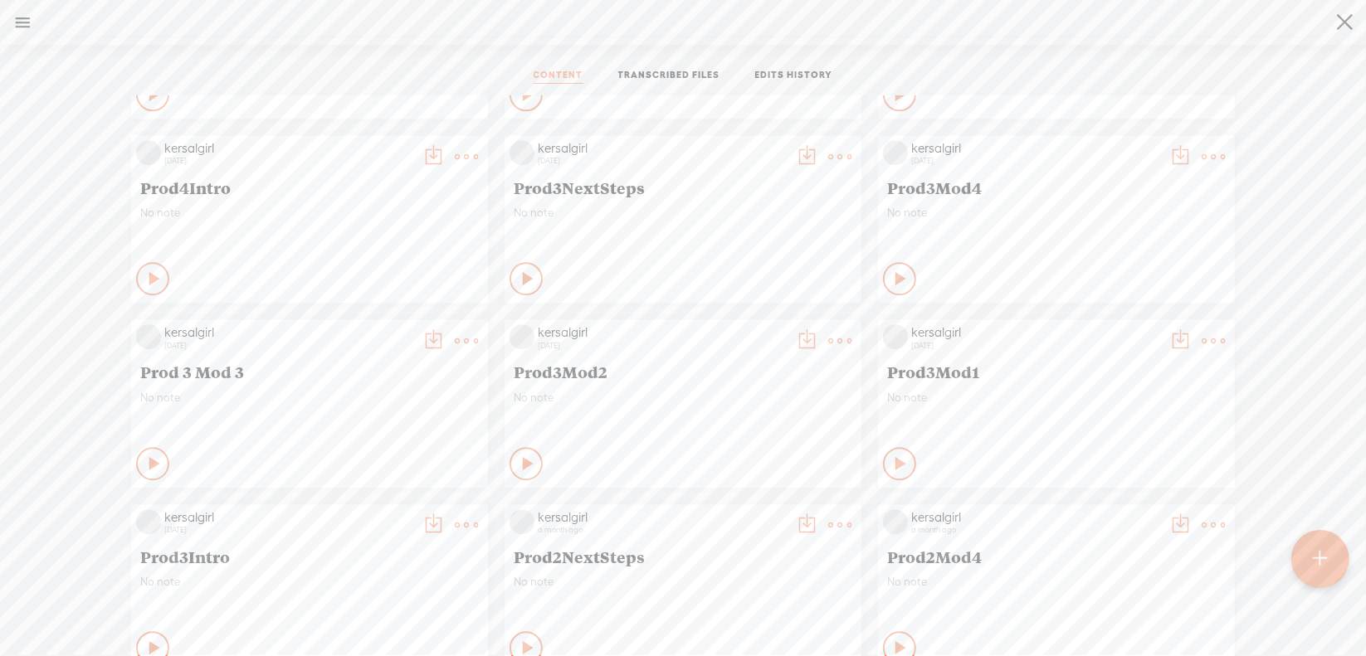
scroll to position [8272, 0]
click at [828, 343] on t at bounding box center [839, 342] width 23 height 23
click at [730, 509] on link "Download as..." at bounding box center [748, 513] width 166 height 38
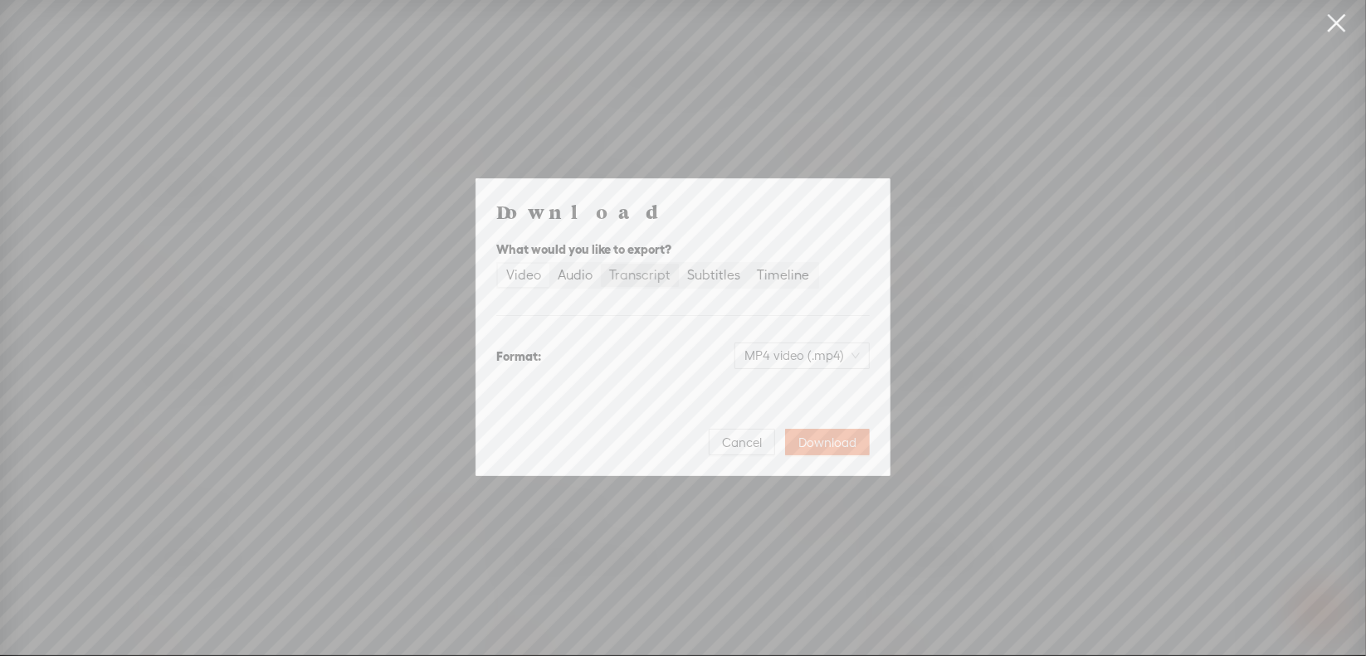
click at [661, 275] on div "Transcript" at bounding box center [639, 275] width 61 height 23
click at [601, 264] on input "Transcript" at bounding box center [601, 264] width 0 height 0
click at [778, 351] on span "Plain text (.txt)" at bounding box center [812, 355] width 95 height 25
click at [777, 437] on div "Microsoft Word (.docx)" at bounding box center [788, 438] width 138 height 17
click at [815, 440] on span "Download" at bounding box center [827, 443] width 58 height 17
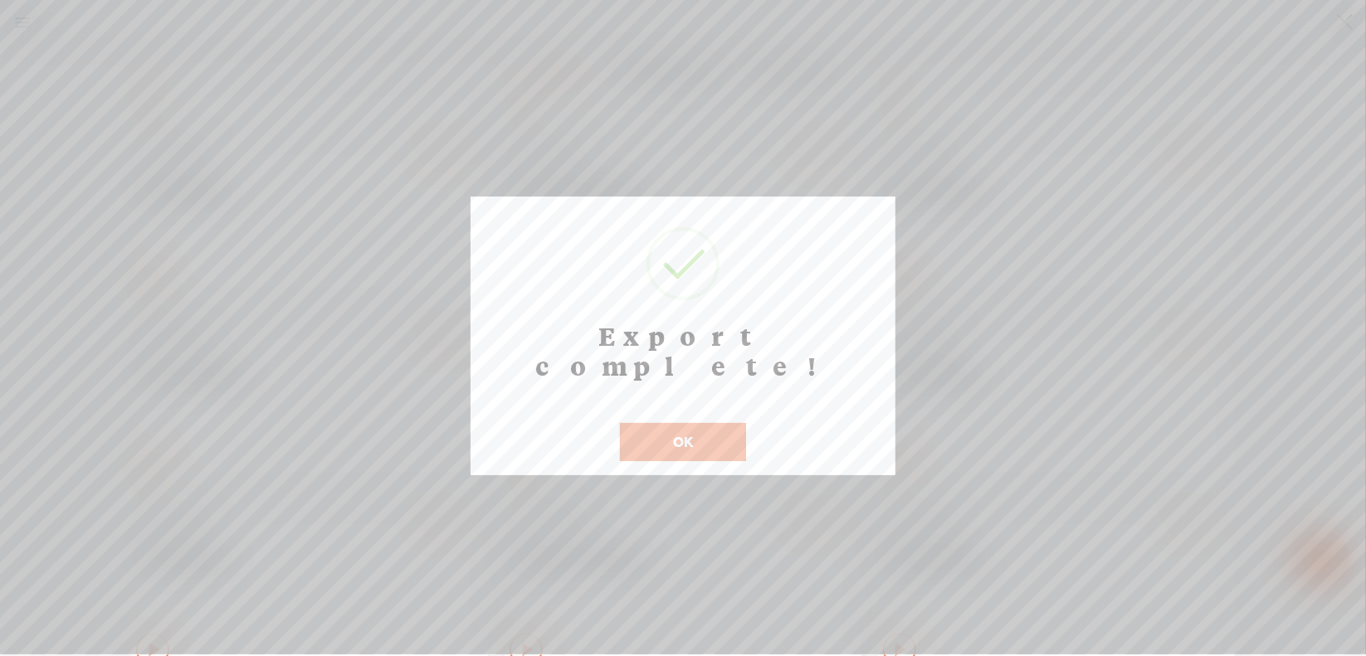
click at [658, 423] on button "OK" at bounding box center [683, 442] width 126 height 38
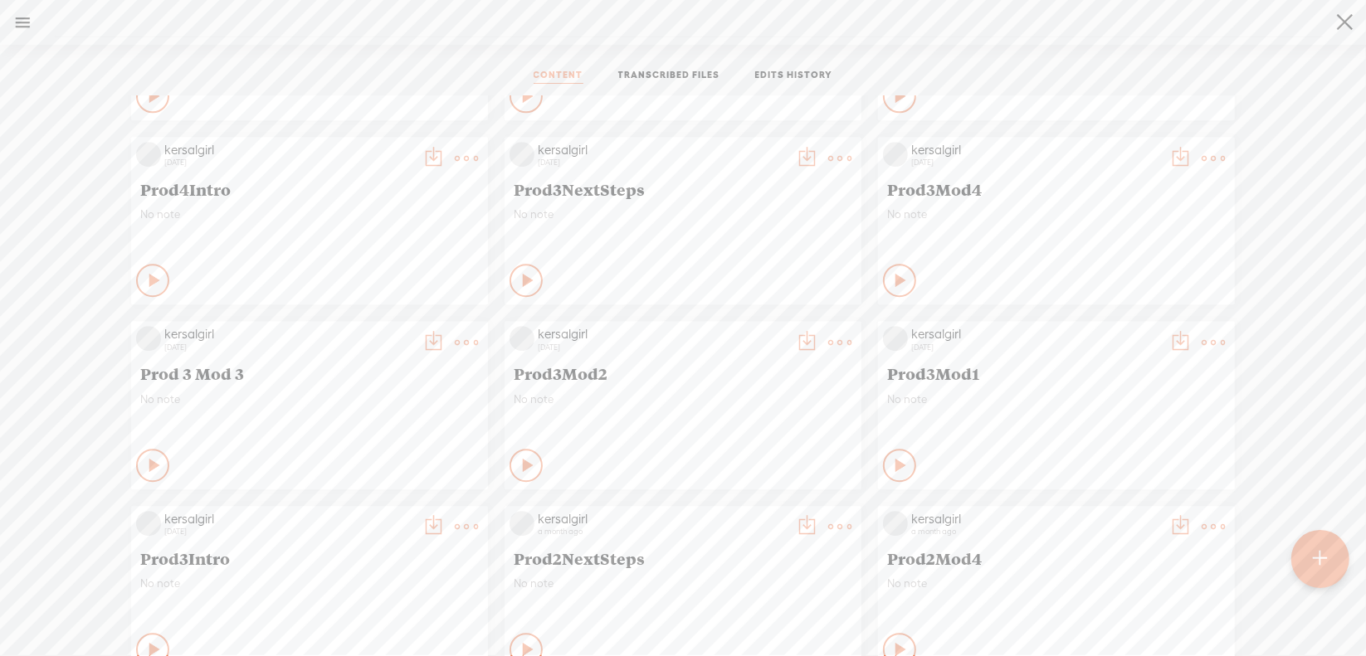
click at [457, 343] on t at bounding box center [466, 342] width 23 height 23
click at [397, 509] on link "Download as..." at bounding box center [375, 513] width 166 height 38
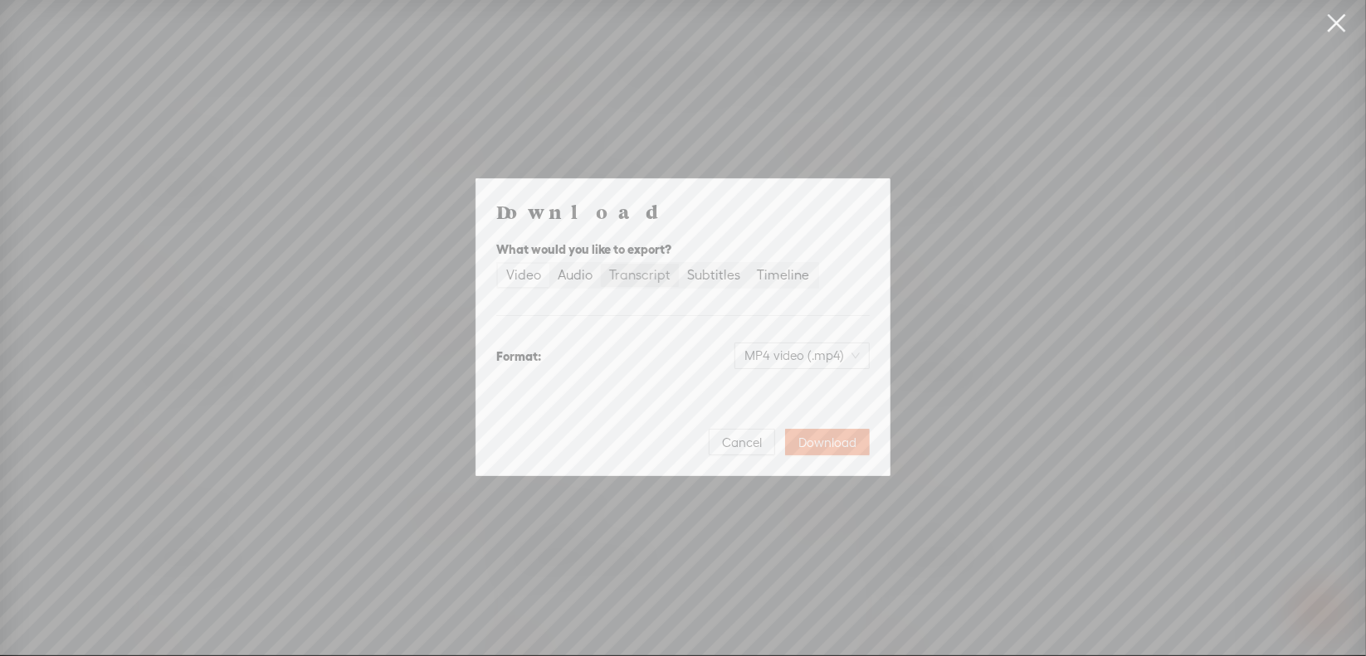
click at [639, 277] on div "Transcript" at bounding box center [639, 275] width 61 height 23
click at [601, 264] on input "Transcript" at bounding box center [601, 264] width 0 height 0
click at [791, 356] on span "Plain text (.txt)" at bounding box center [812, 355] width 95 height 25
click at [758, 455] on div "Best for editing, formatted" at bounding box center [788, 456] width 138 height 13
click at [817, 436] on span "Download" at bounding box center [827, 443] width 58 height 17
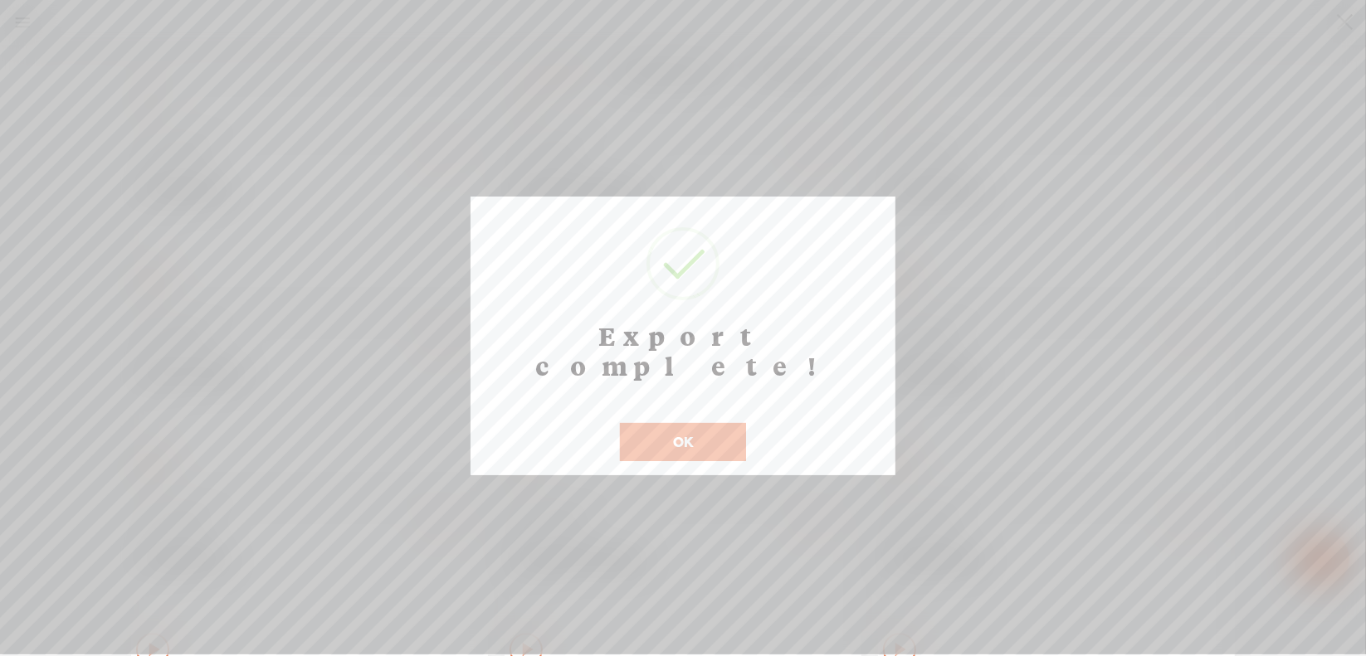
click at [655, 423] on button "OK" at bounding box center [683, 442] width 126 height 38
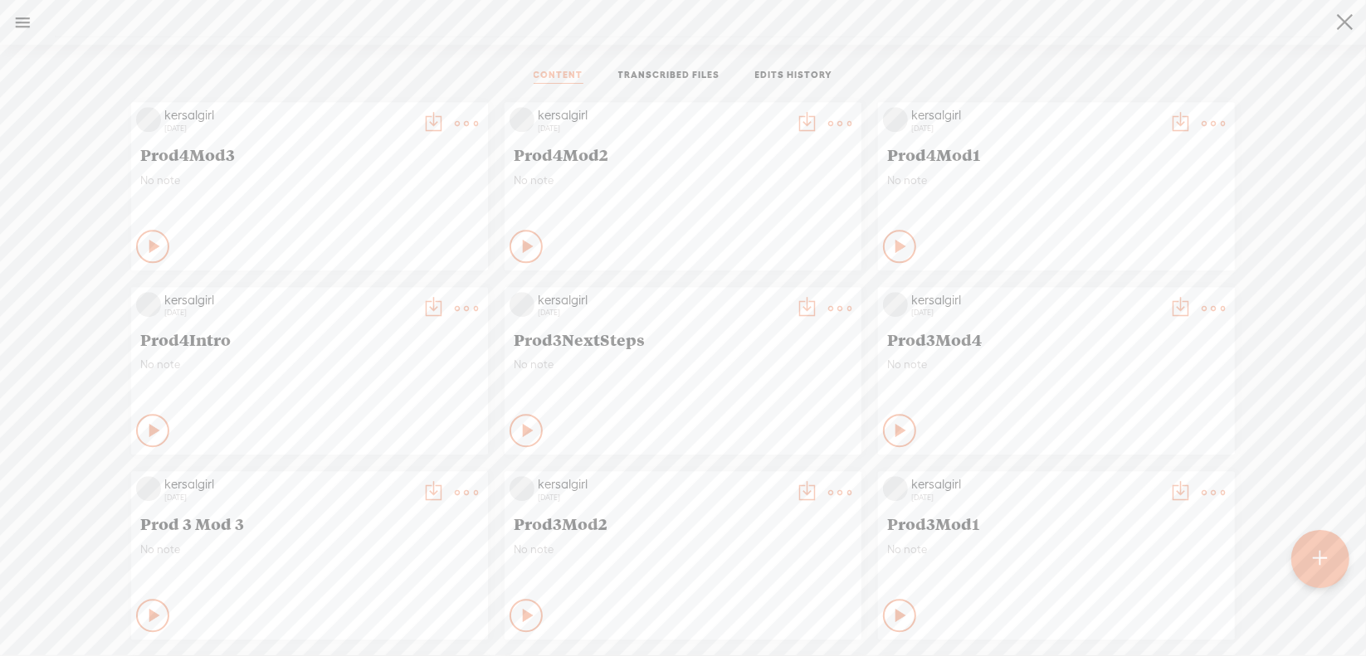
scroll to position [8106, 0]
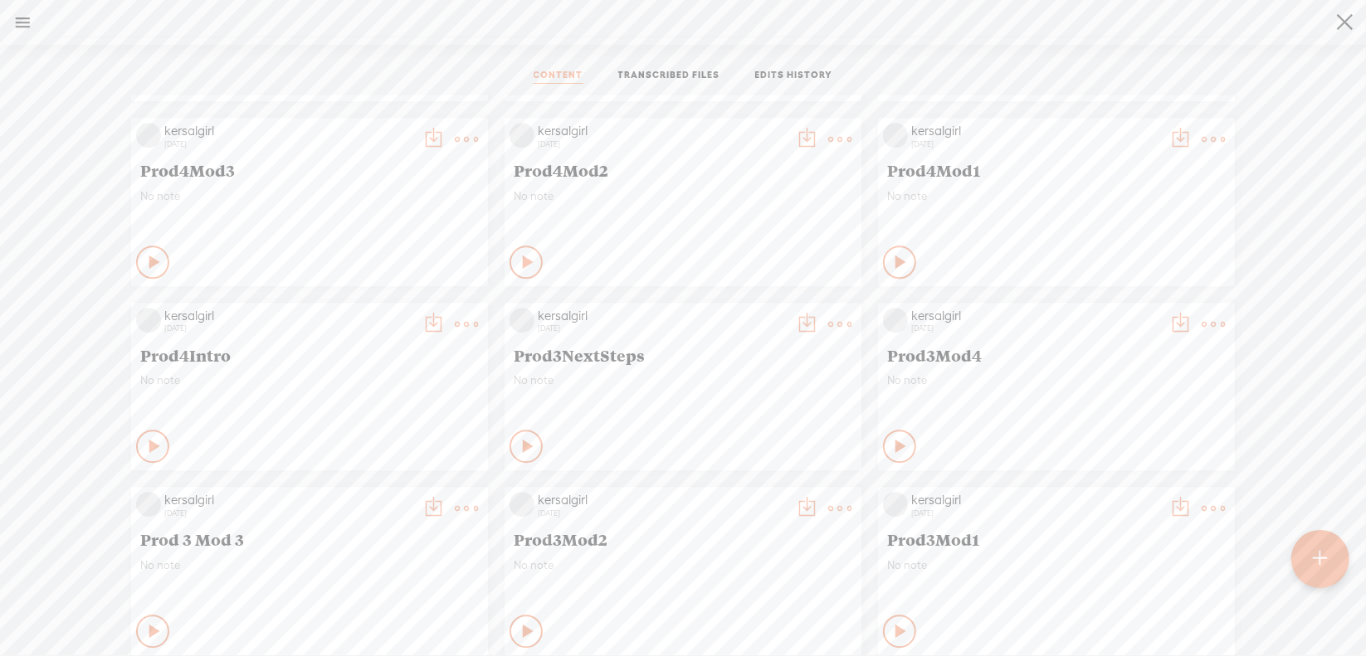
click at [1201, 324] on t at bounding box center [1212, 324] width 23 height 23
click at [1099, 487] on link "Download as..." at bounding box center [1122, 494] width 166 height 38
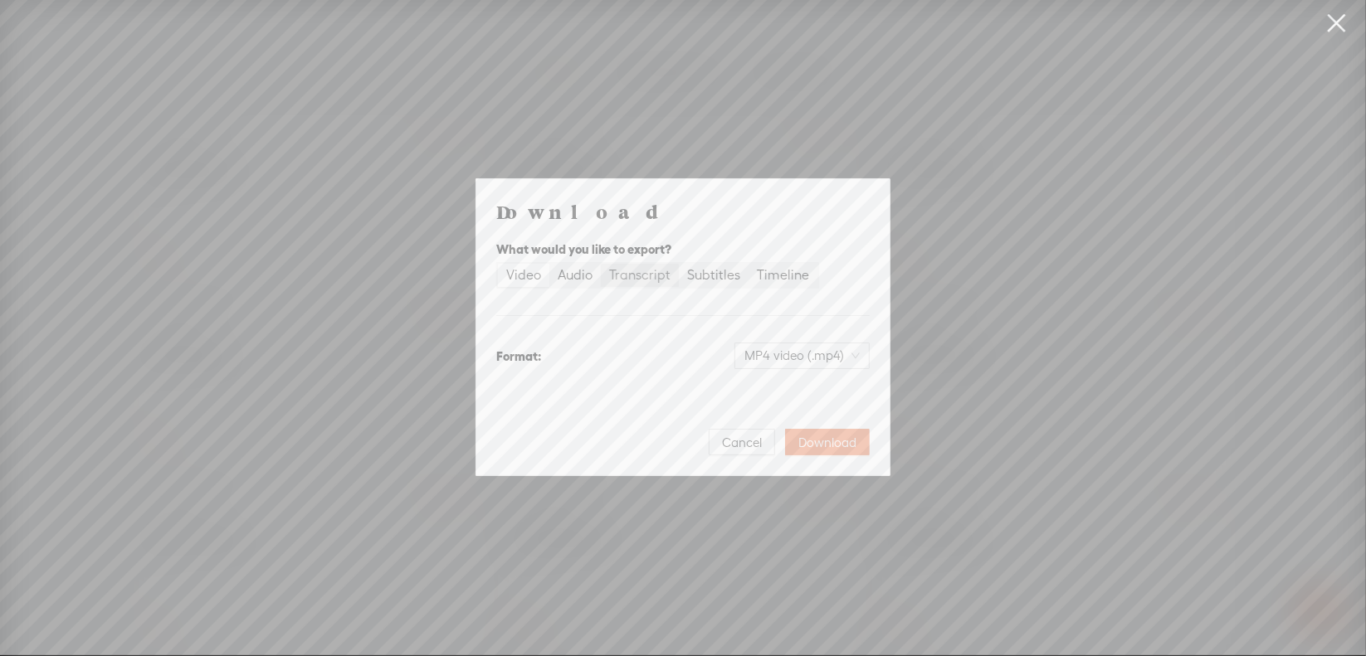
click at [638, 273] on div "Transcript" at bounding box center [639, 275] width 61 height 23
click at [601, 264] on input "Transcript" at bounding box center [601, 264] width 0 height 0
click at [777, 356] on span "Plain text (.txt)" at bounding box center [812, 355] width 95 height 25
click at [789, 450] on div "Best for editing, formatted" at bounding box center [788, 456] width 138 height 13
click at [824, 443] on span "Download" at bounding box center [827, 443] width 58 height 17
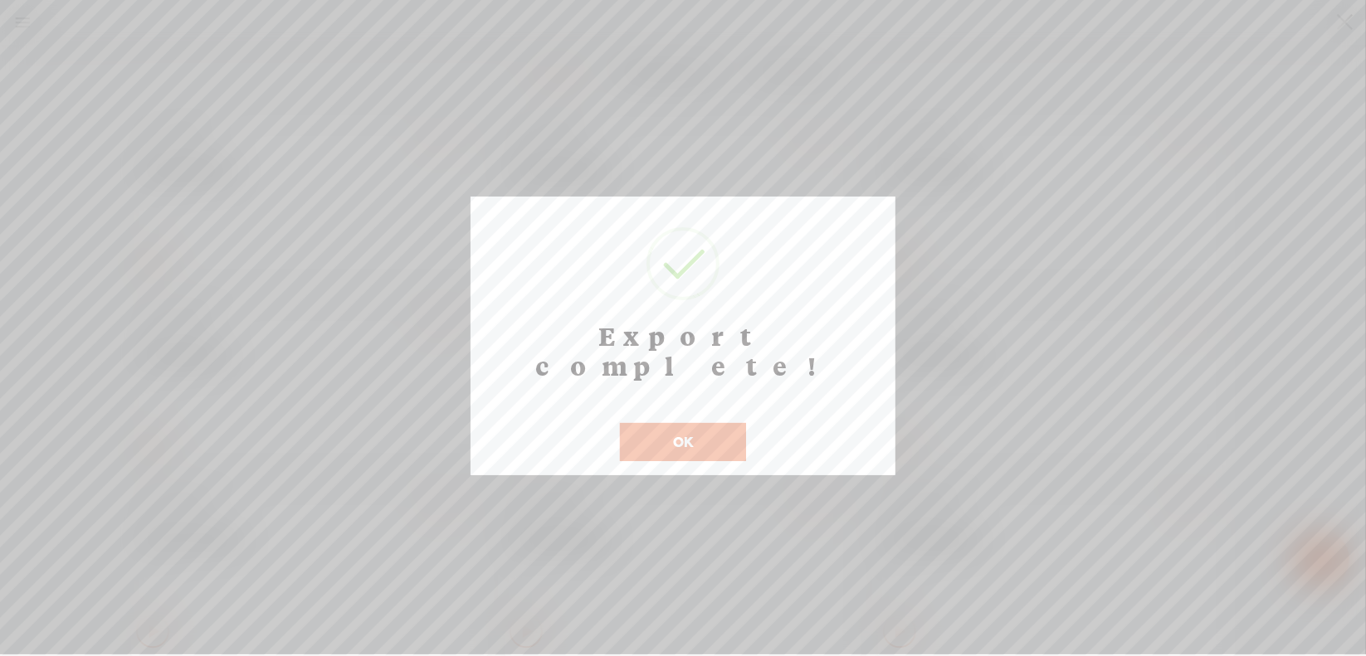
click at [678, 423] on button "OK" at bounding box center [683, 442] width 126 height 38
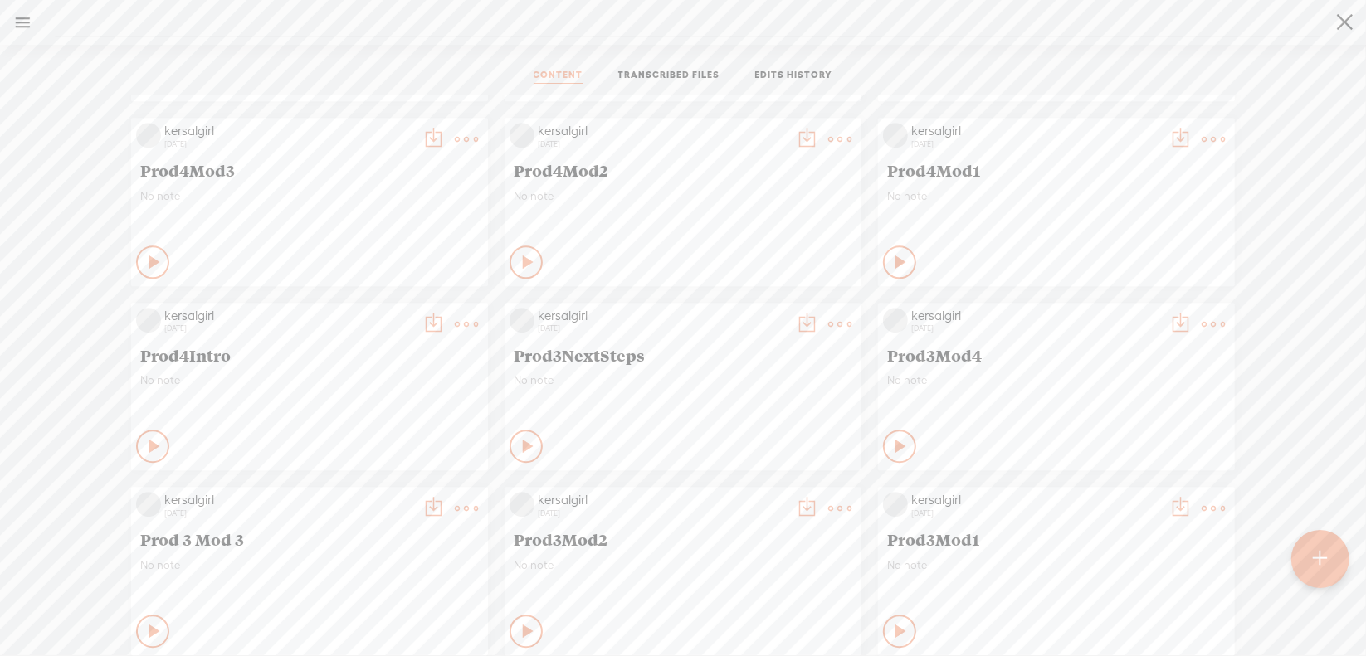
click at [828, 323] on t at bounding box center [839, 324] width 23 height 23
click at [748, 490] on link "Download as..." at bounding box center [748, 494] width 166 height 38
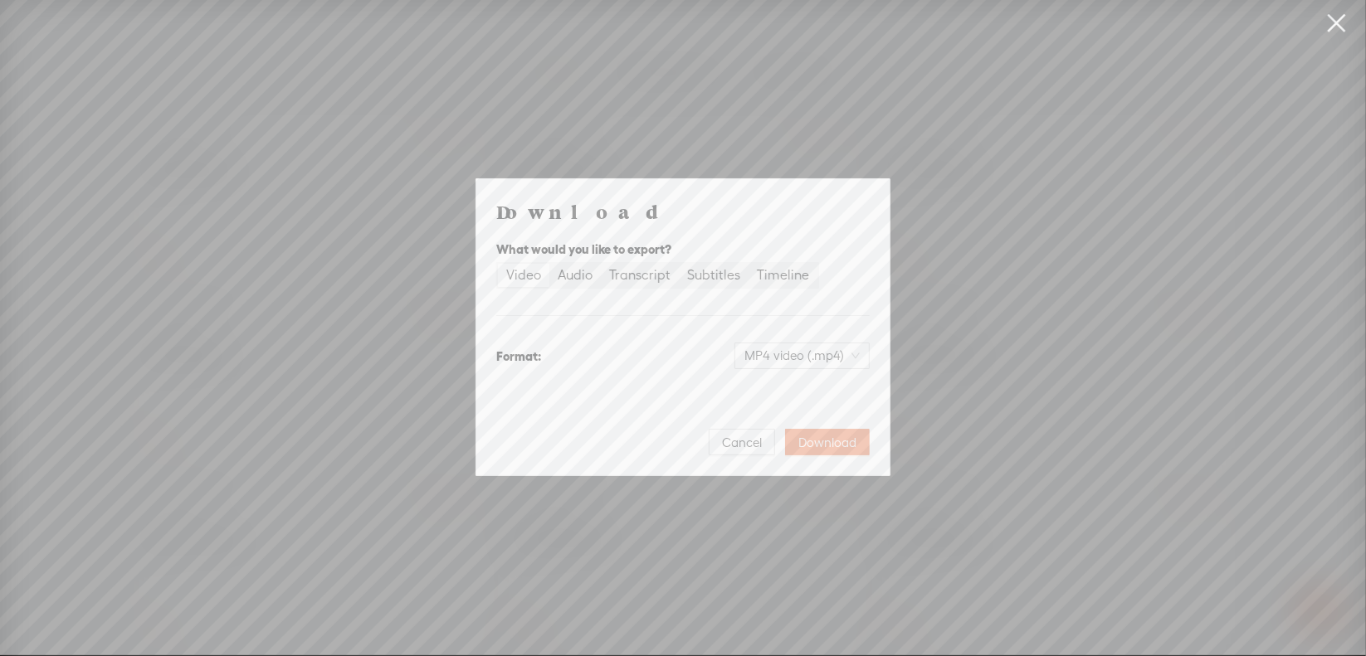
click at [650, 277] on div "Transcript" at bounding box center [639, 275] width 61 height 23
click at [601, 264] on input "Transcript" at bounding box center [601, 264] width 0 height 0
click at [790, 352] on span "Plain text (.txt)" at bounding box center [812, 355] width 95 height 25
click at [783, 440] on div "Microsoft Word (.docx)" at bounding box center [788, 438] width 138 height 17
click at [834, 436] on span "Download" at bounding box center [827, 443] width 58 height 17
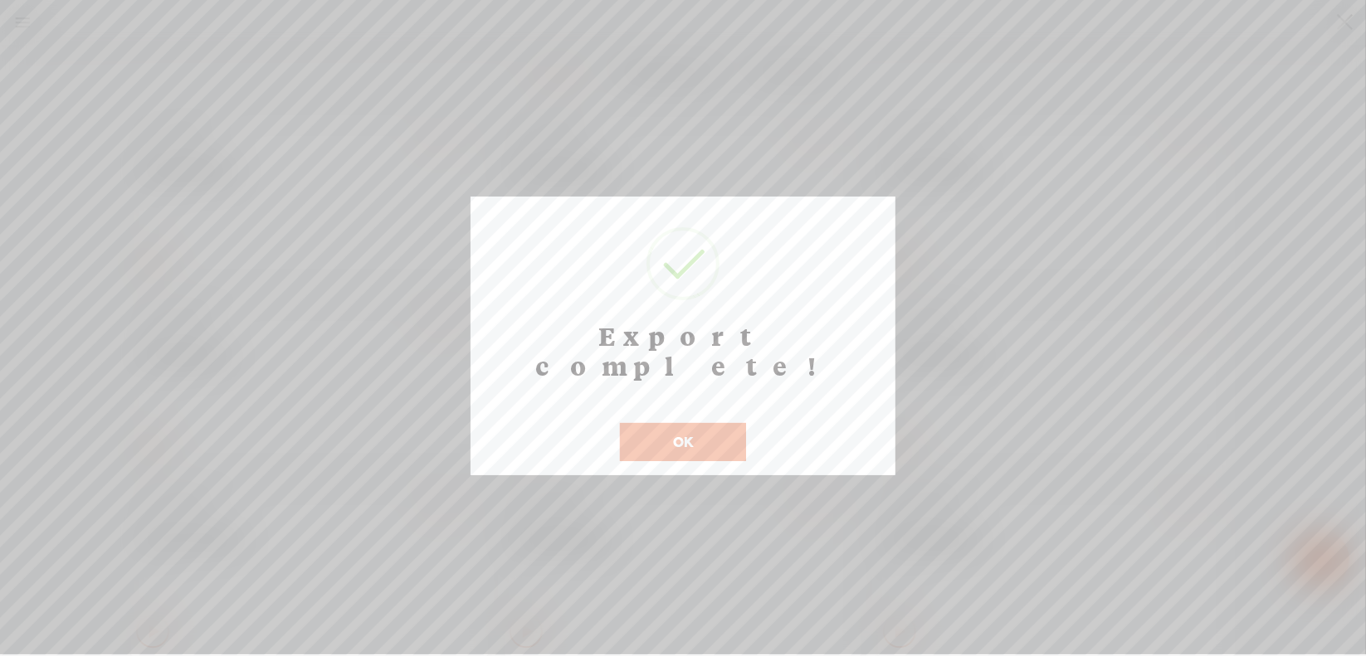
click at [669, 423] on button "OK" at bounding box center [683, 442] width 126 height 38
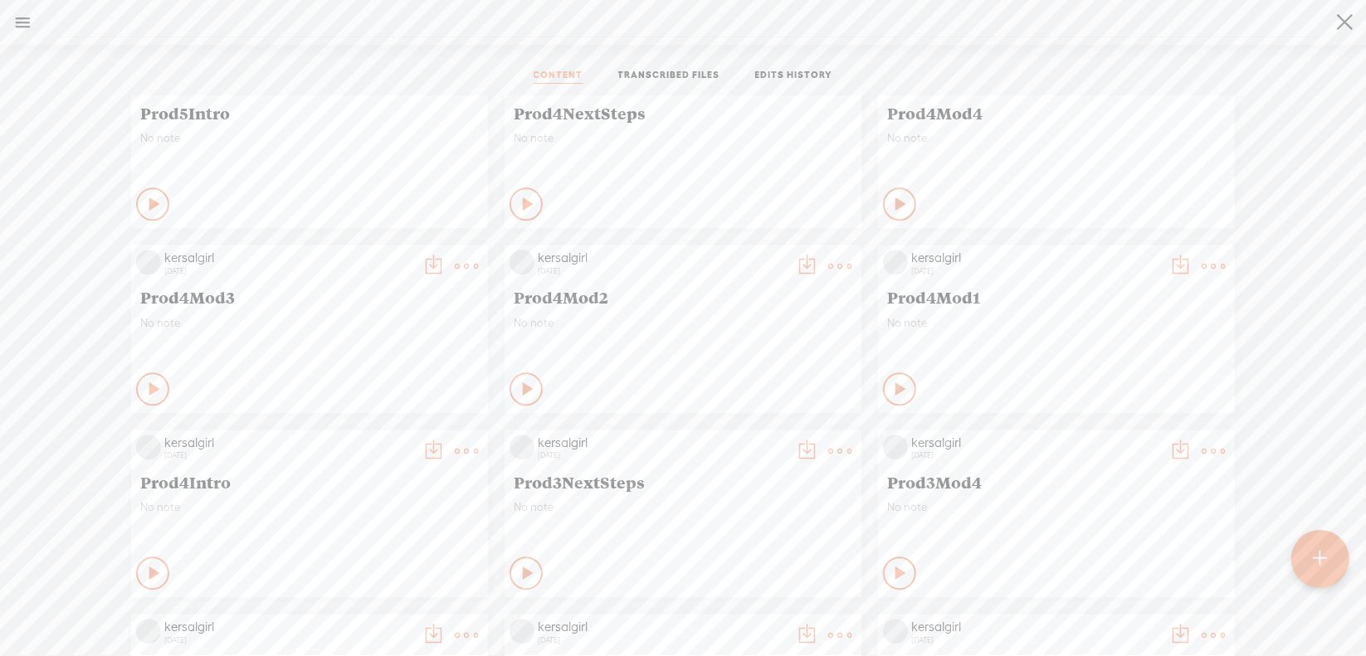
scroll to position [7940, 0]
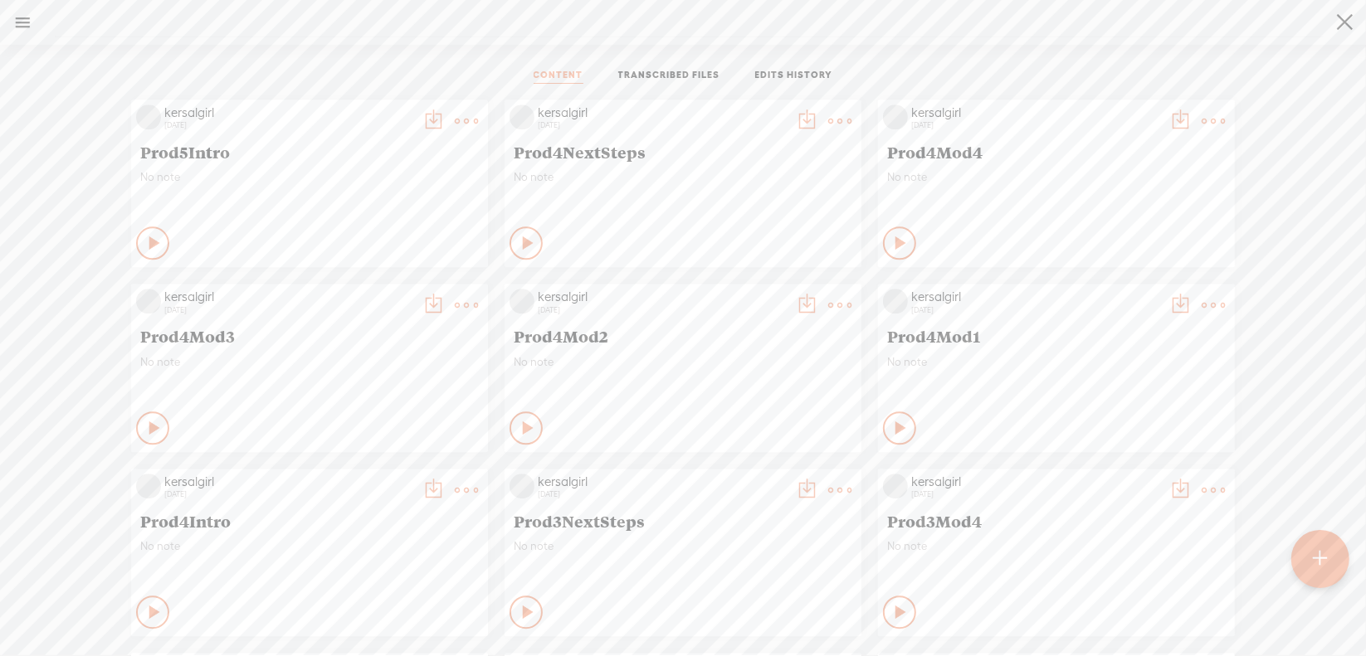
click at [455, 485] on t at bounding box center [466, 490] width 23 height 23
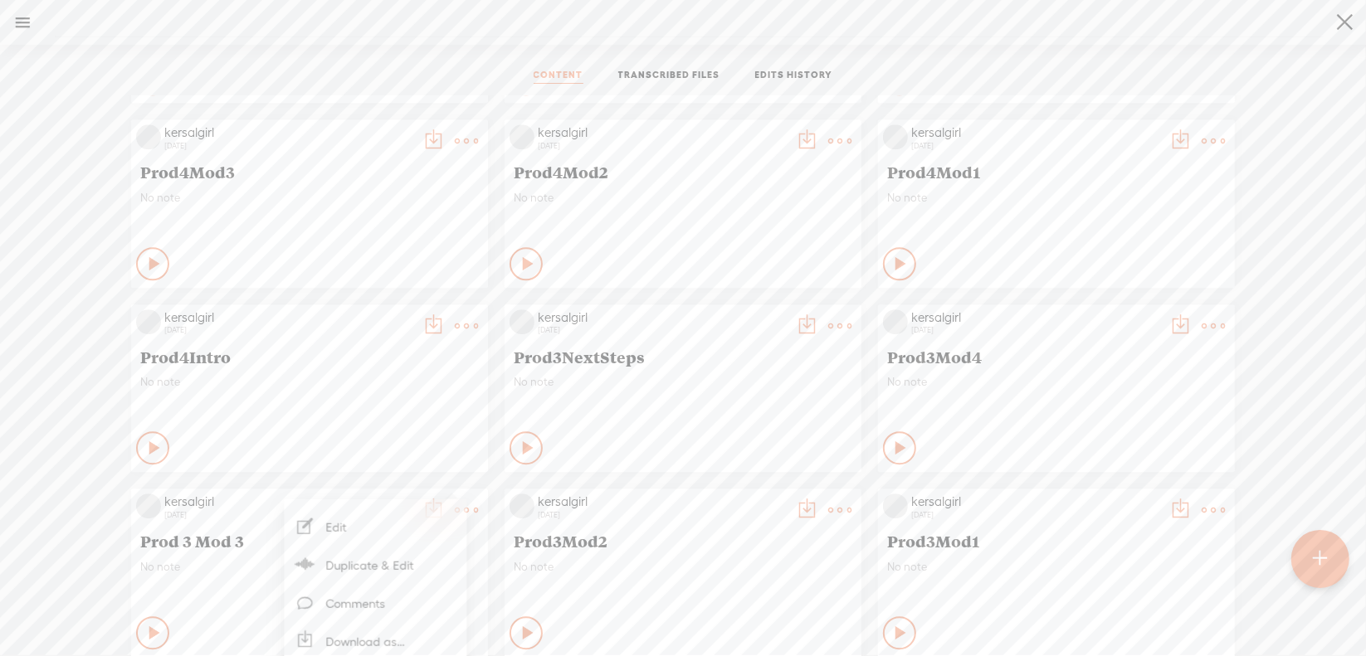
scroll to position [8106, 0]
click at [390, 492] on link "Download as..." at bounding box center [375, 495] width 166 height 38
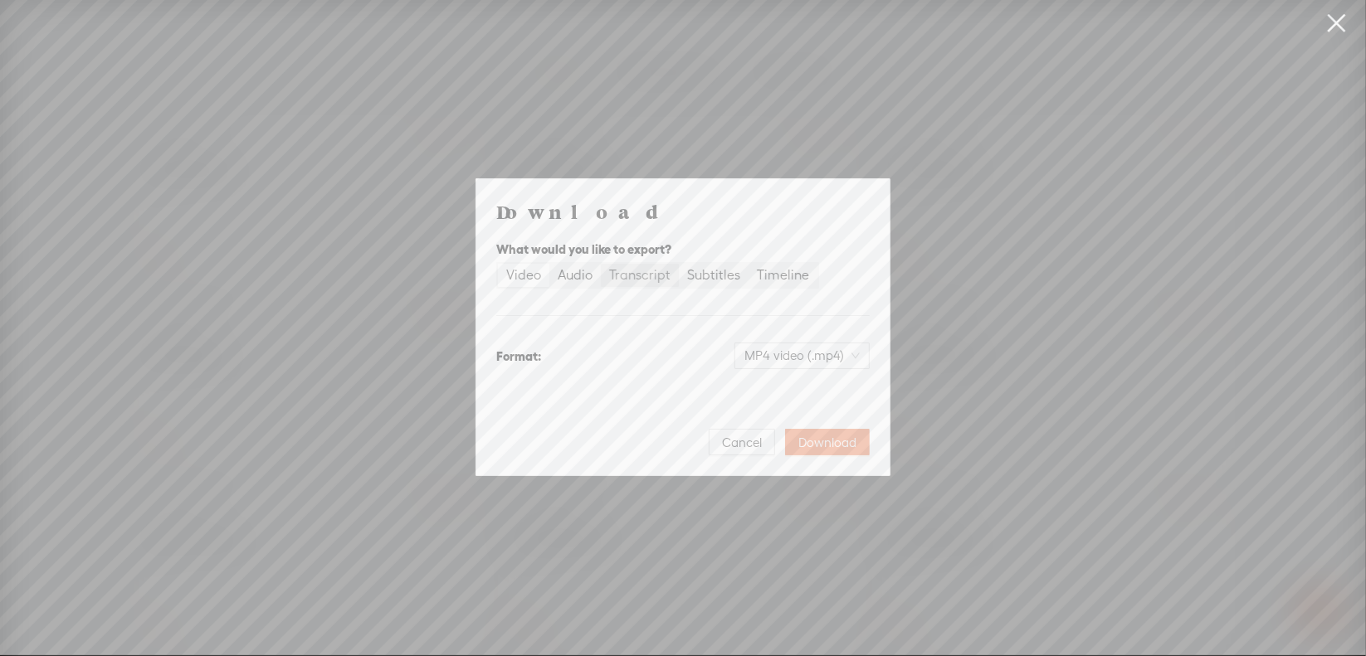
click at [629, 277] on div "Transcript" at bounding box center [639, 275] width 61 height 23
click at [601, 264] on input "Transcript" at bounding box center [601, 264] width 0 height 0
click at [811, 361] on span "Plain text (.txt)" at bounding box center [812, 355] width 95 height 25
click at [777, 441] on div "Microsoft Word (.docx)" at bounding box center [788, 438] width 138 height 17
click at [815, 440] on span "Download" at bounding box center [827, 443] width 58 height 17
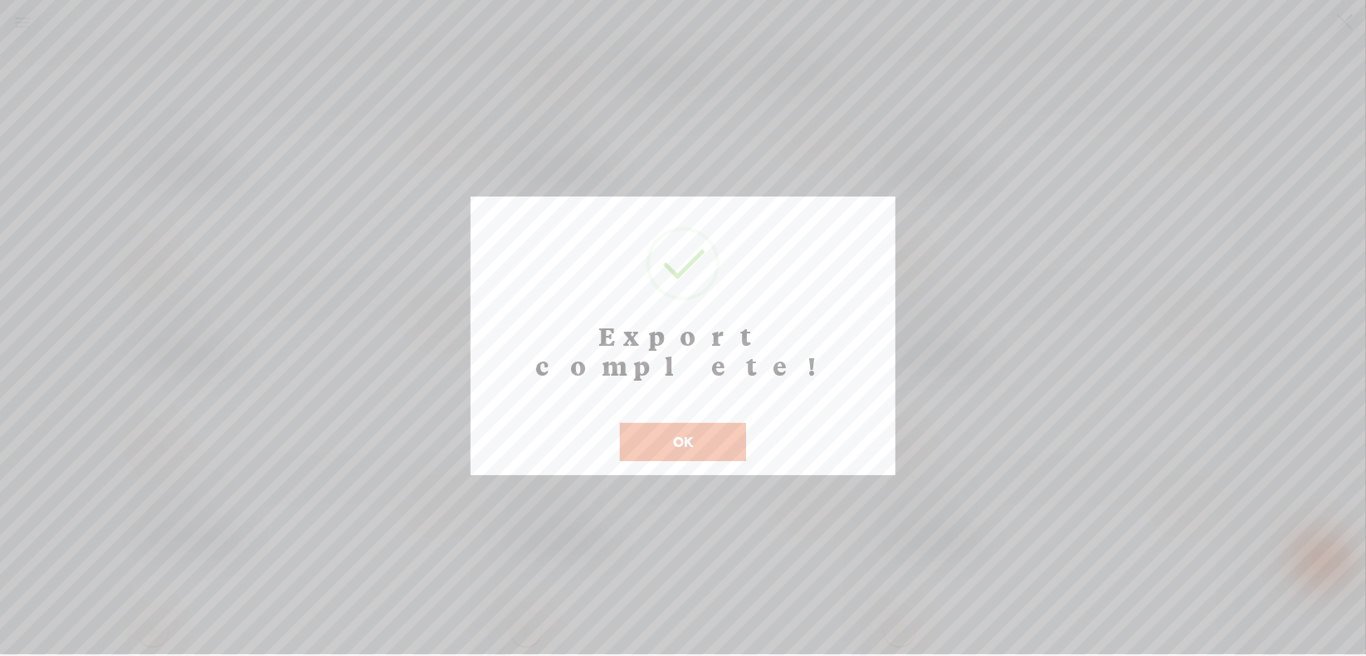
click at [661, 423] on button "OK" at bounding box center [683, 442] width 126 height 38
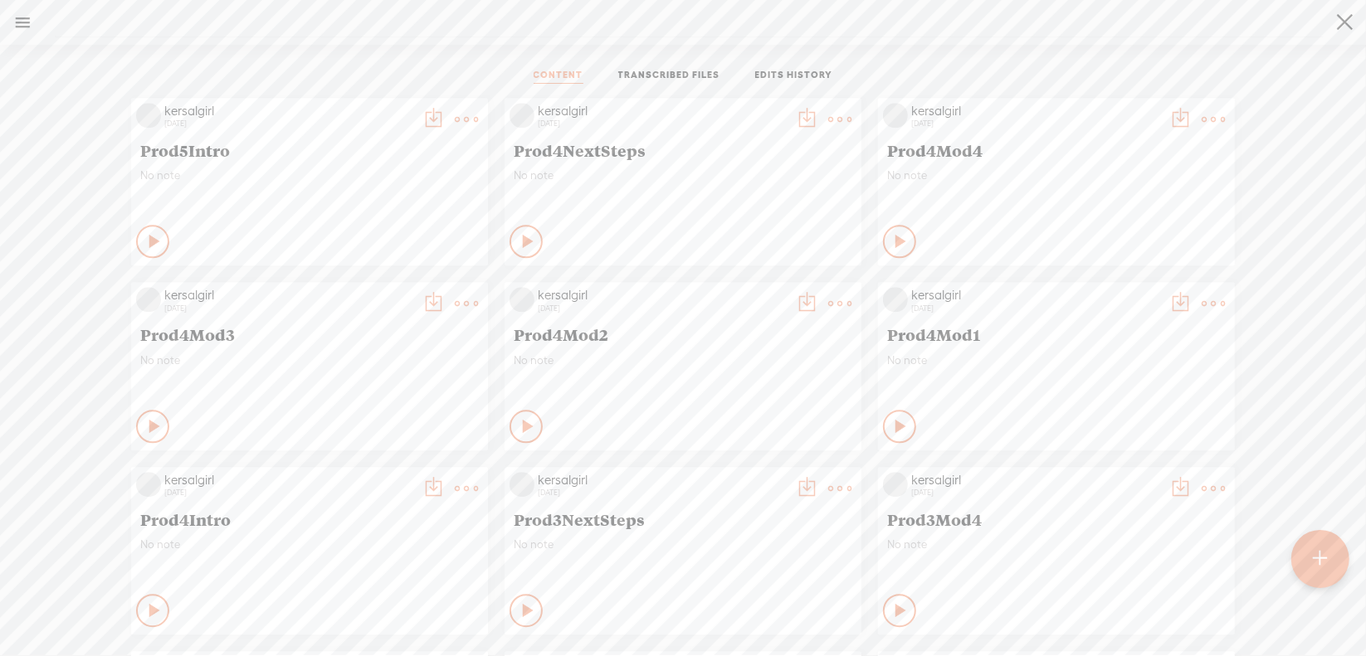
scroll to position [7940, 0]
click at [1205, 297] on t at bounding box center [1212, 305] width 23 height 23
click at [1133, 475] on link "Download as..." at bounding box center [1122, 475] width 166 height 38
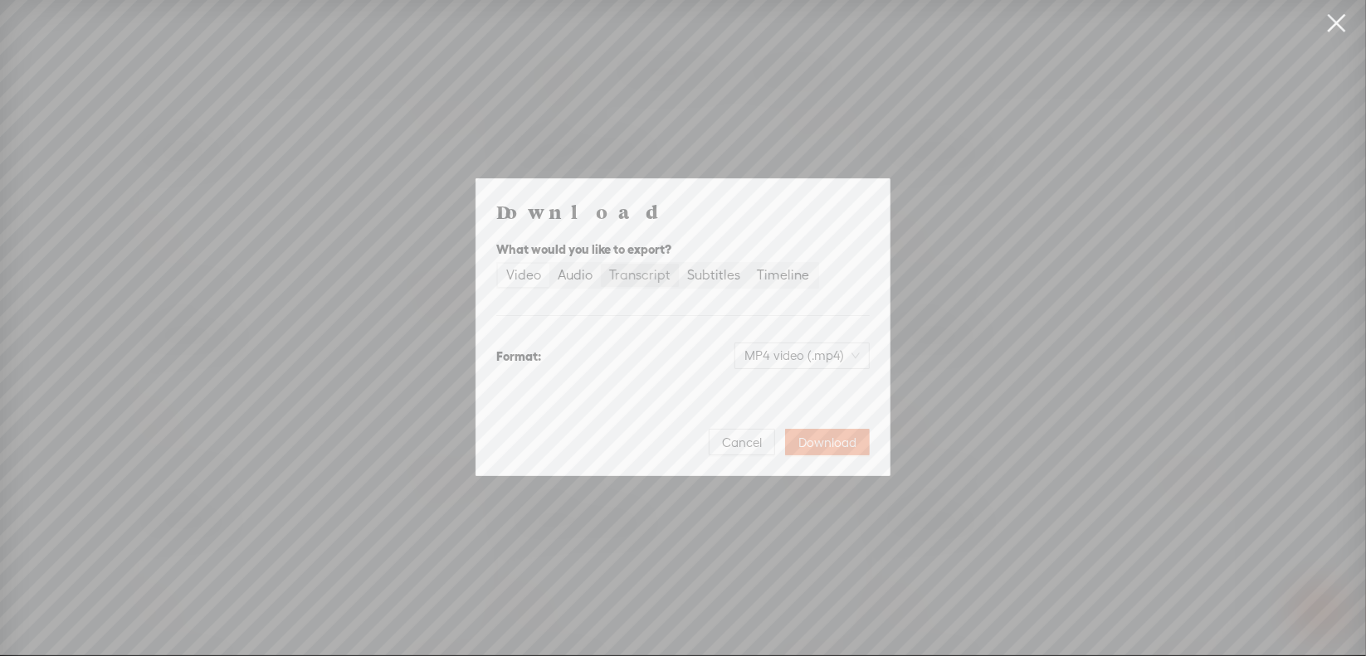
click at [620, 276] on div "Transcript" at bounding box center [639, 275] width 61 height 23
click at [601, 264] on input "Transcript" at bounding box center [601, 264] width 0 height 0
click at [794, 356] on span "Plain text (.txt)" at bounding box center [812, 355] width 95 height 25
click at [797, 446] on div "Microsoft Word (.docx) Best for editing, formatted" at bounding box center [788, 446] width 138 height 40
click at [816, 439] on span "Download" at bounding box center [827, 443] width 58 height 17
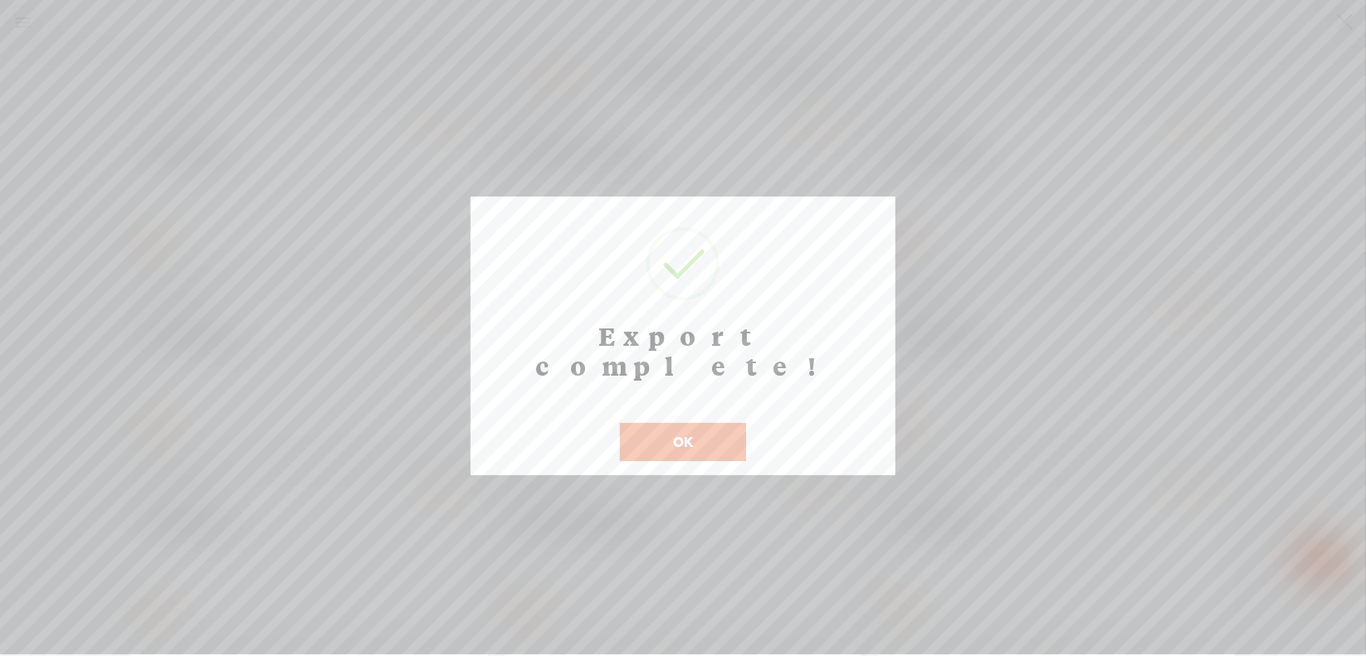
click at [641, 423] on button "OK" at bounding box center [683, 442] width 126 height 38
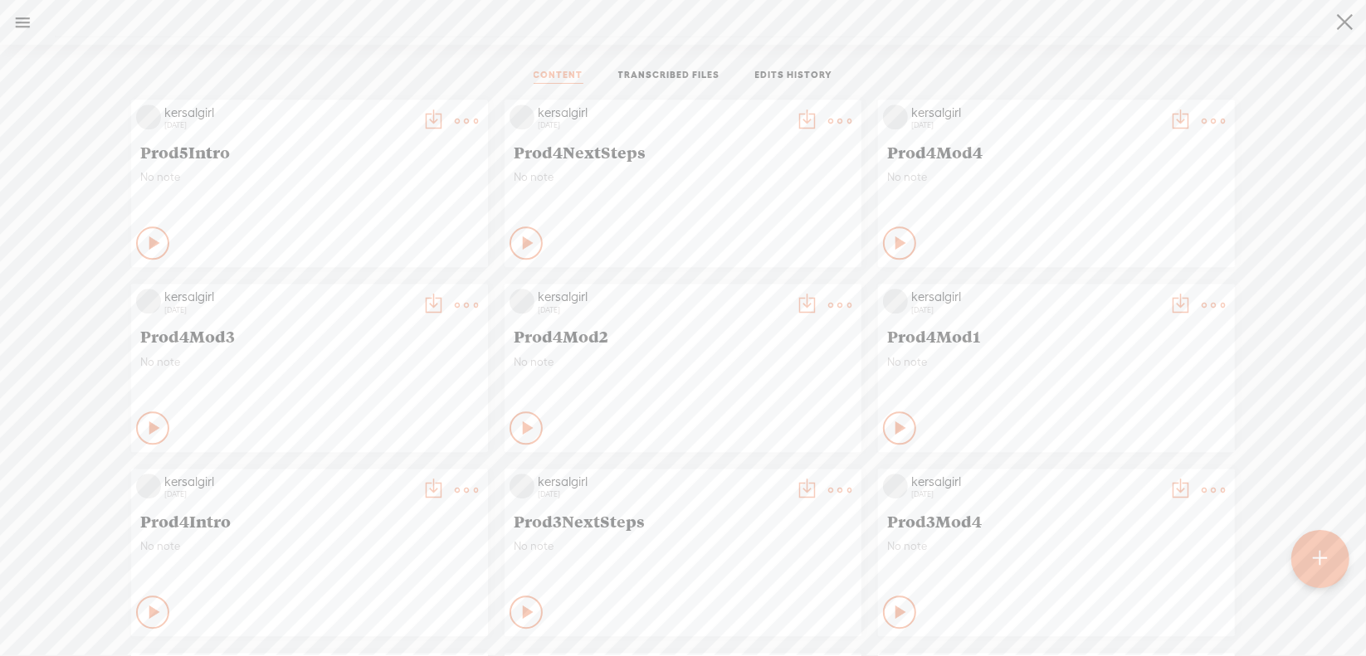
click at [828, 304] on t at bounding box center [839, 305] width 23 height 23
click at [757, 482] on link "Download as..." at bounding box center [748, 475] width 166 height 38
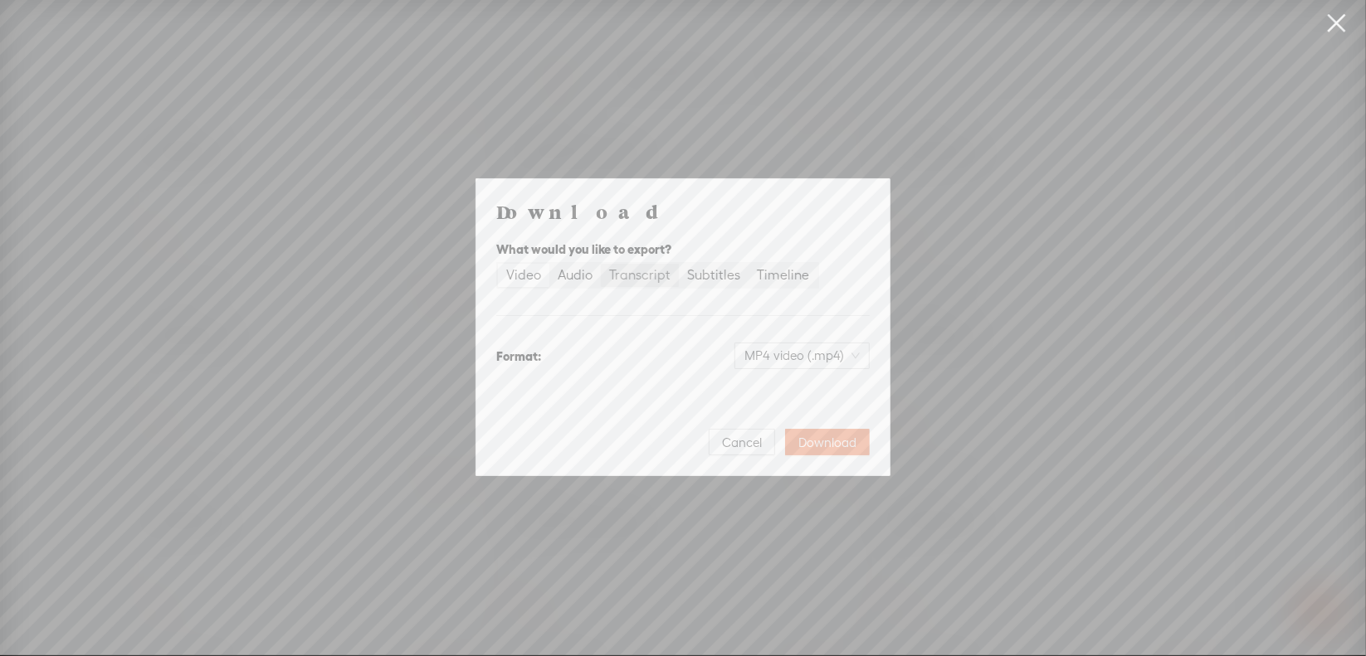
click at [636, 280] on div "Transcript" at bounding box center [639, 275] width 61 height 23
click at [601, 264] on input "Transcript" at bounding box center [601, 264] width 0 height 0
click at [788, 356] on span "Plain text (.txt)" at bounding box center [812, 355] width 95 height 25
click at [778, 436] on div "Microsoft Word (.docx)" at bounding box center [788, 438] width 138 height 17
click at [816, 442] on span "Download" at bounding box center [827, 443] width 58 height 17
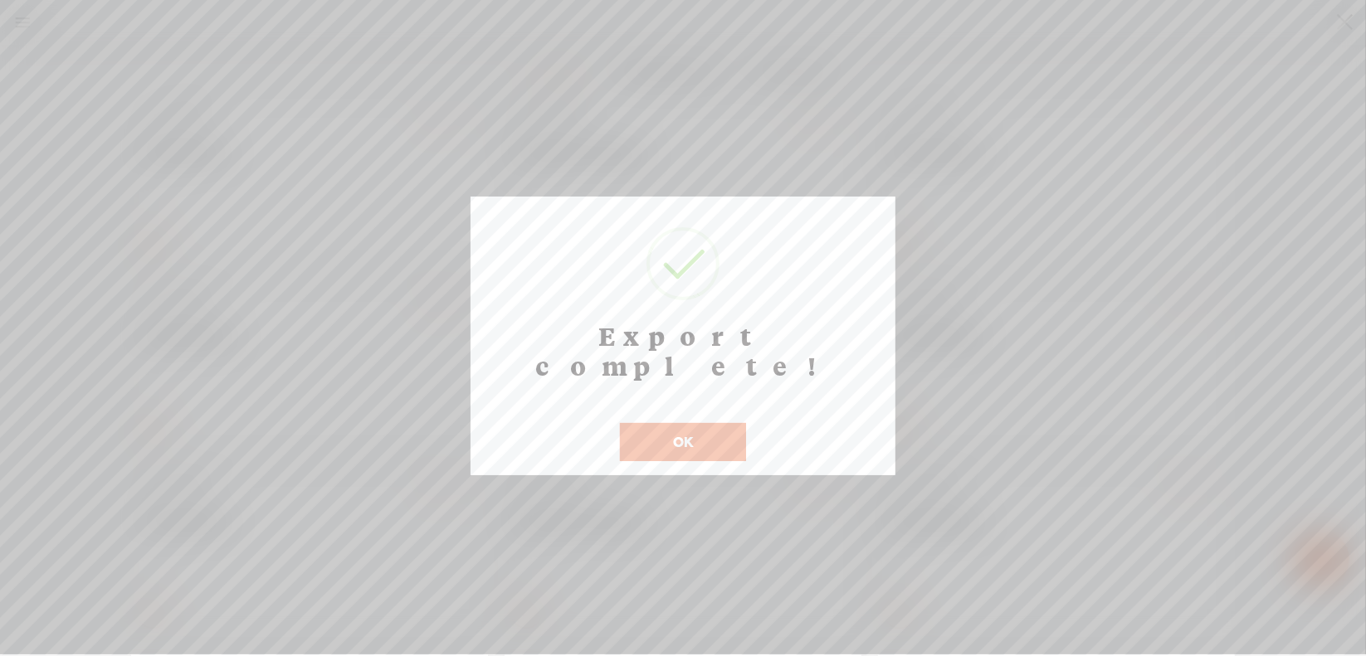
click at [653, 423] on button "OK" at bounding box center [683, 442] width 126 height 38
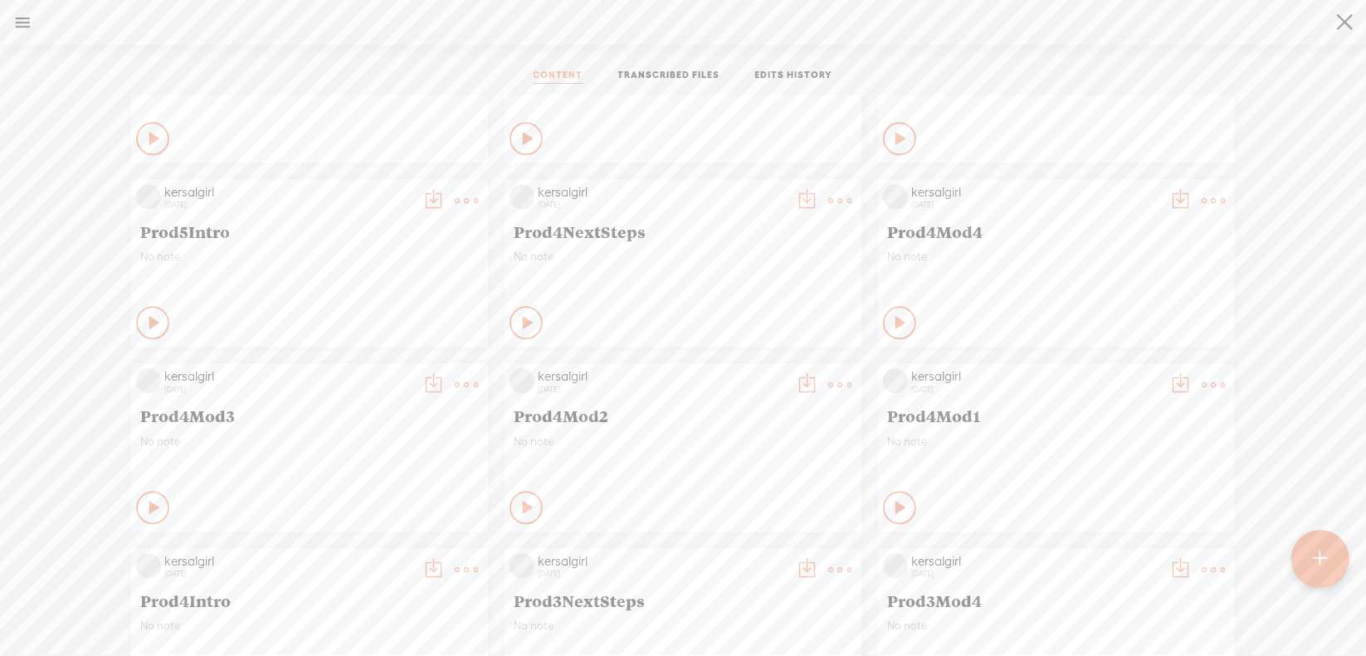
scroll to position [7857, 0]
click at [456, 391] on t at bounding box center [466, 388] width 23 height 23
click at [398, 550] on link "Download as..." at bounding box center [375, 558] width 166 height 38
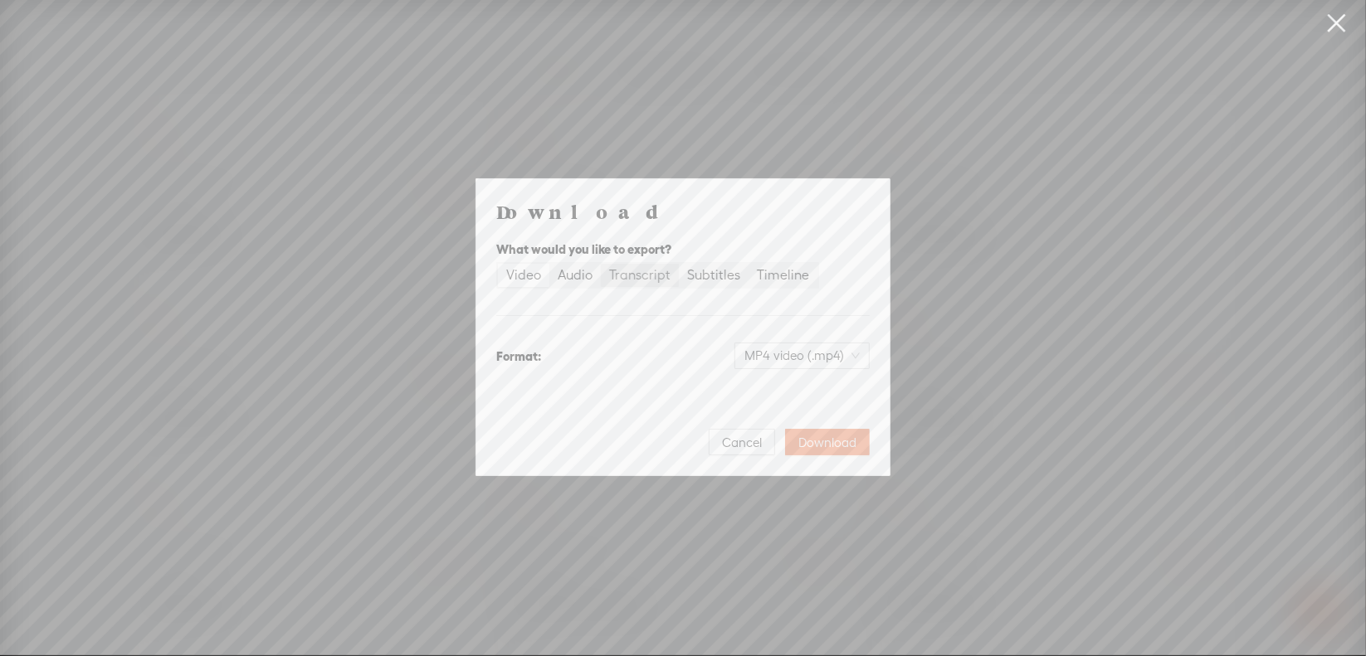
click at [625, 270] on div "Transcript" at bounding box center [639, 275] width 61 height 23
click at [601, 264] on input "Transcript" at bounding box center [601, 264] width 0 height 0
click at [797, 358] on span "Plain text (.txt)" at bounding box center [812, 355] width 95 height 25
click at [791, 443] on div "Microsoft Word (.docx)" at bounding box center [788, 438] width 138 height 17
click at [828, 441] on span "Download" at bounding box center [827, 443] width 58 height 17
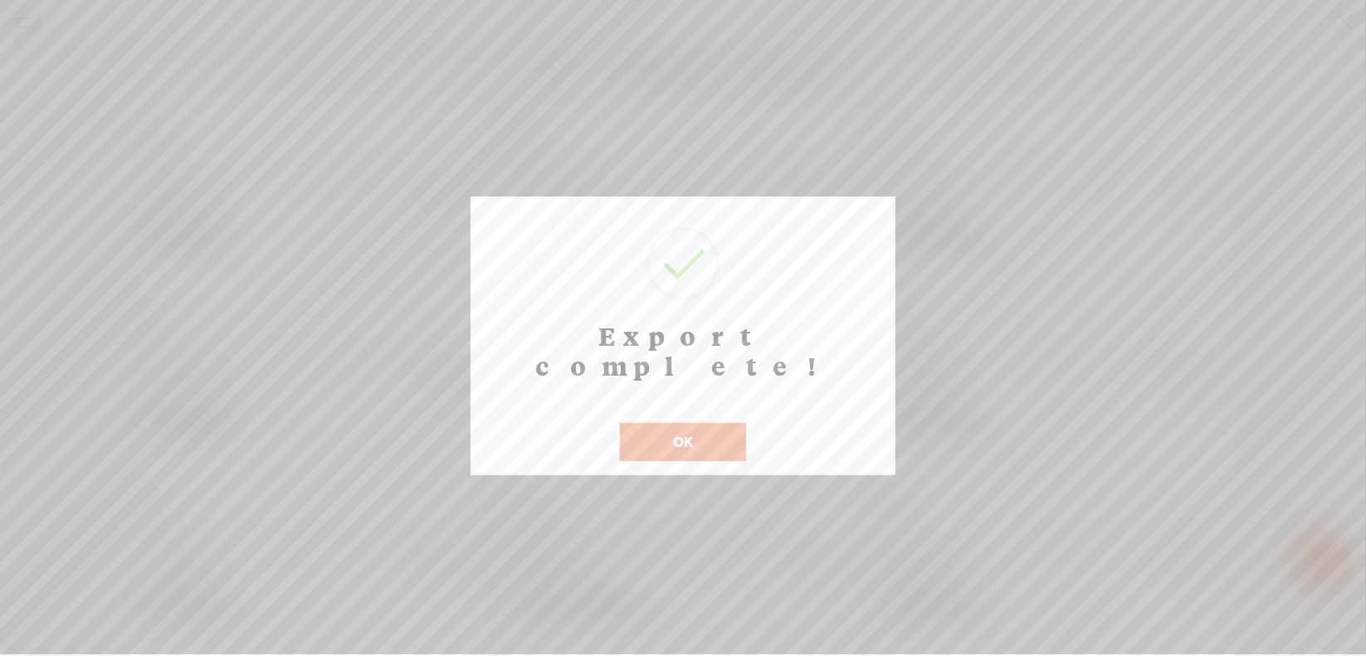
click at [692, 423] on button "OK" at bounding box center [683, 442] width 126 height 38
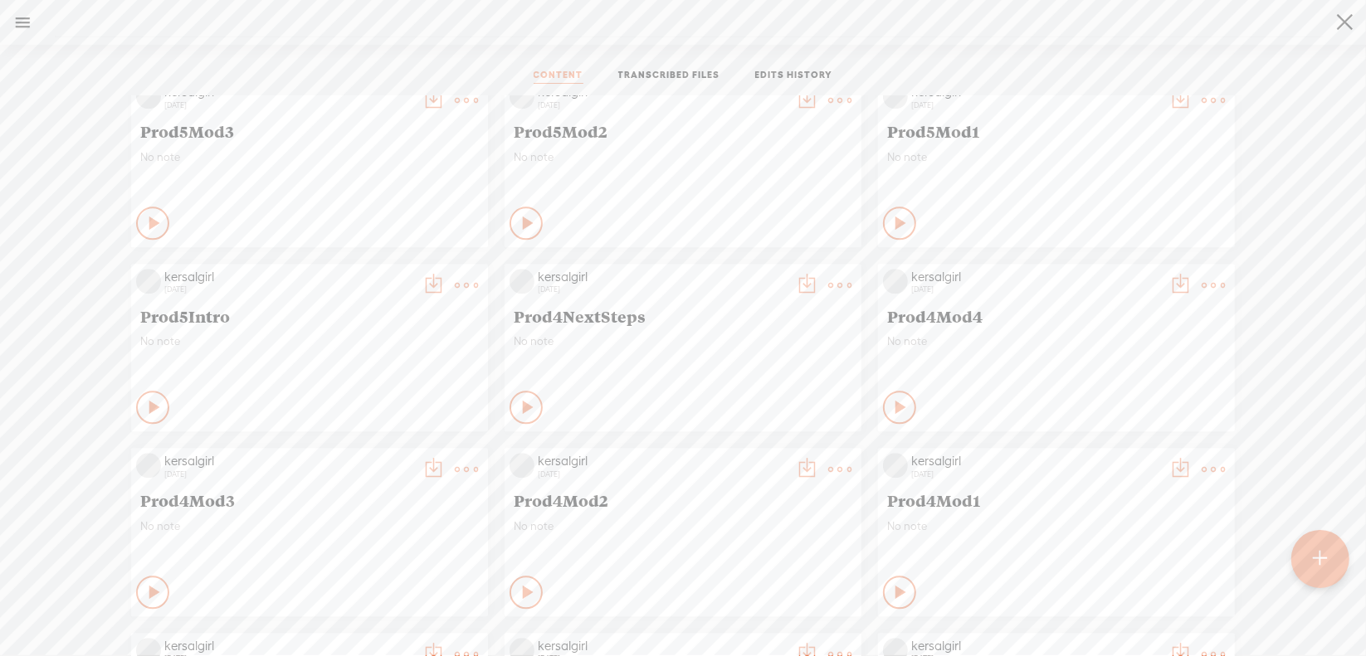
scroll to position [7774, 0]
click at [832, 285] on t at bounding box center [839, 286] width 23 height 23
click at [763, 456] on link "Download as..." at bounding box center [748, 456] width 166 height 38
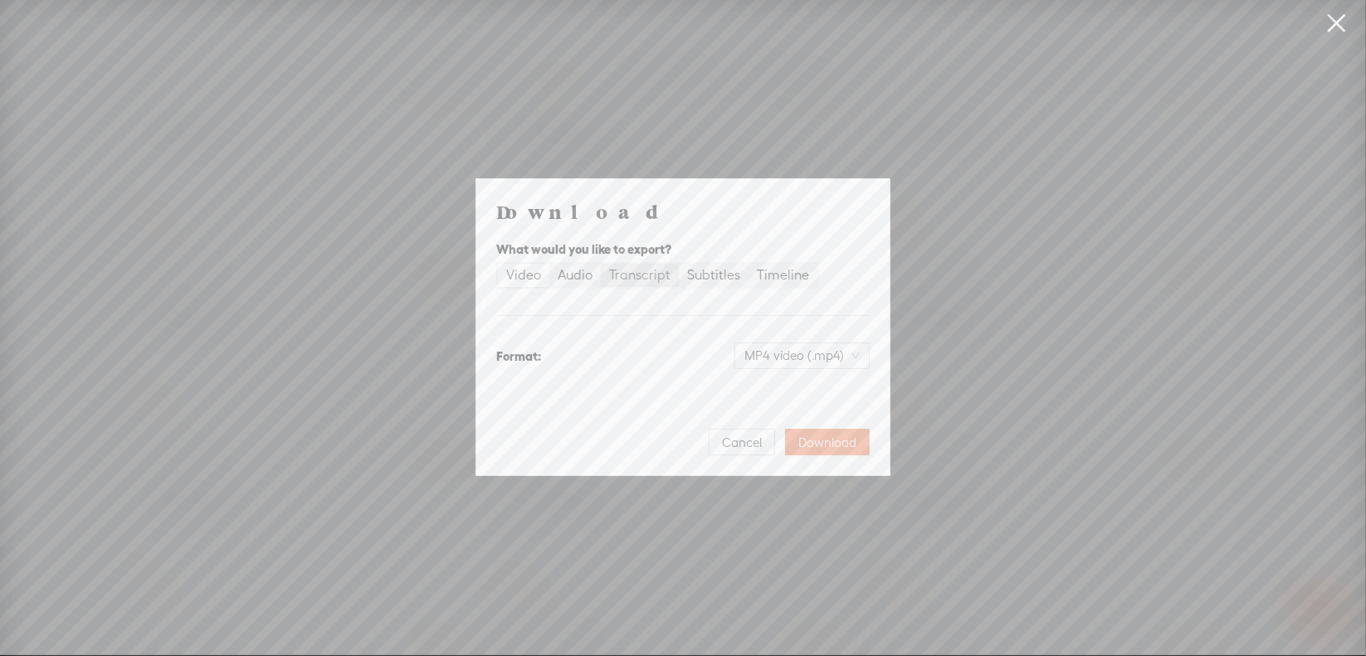
click at [647, 279] on div "Transcript" at bounding box center [639, 275] width 61 height 23
click at [601, 264] on input "Transcript" at bounding box center [601, 264] width 0 height 0
click at [805, 361] on span "Plain text (.txt)" at bounding box center [812, 355] width 95 height 25
click at [821, 445] on div "Microsoft Word (.docx)" at bounding box center [788, 438] width 138 height 17
click at [832, 445] on span "Download" at bounding box center [827, 443] width 58 height 17
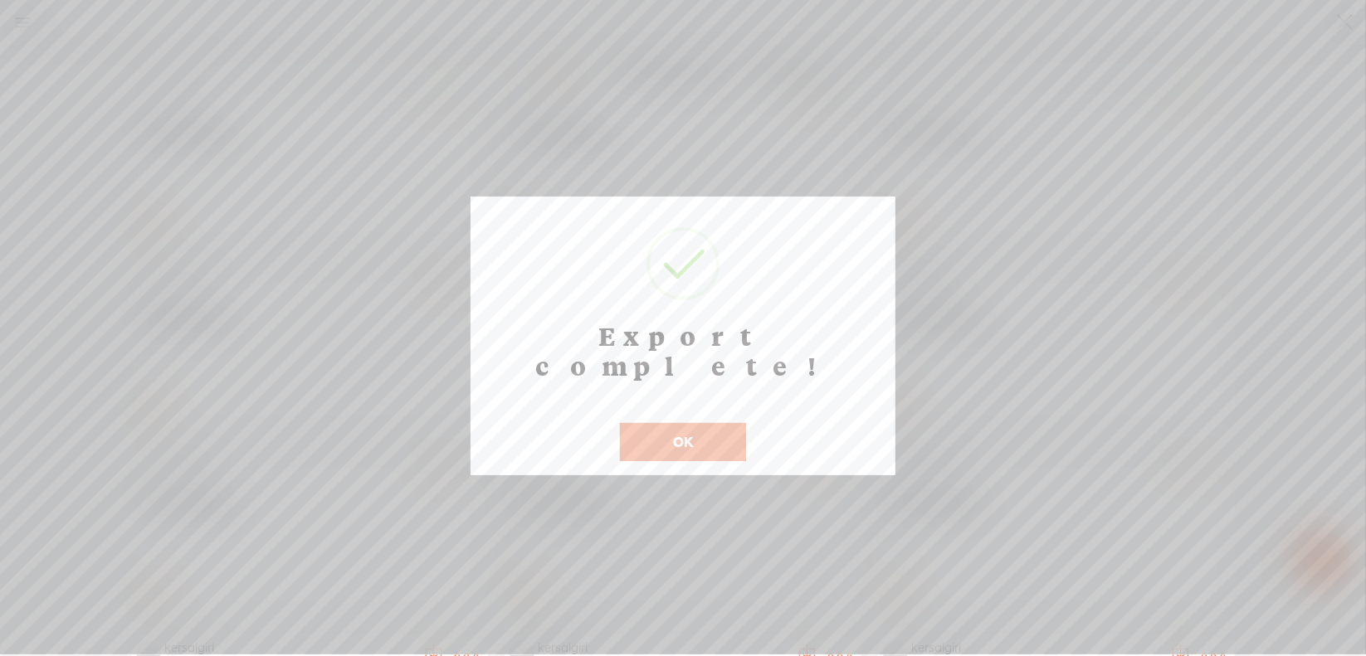
click at [637, 423] on button "OK" at bounding box center [683, 442] width 126 height 38
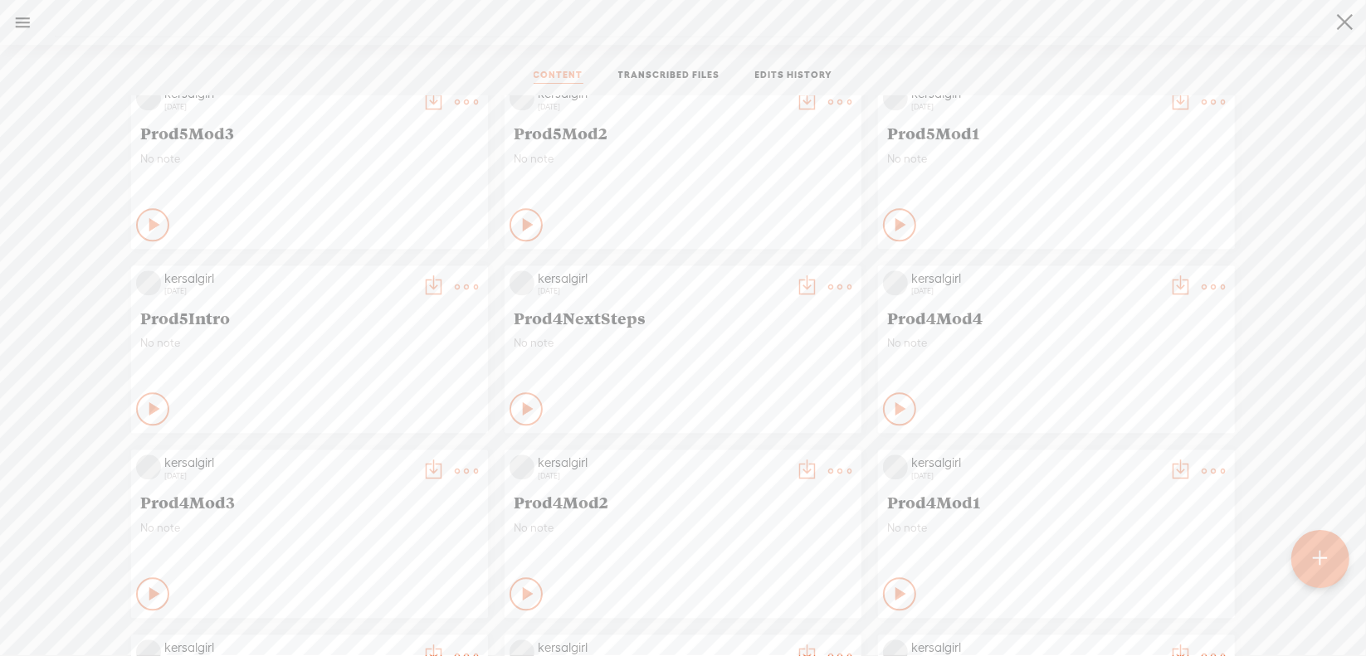
click at [1201, 283] on t at bounding box center [1212, 286] width 23 height 23
click at [1119, 452] on link "Download as..." at bounding box center [1122, 456] width 166 height 38
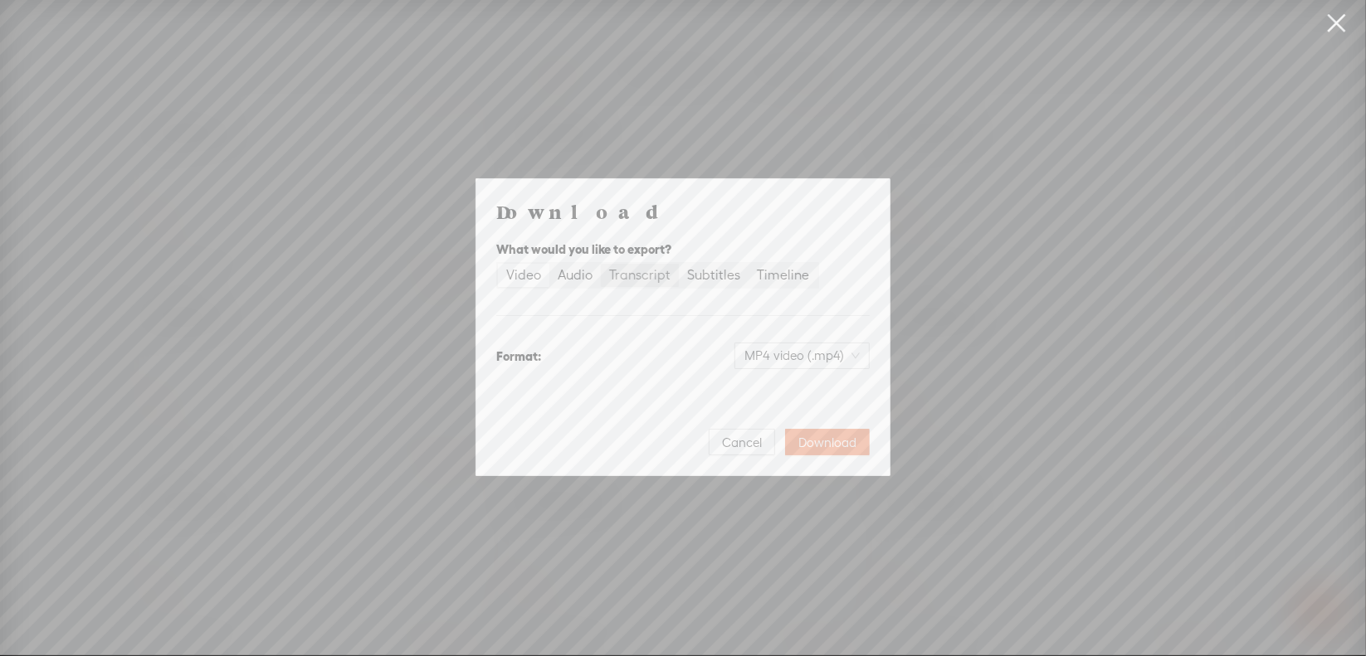
click at [660, 273] on div "Transcript" at bounding box center [639, 275] width 61 height 23
click at [601, 264] on input "Transcript" at bounding box center [601, 264] width 0 height 0
click at [812, 355] on span "Plain text (.txt)" at bounding box center [812, 355] width 95 height 25
click at [807, 437] on div "Microsoft Word (.docx)" at bounding box center [788, 438] width 138 height 17
click at [825, 442] on span "Download" at bounding box center [827, 443] width 58 height 17
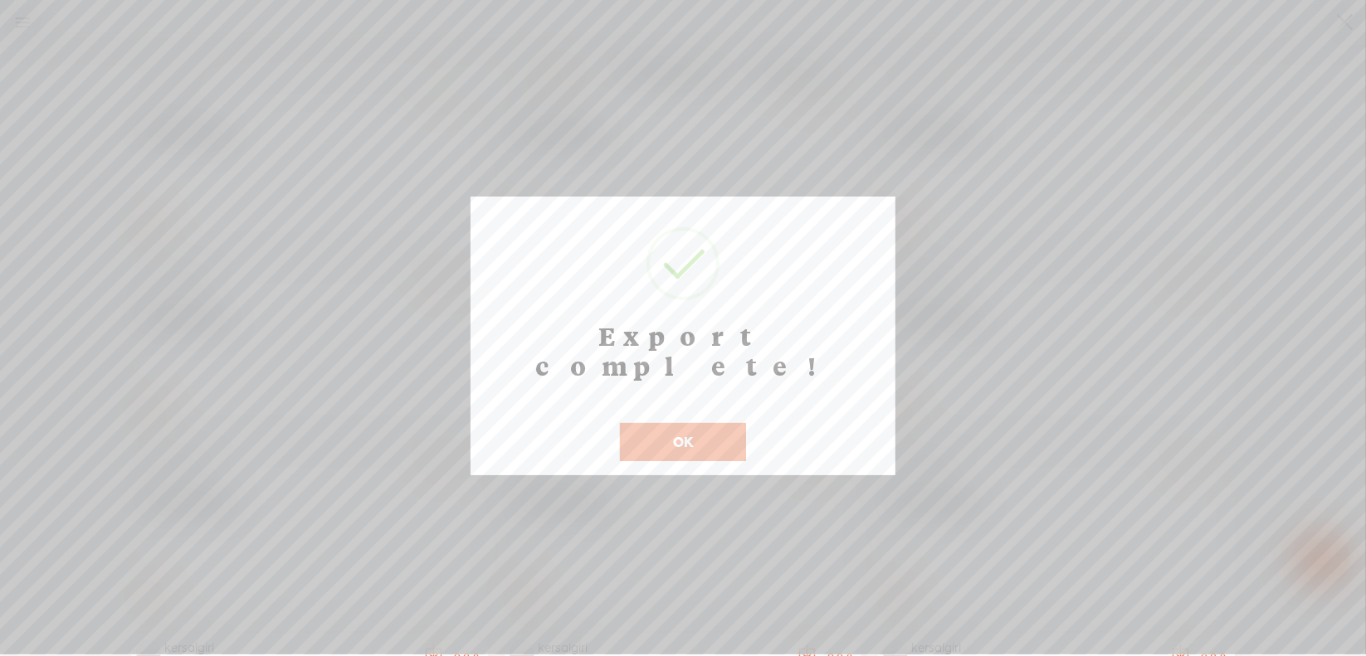
click at [694, 423] on button "OK" at bounding box center [683, 442] width 126 height 38
